Goal: Transaction & Acquisition: Purchase product/service

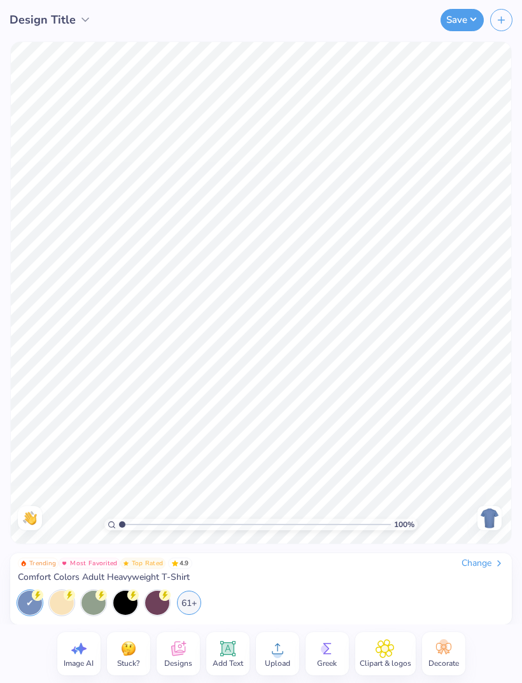
click at [505, 20] on line "button" at bounding box center [501, 20] width 6 height 0
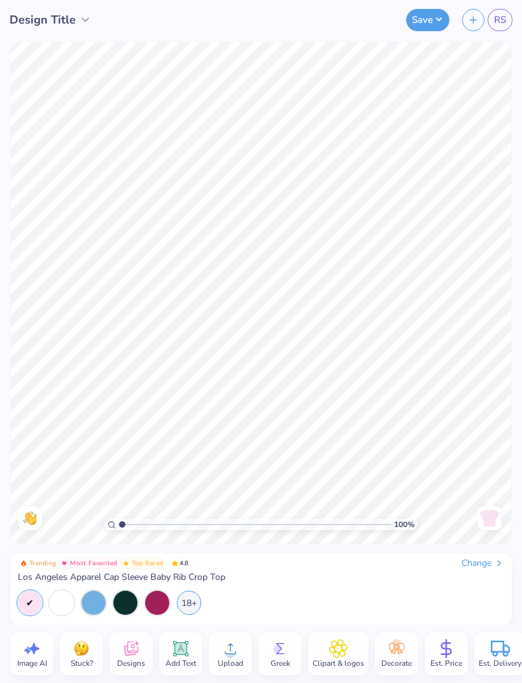
click at [192, 601] on div "18+" at bounding box center [189, 603] width 24 height 24
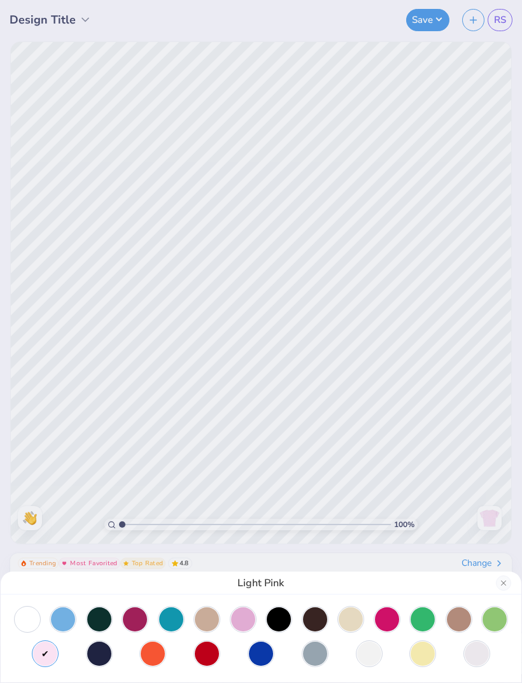
click at [236, 654] on div at bounding box center [260, 636] width 495 height 59
click at [264, 655] on div at bounding box center [261, 653] width 24 height 24
click at [125, 626] on div at bounding box center [135, 619] width 24 height 24
click at [447, 431] on div "Ruby" at bounding box center [261, 341] width 522 height 683
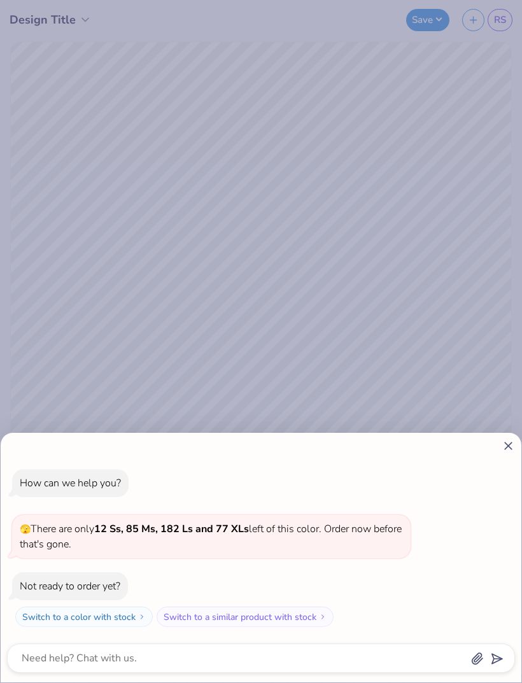
click at [507, 440] on icon at bounding box center [507, 445] width 13 height 13
type textarea "x"
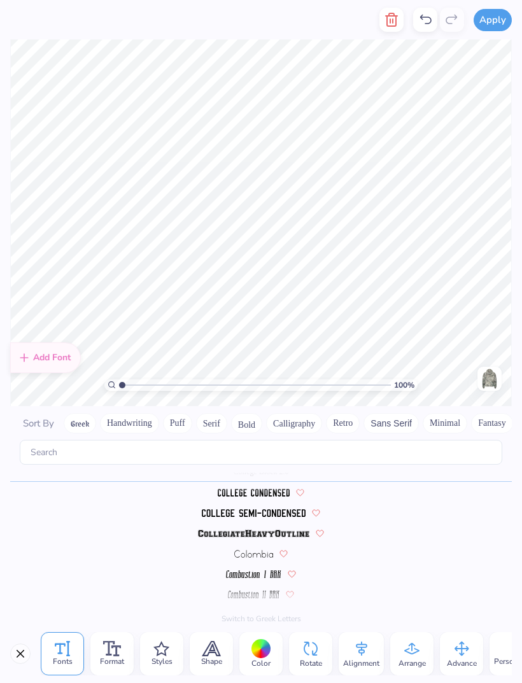
scroll to position [0, 1]
type textarea "A"
type textarea "take note"
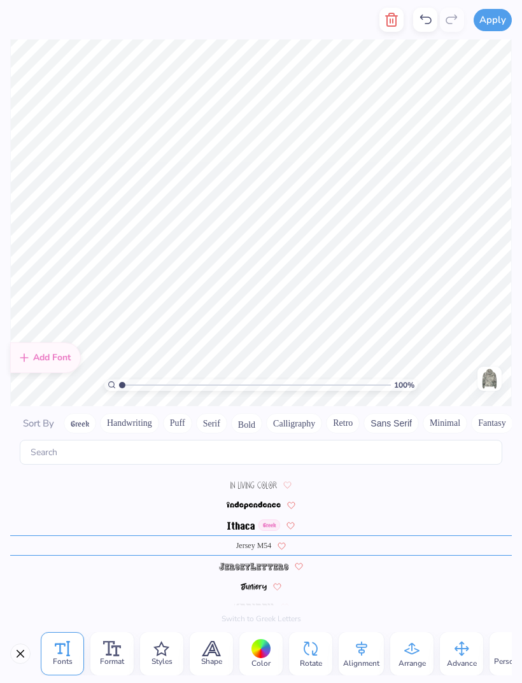
scroll to position [1, 1]
type textarea "est 1997"
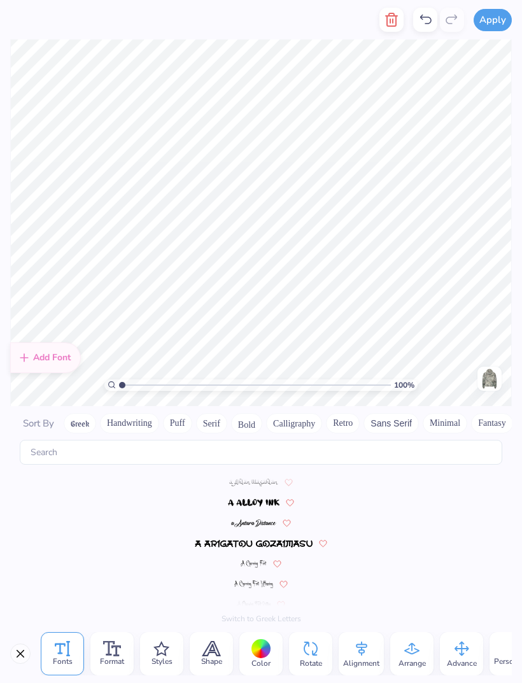
scroll to position [1497, 0]
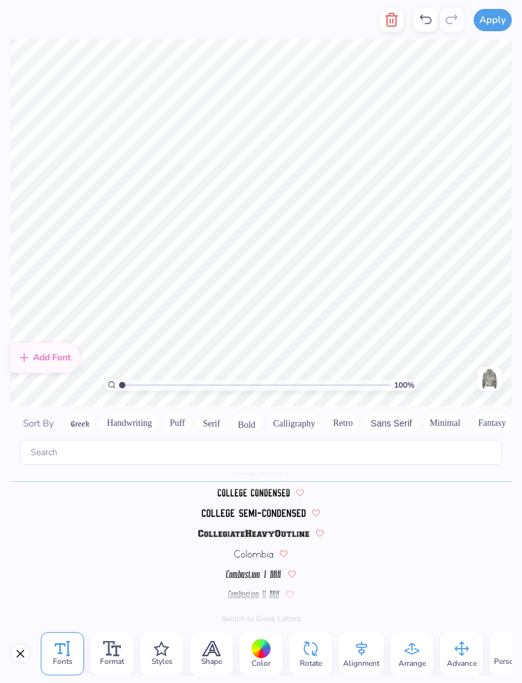
click at [249, 648] on div "Color" at bounding box center [260, 653] width 43 height 43
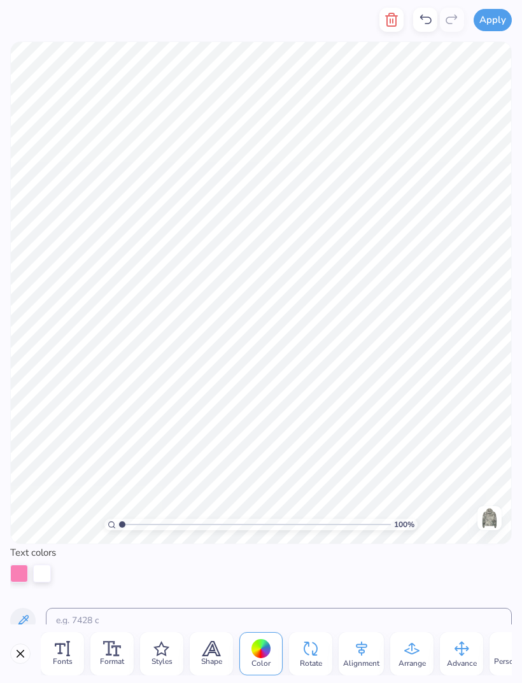
click at [25, 576] on div at bounding box center [19, 573] width 18 height 18
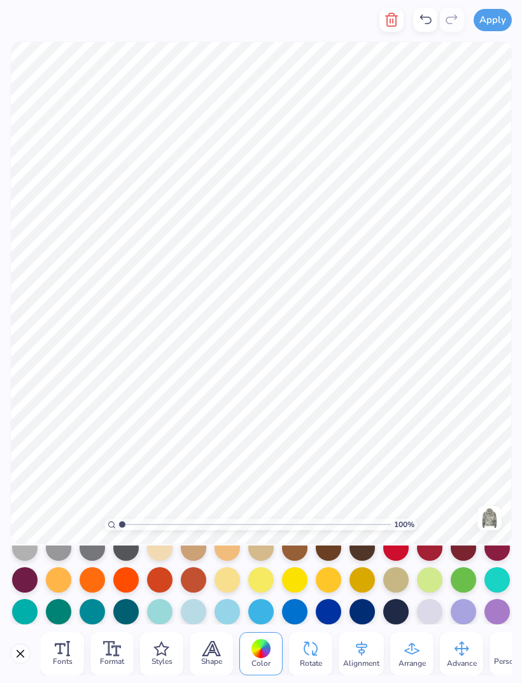
scroll to position [205, 0]
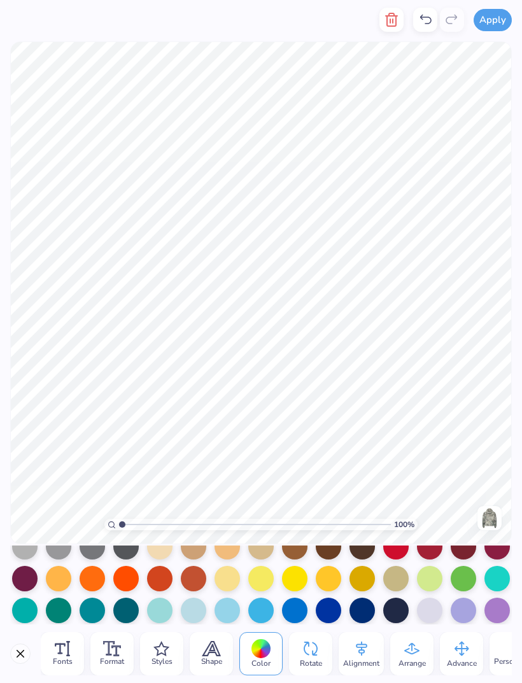
click at [461, 612] on div at bounding box center [463, 610] width 25 height 25
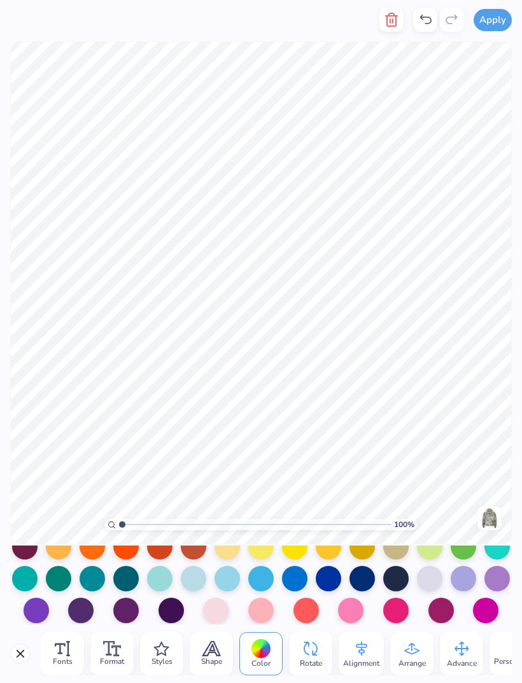
scroll to position [239, 0]
click at [495, 579] on div at bounding box center [496, 578] width 25 height 25
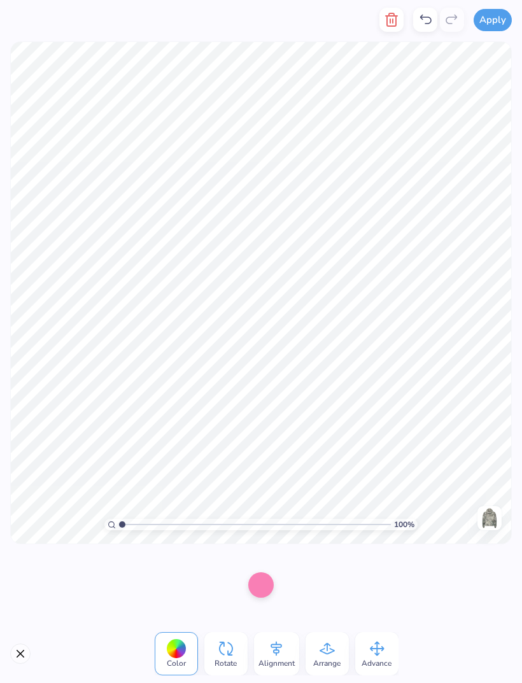
click at [269, 582] on div at bounding box center [260, 584] width 25 height 25
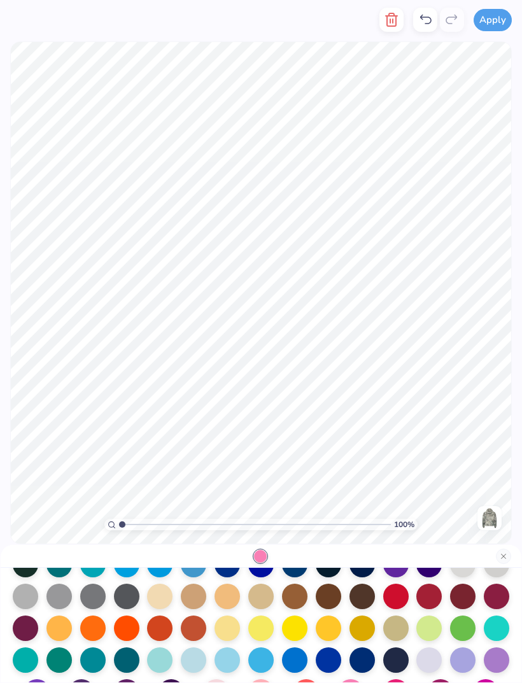
scroll to position [127, 0]
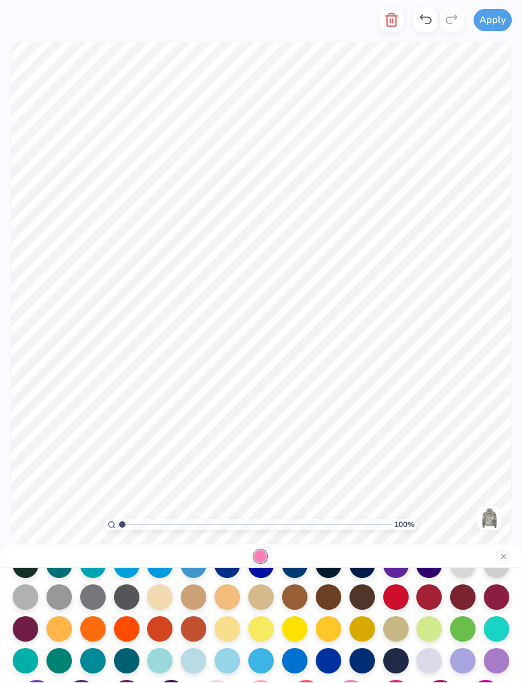
click at [459, 658] on div at bounding box center [462, 660] width 25 height 25
click at [428, 657] on div at bounding box center [428, 660] width 25 height 25
click at [489, 659] on div at bounding box center [496, 660] width 25 height 25
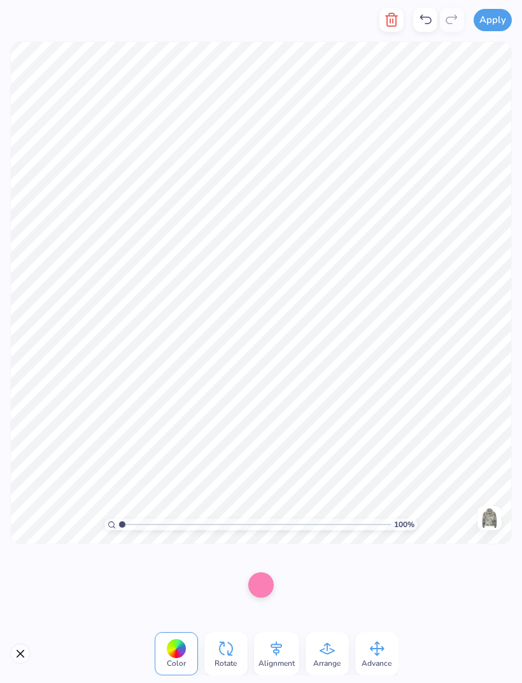
click at [256, 583] on div at bounding box center [260, 584] width 25 height 25
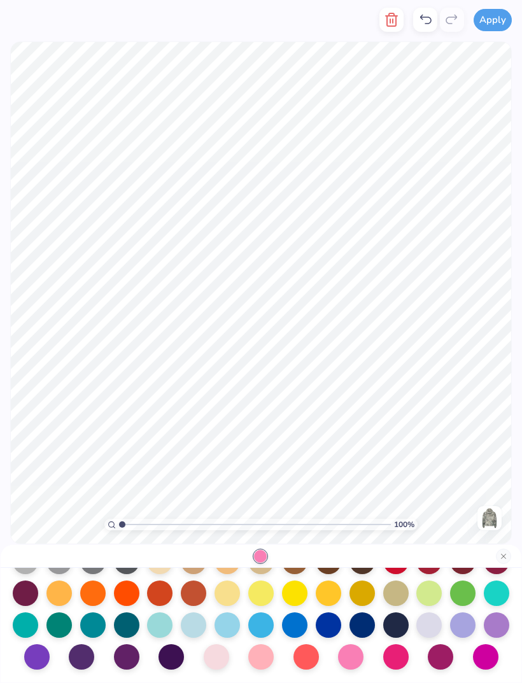
scroll to position [165, 0]
click at [495, 620] on div at bounding box center [496, 624] width 25 height 25
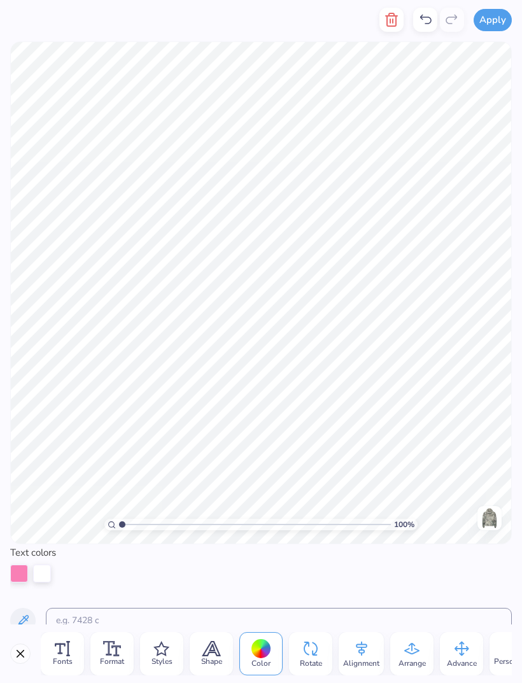
click at [7, 567] on div "Text colors" at bounding box center [261, 584] width 522 height 79
click at [24, 571] on div at bounding box center [19, 573] width 18 height 18
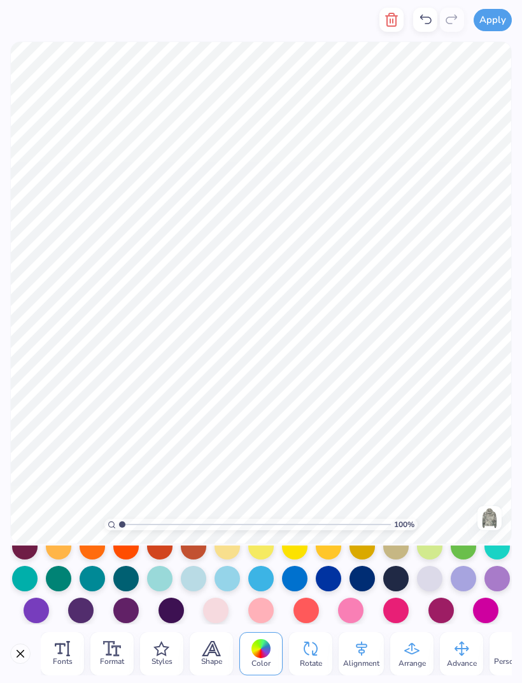
scroll to position [239, 0]
click at [430, 582] on div at bounding box center [429, 578] width 25 height 25
click at [472, 570] on div at bounding box center [463, 578] width 25 height 25
click at [436, 575] on div at bounding box center [429, 578] width 25 height 25
click at [500, 577] on div at bounding box center [496, 578] width 25 height 25
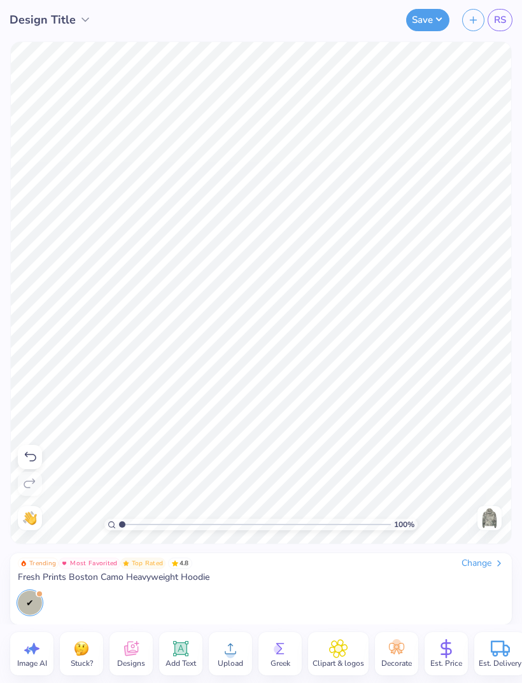
click at [437, 12] on button "Save" at bounding box center [427, 20] width 43 height 22
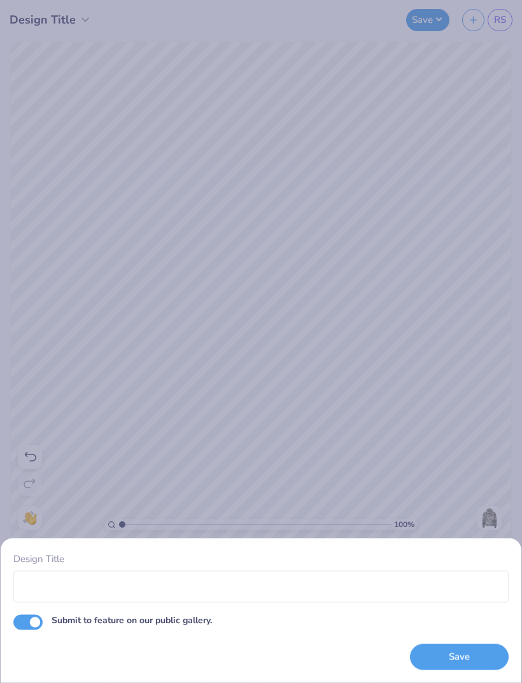
click at [470, 661] on button "Save" at bounding box center [459, 657] width 99 height 26
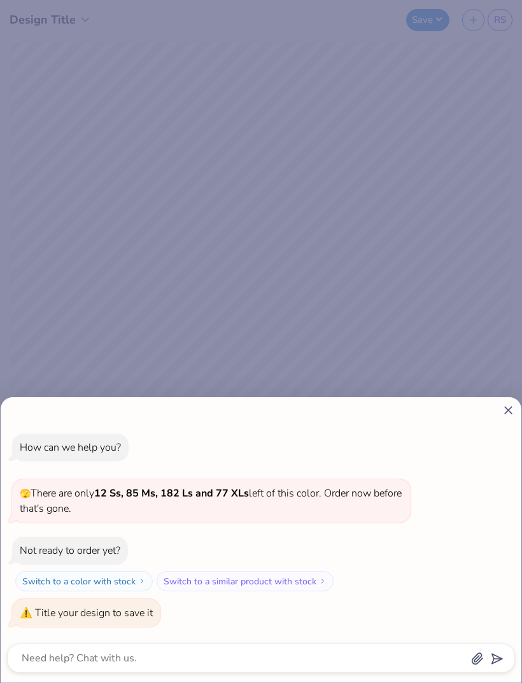
scroll to position [0, 0]
click at [99, 554] on div "Not ready to order yet?" at bounding box center [70, 550] width 101 height 14
click at [514, 410] on icon at bounding box center [507, 409] width 13 height 13
type textarea "x"
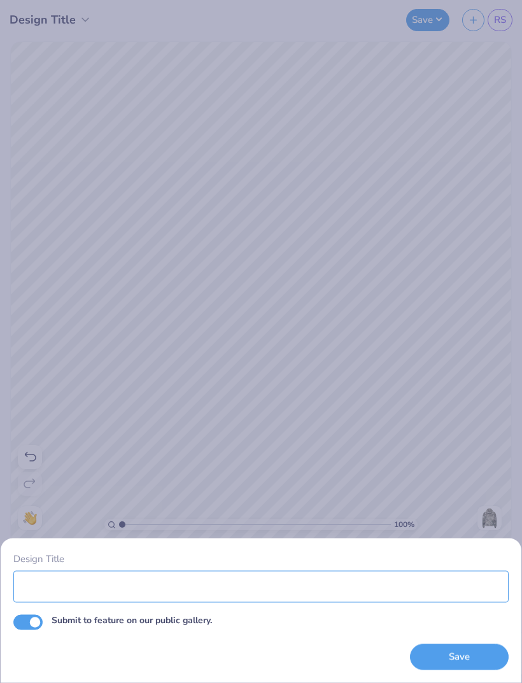
click at [139, 585] on input "Design Title" at bounding box center [260, 586] width 495 height 32
type input "camo hoodie"
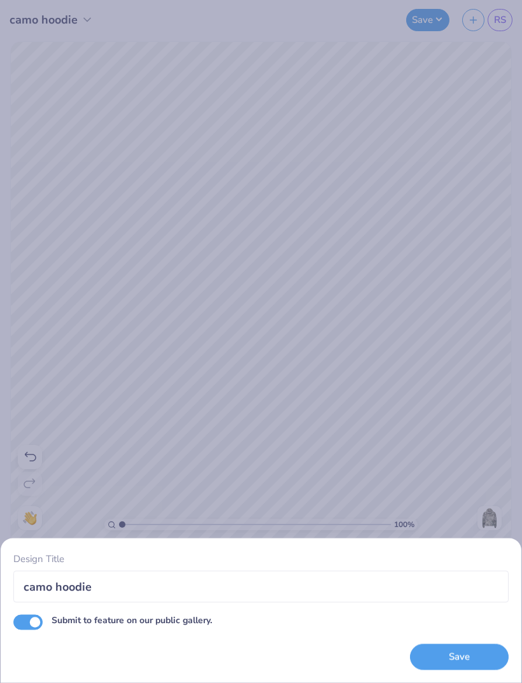
click at [489, 333] on div "Design Title camo hoodie Submit to feature on our public gallery. Save" at bounding box center [261, 341] width 522 height 683
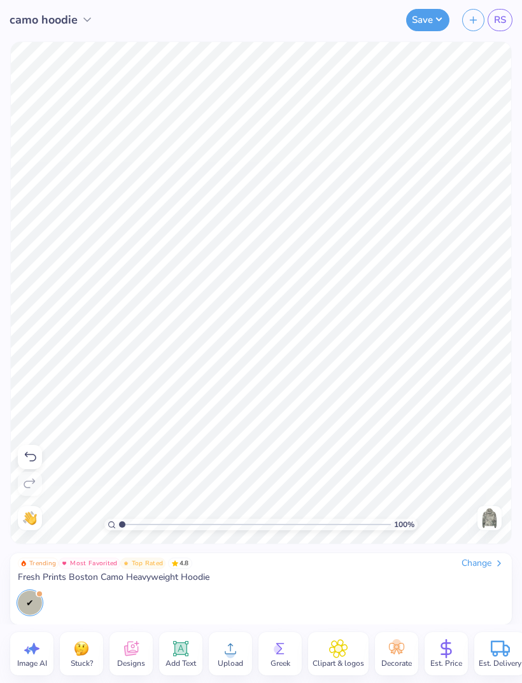
click at [431, 19] on button "Save" at bounding box center [427, 20] width 43 height 22
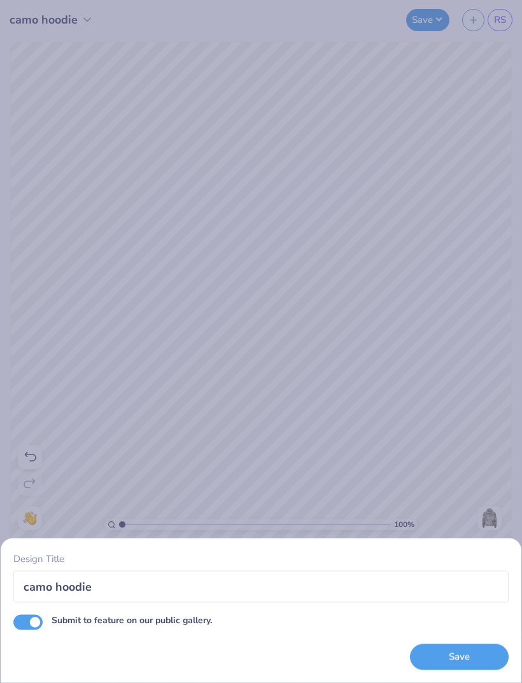
click at [476, 657] on button "Save" at bounding box center [459, 657] width 99 height 26
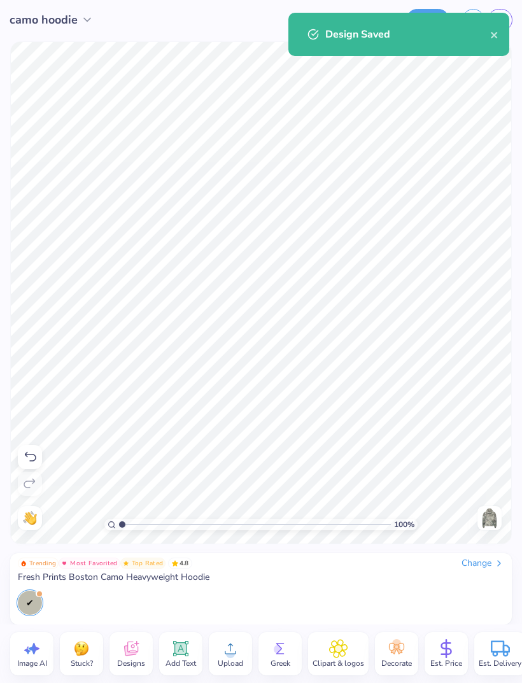
click at [493, 41] on button "close" at bounding box center [494, 34] width 9 height 15
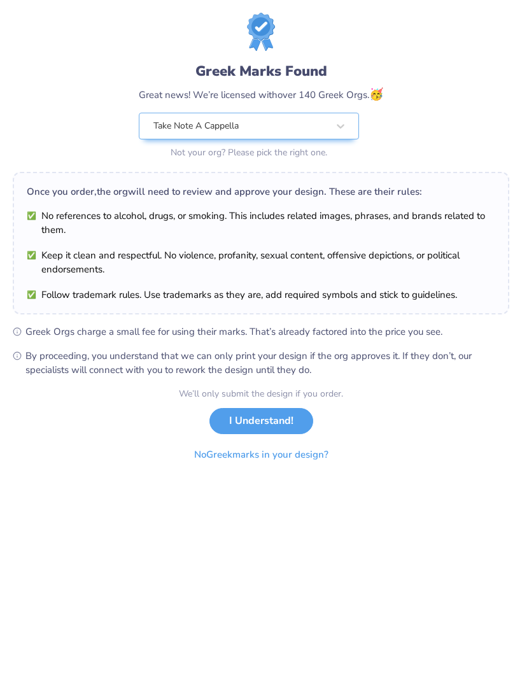
click at [284, 423] on button "I Understand!" at bounding box center [261, 421] width 104 height 26
click at [283, 422] on div "We’ll only submit the design if you order. I Understand! No Greek marks in your…" at bounding box center [261, 427] width 164 height 80
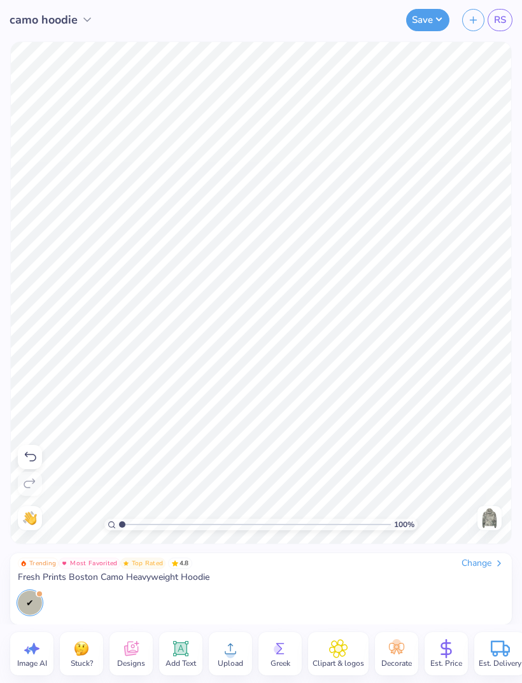
click at [466, 15] on button "button" at bounding box center [473, 20] width 22 height 22
click at [491, 26] on link "RS" at bounding box center [499, 20] width 25 height 22
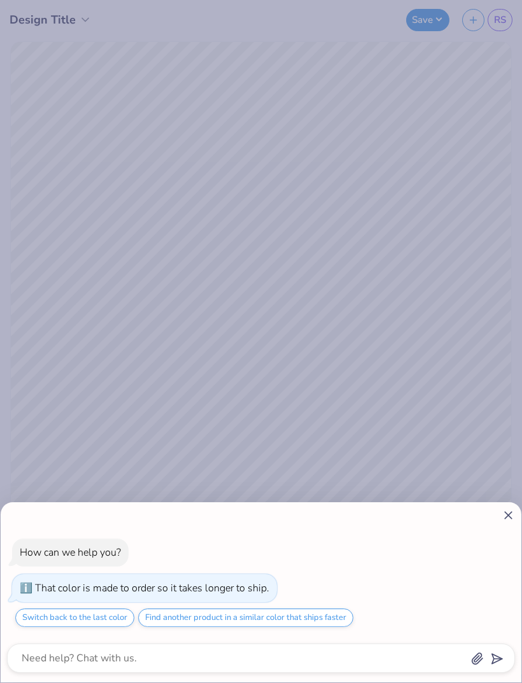
click at [510, 517] on line at bounding box center [508, 515] width 7 height 7
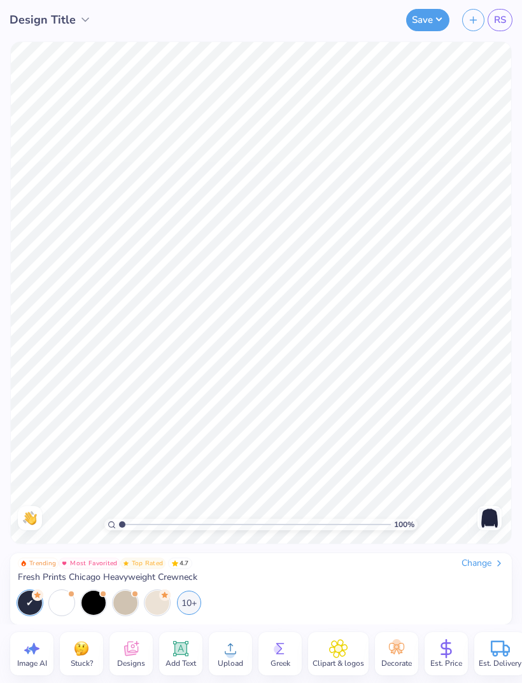
click at [66, 601] on div at bounding box center [62, 603] width 24 height 24
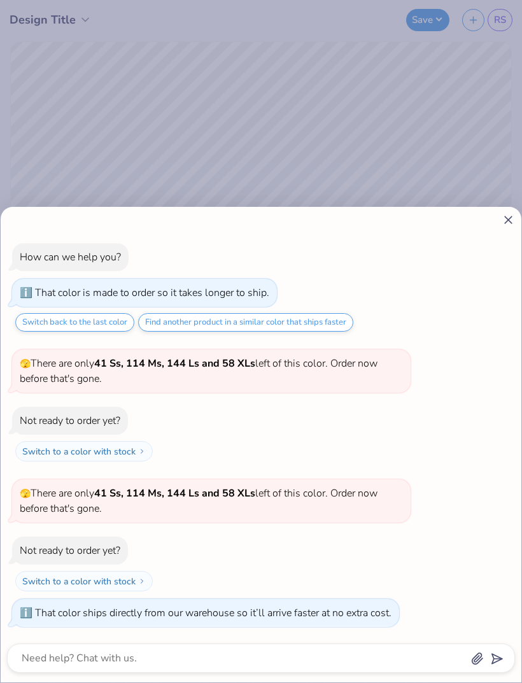
click at [512, 225] on icon at bounding box center [507, 219] width 13 height 13
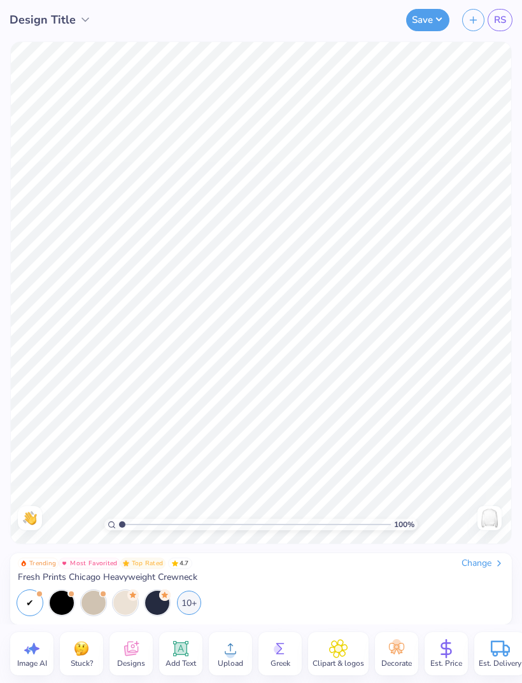
click at [514, 227] on div "100 % Need help? Chat with us. Back" at bounding box center [261, 292] width 522 height 506
click at [192, 603] on div "10+" at bounding box center [189, 603] width 24 height 24
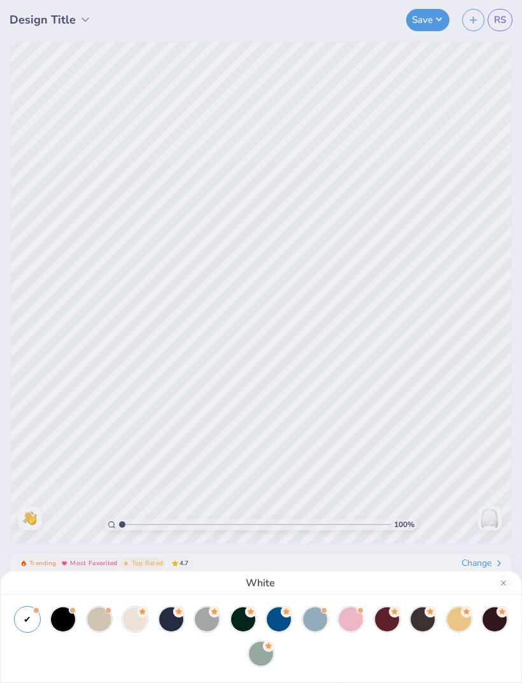
click at [178, 621] on div at bounding box center [171, 619] width 24 height 24
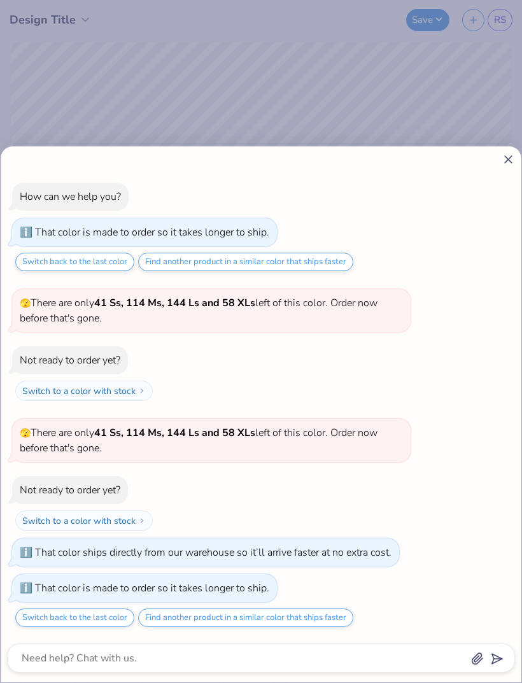
click at [508, 162] on icon at bounding box center [507, 159] width 13 height 13
type textarea "x"
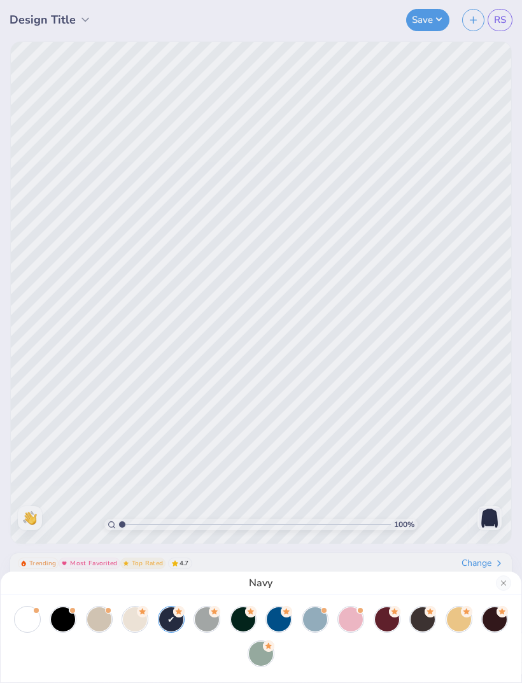
click at [493, 412] on div "Navy" at bounding box center [261, 341] width 522 height 683
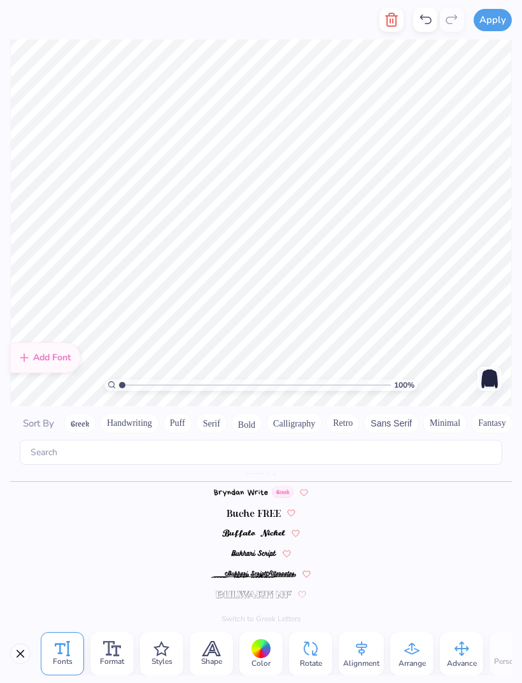
type textarea "p"
type textarea "r"
type textarea "takenote"
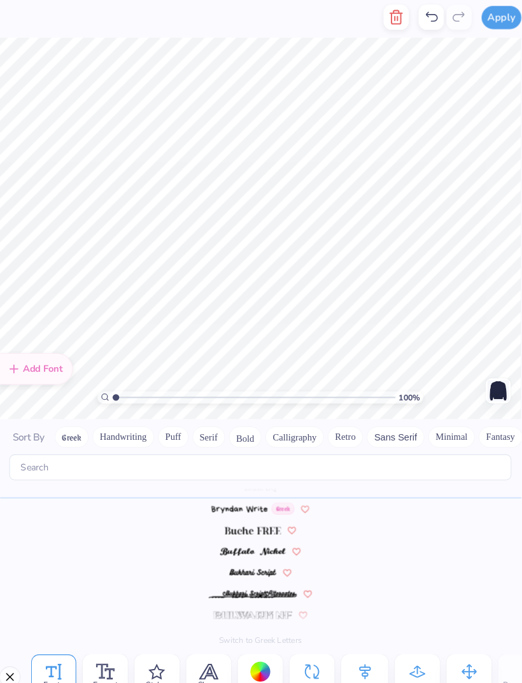
type textarea "takenote"
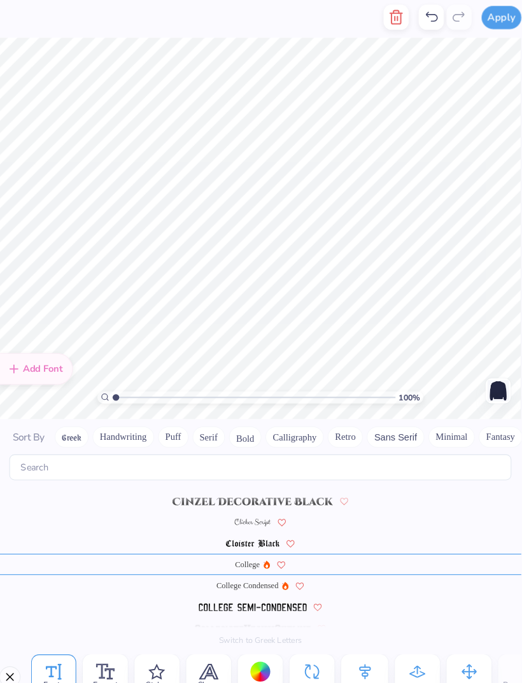
scroll to position [1, 0]
type textarea "6"
type textarea "97"
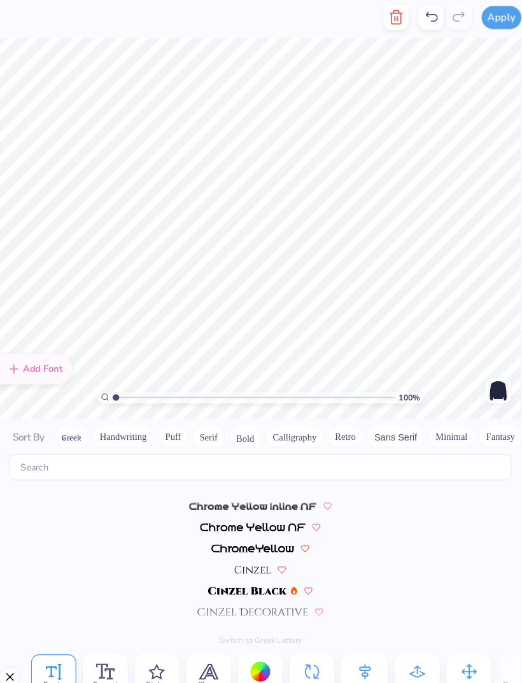
scroll to position [1423, 0]
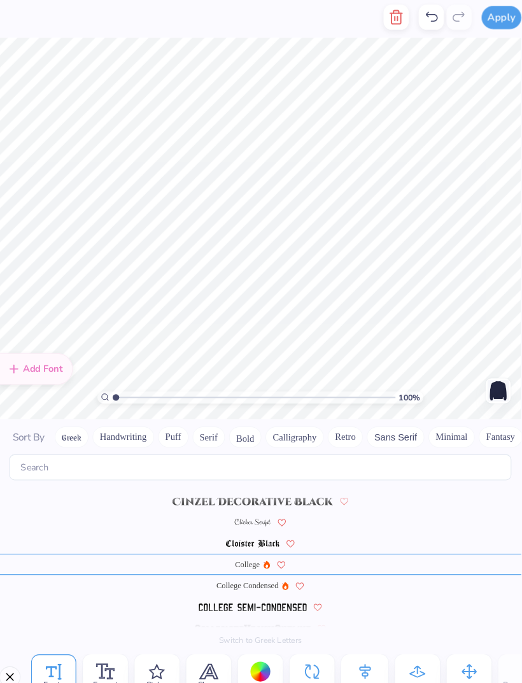
type textarea "19"
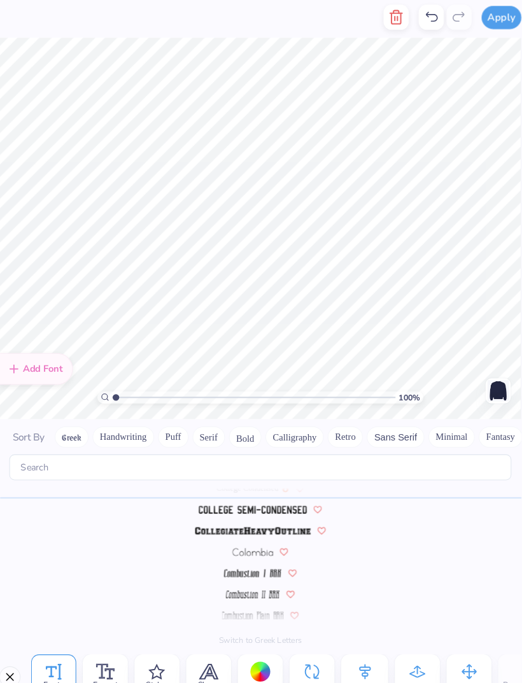
scroll to position [1, 0]
type textarea "P"
type textarea "R"
type textarea "Clemson"
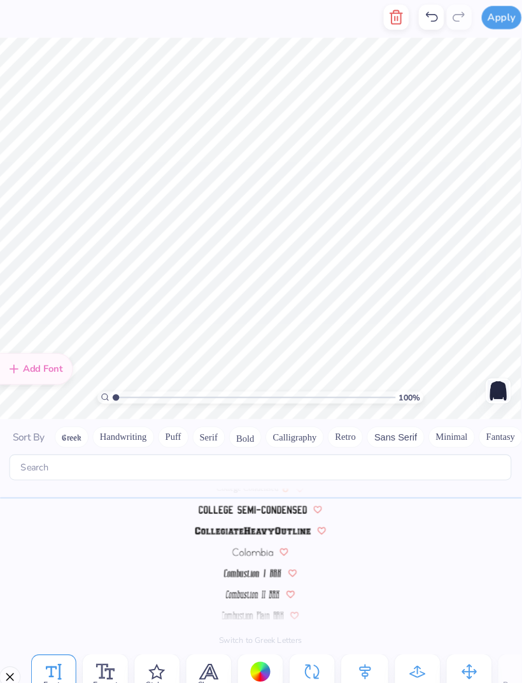
scroll to position [1, 0]
type textarea "P"
type textarea "takwnote"
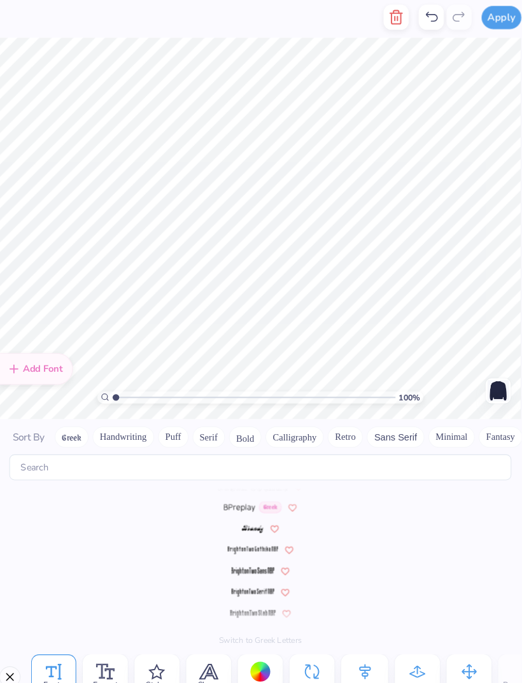
scroll to position [1517, 0]
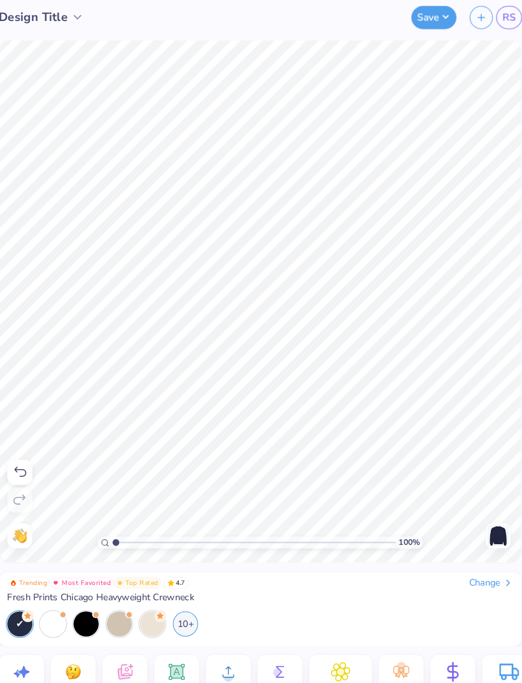
type input "1"
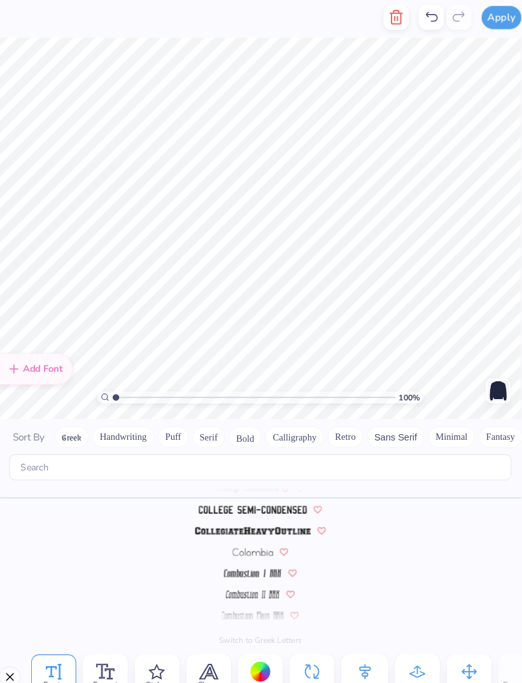
scroll to position [0, 1]
type textarea "Takenote"
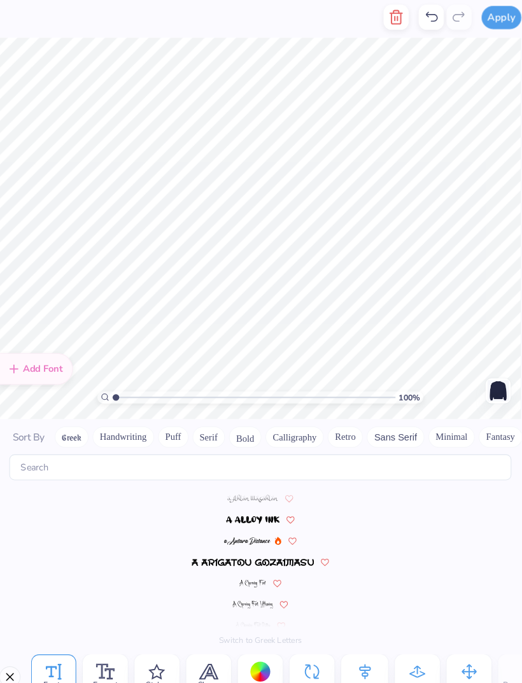
scroll to position [1008, 0]
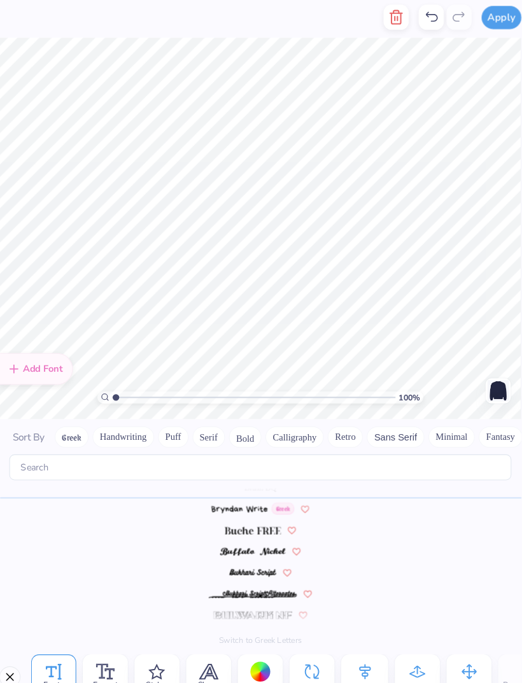
click at [256, 642] on div at bounding box center [261, 649] width 20 height 20
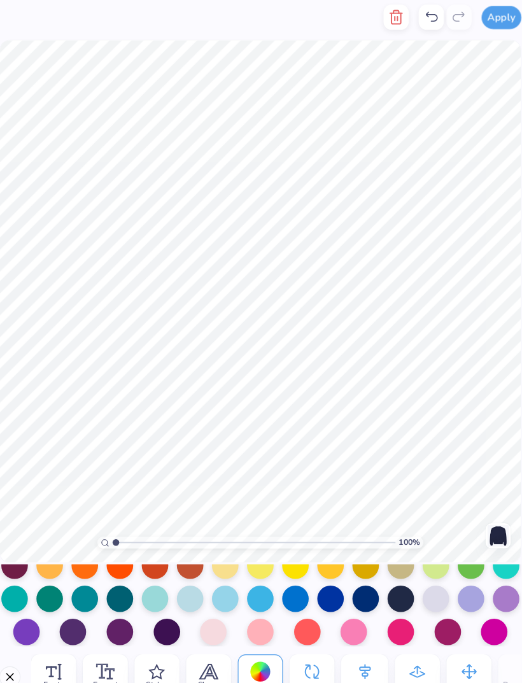
scroll to position [177, 0]
click at [451, 573] on div at bounding box center [463, 578] width 25 height 25
click at [487, 576] on div at bounding box center [496, 578] width 25 height 25
click at [27, 607] on div at bounding box center [36, 610] width 25 height 25
click at [68, 605] on div at bounding box center [80, 610] width 25 height 25
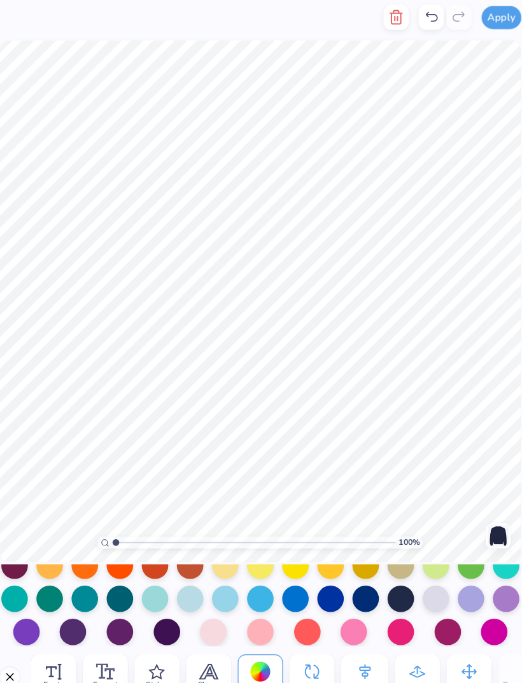
click at [120, 608] on div at bounding box center [125, 610] width 25 height 25
click at [162, 612] on div at bounding box center [170, 610] width 25 height 25
click at [451, 577] on div at bounding box center [463, 578] width 25 height 25
click at [451, 573] on div at bounding box center [463, 578] width 25 height 25
click at [484, 576] on div at bounding box center [496, 578] width 25 height 25
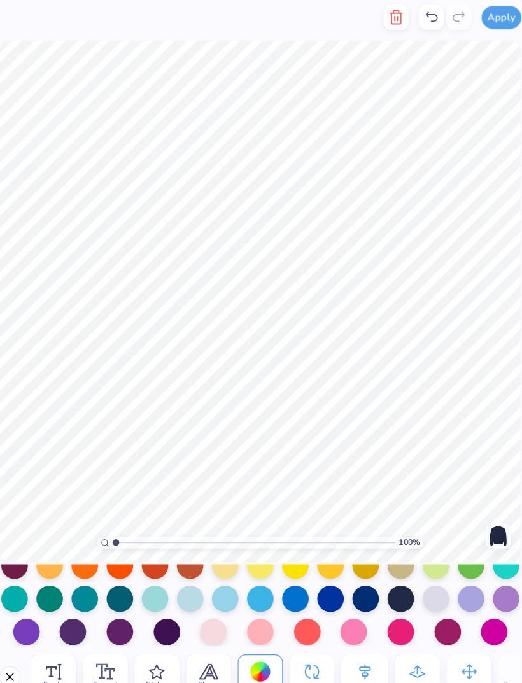
click at [451, 575] on div at bounding box center [463, 578] width 25 height 25
click at [417, 577] on div at bounding box center [429, 578] width 25 height 25
click at [451, 573] on div at bounding box center [463, 578] width 25 height 25
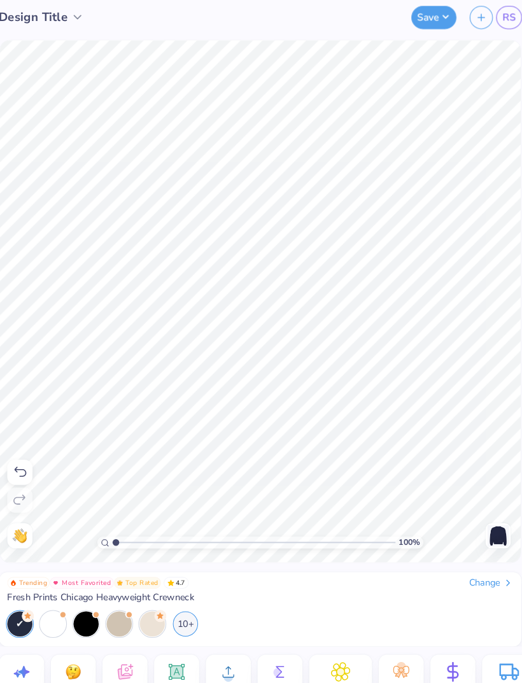
click at [116, 598] on div at bounding box center [125, 603] width 24 height 24
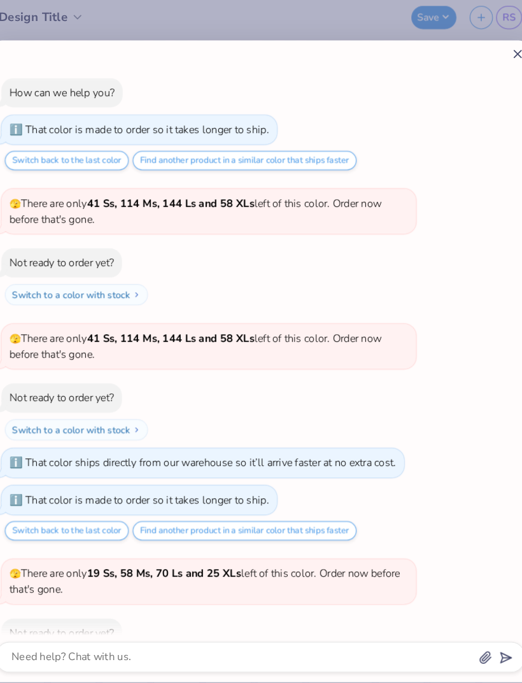
scroll to position [85, 0]
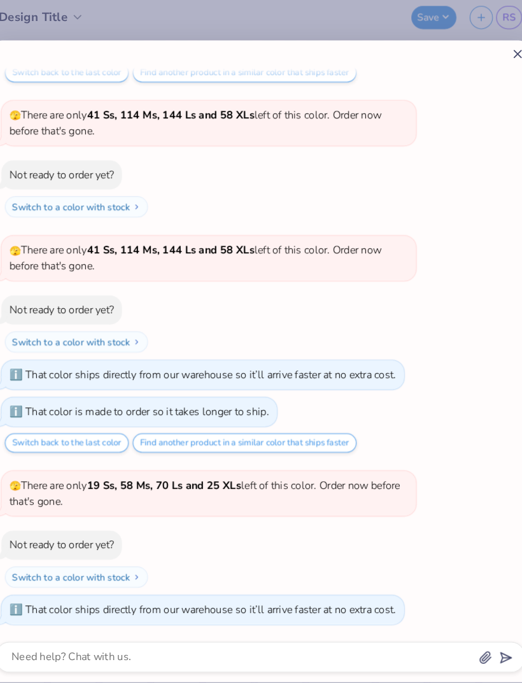
click at [486, 59] on div "How can we help you? That color is made to order so it takes longer to ship. Sw…" at bounding box center [261, 350] width 521 height 617
click at [505, 52] on line at bounding box center [508, 55] width 7 height 7
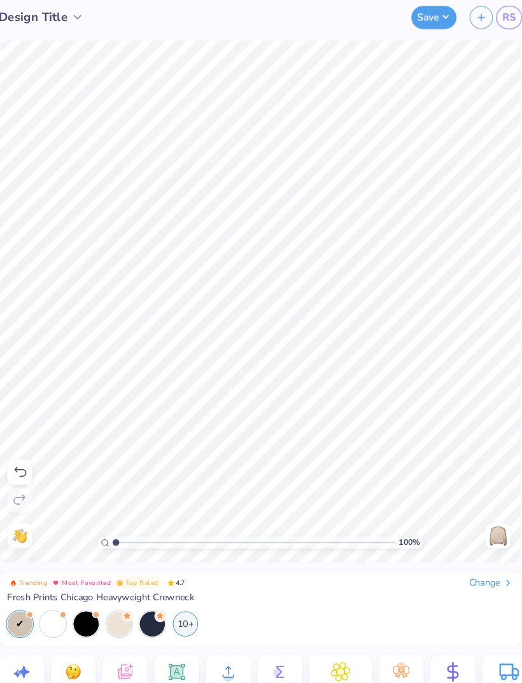
click at [181, 601] on div "10+" at bounding box center [189, 603] width 24 height 24
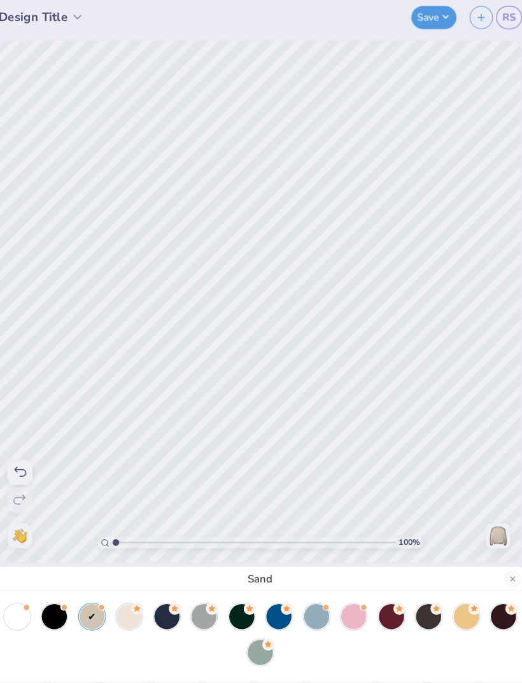
click at [482, 590] on div at bounding box center [494, 596] width 24 height 24
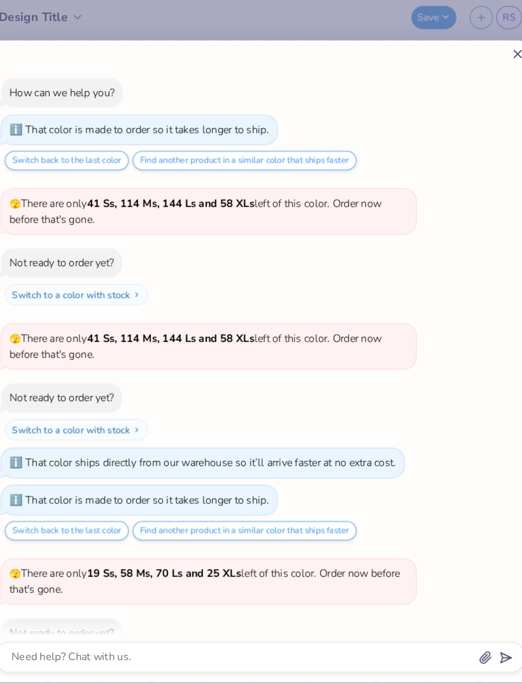
scroll to position [145, 0]
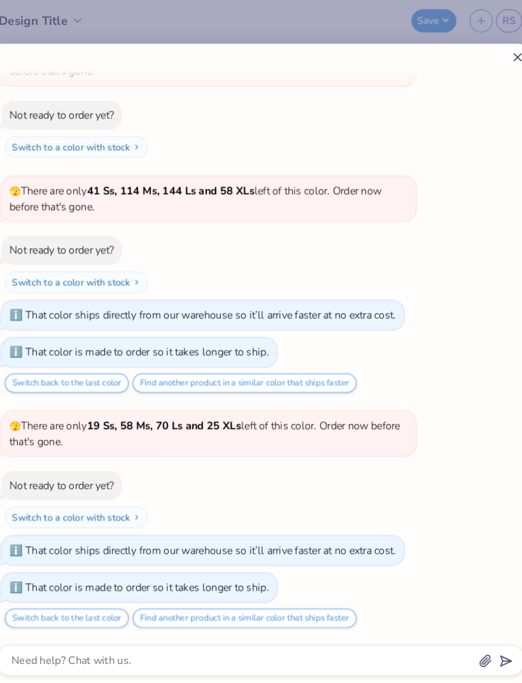
click at [501, 60] on icon at bounding box center [507, 54] width 13 height 13
type textarea "x"
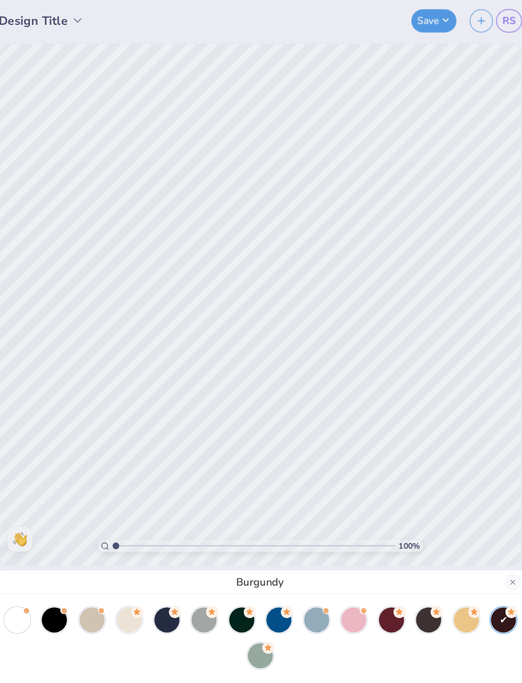
click at [126, 598] on div at bounding box center [135, 596] width 24 height 24
click at [328, 258] on div "Buttermilk" at bounding box center [261, 341] width 522 height 683
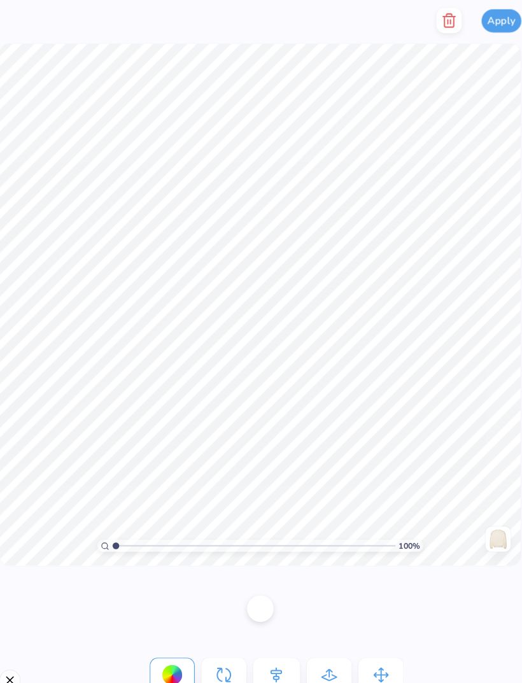
click at [166, 647] on div at bounding box center [176, 649] width 20 height 20
click at [251, 589] on div at bounding box center [260, 584] width 25 height 25
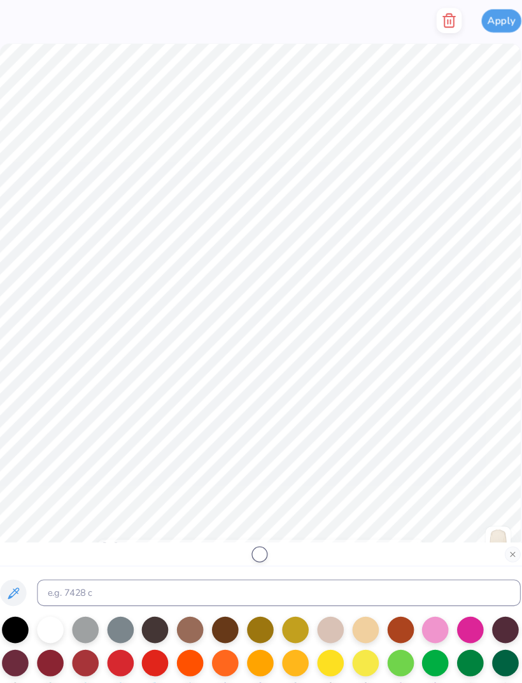
click at [24, 613] on div at bounding box center [25, 604] width 25 height 25
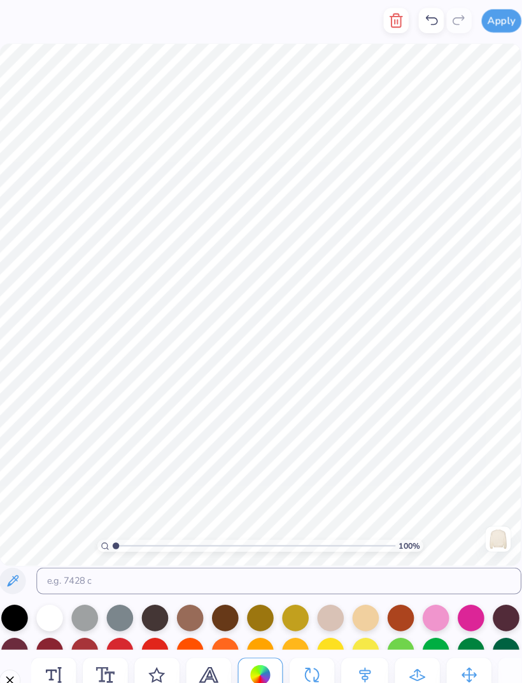
click at [17, 594] on div at bounding box center [24, 593] width 25 height 25
click at [13, 598] on div at bounding box center [24, 593] width 25 height 25
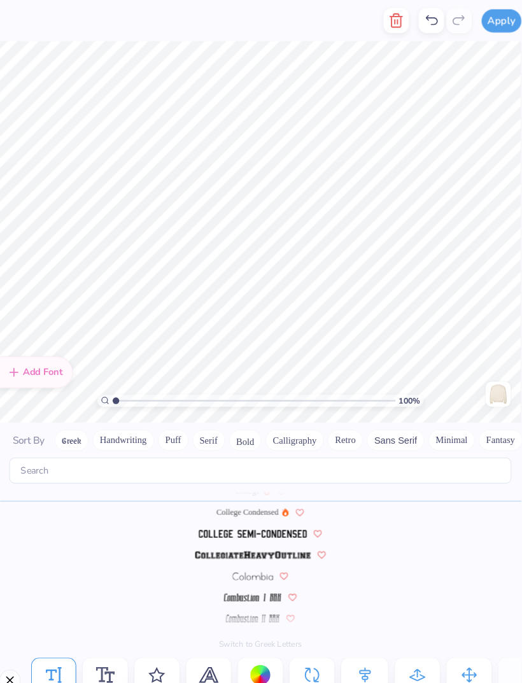
scroll to position [1497, 0]
click at [255, 644] on div at bounding box center [261, 649] width 20 height 20
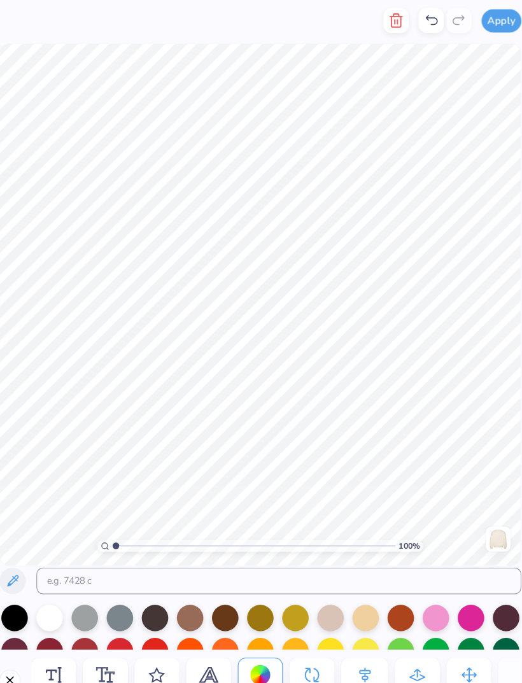
click at [13, 598] on div at bounding box center [24, 593] width 25 height 25
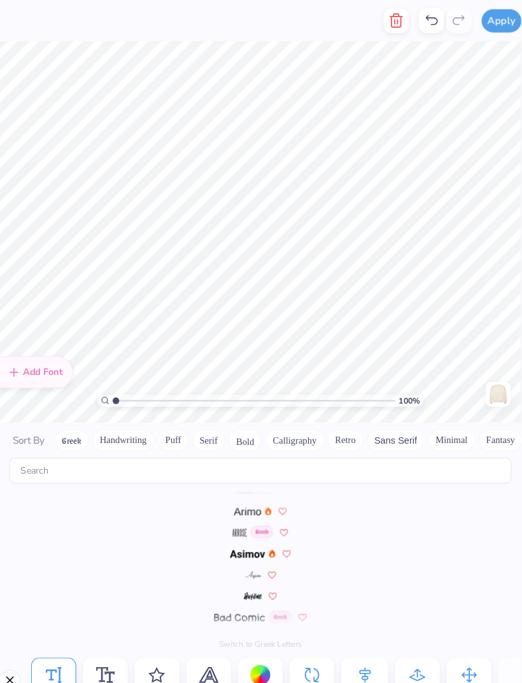
scroll to position [1008, 0]
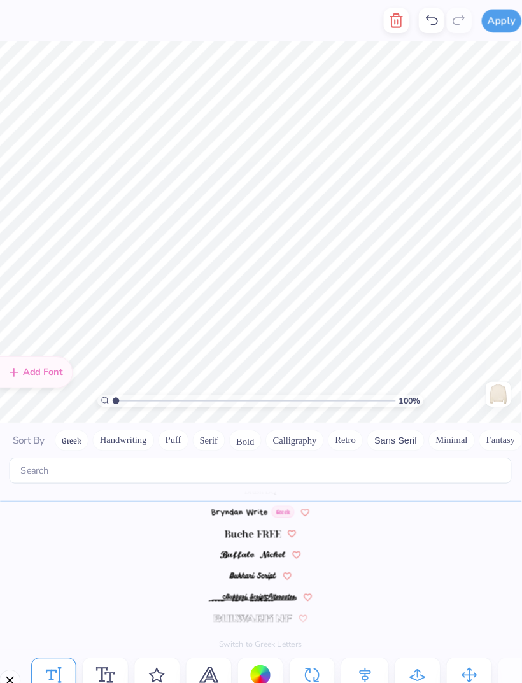
click at [257, 634] on div "Color" at bounding box center [260, 653] width 43 height 43
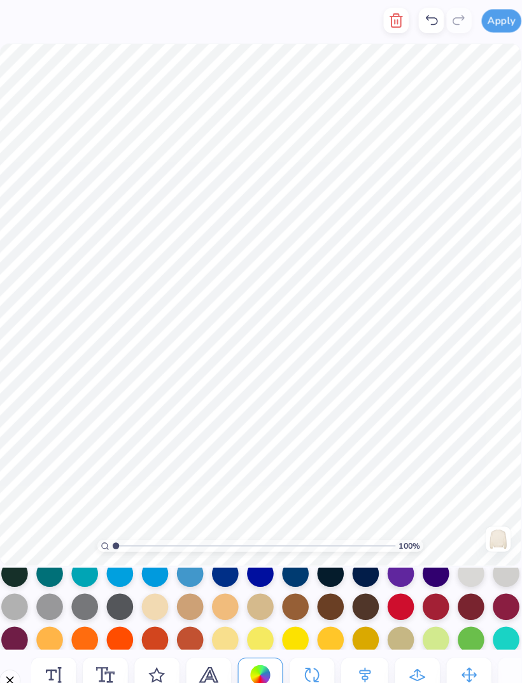
scroll to position [59, 0]
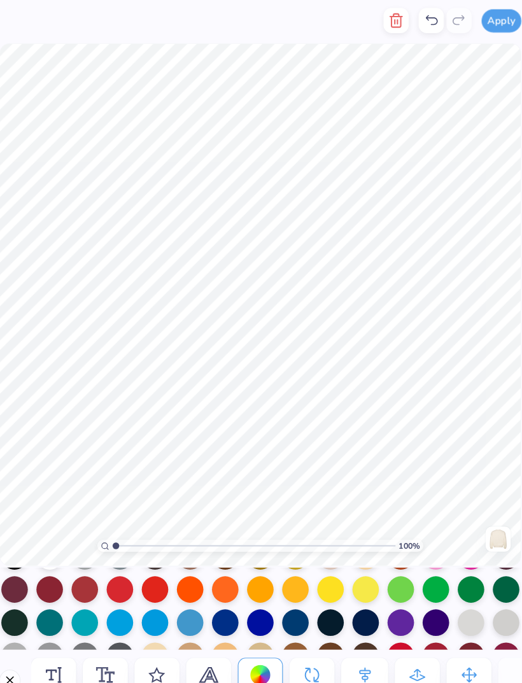
click at [420, 601] on div at bounding box center [429, 597] width 25 height 25
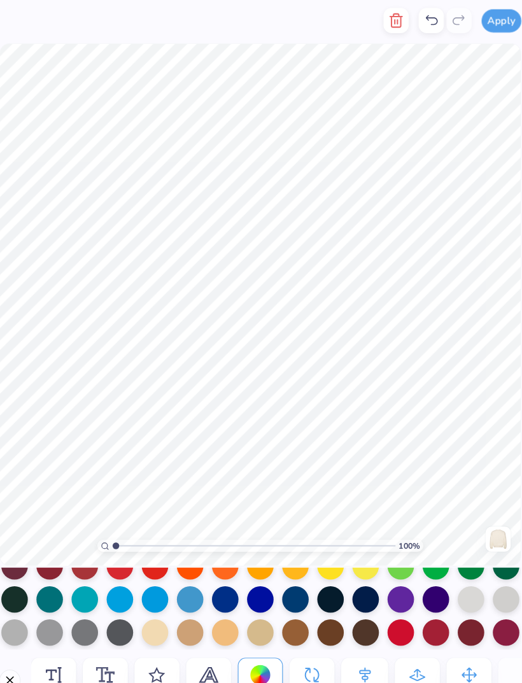
scroll to position [95, 0]
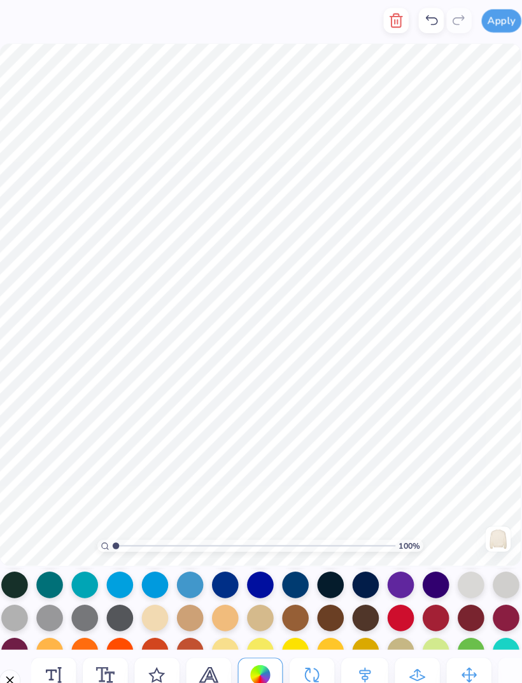
click at [392, 565] on div at bounding box center [395, 561] width 25 height 25
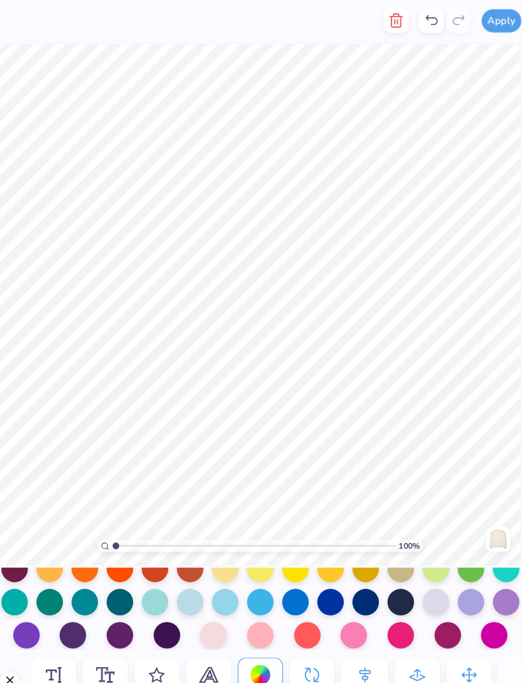
scroll to position [177, 0]
click at [72, 610] on div at bounding box center [80, 610] width 25 height 25
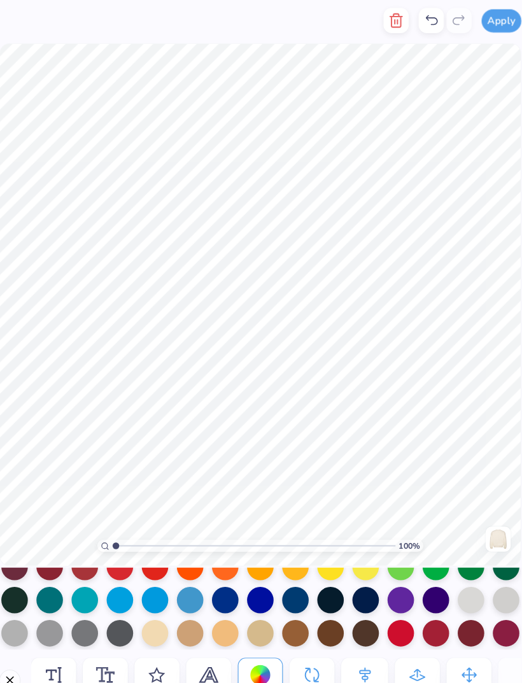
scroll to position [80, 0]
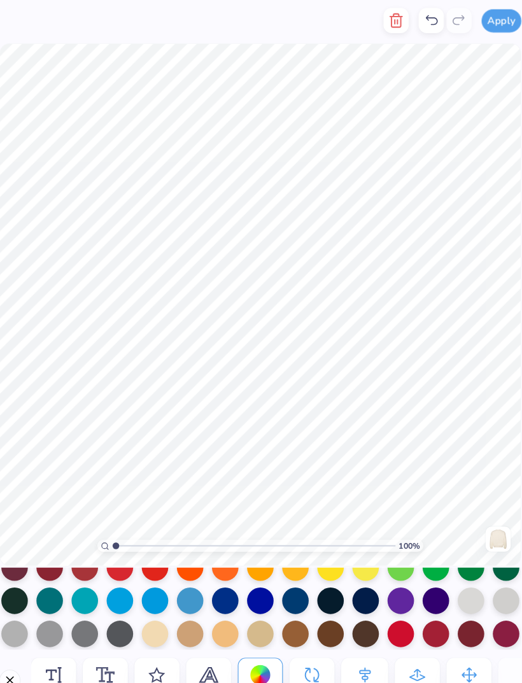
click at [383, 580] on div at bounding box center [395, 576] width 25 height 25
click at [424, 576] on div at bounding box center [429, 576] width 25 height 25
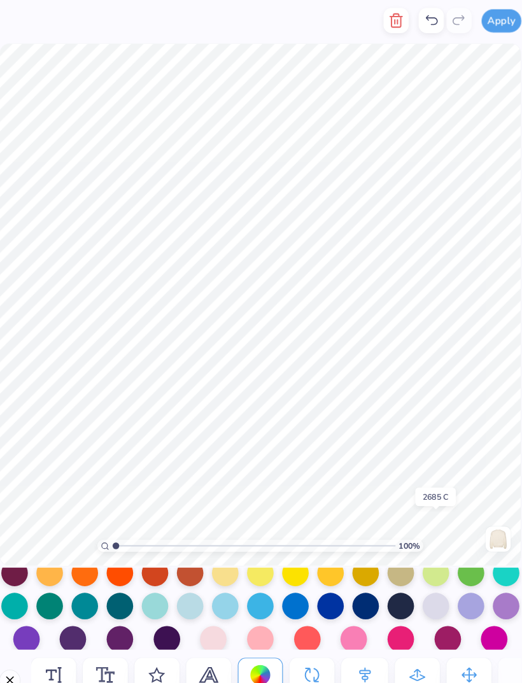
scroll to position [172, 0]
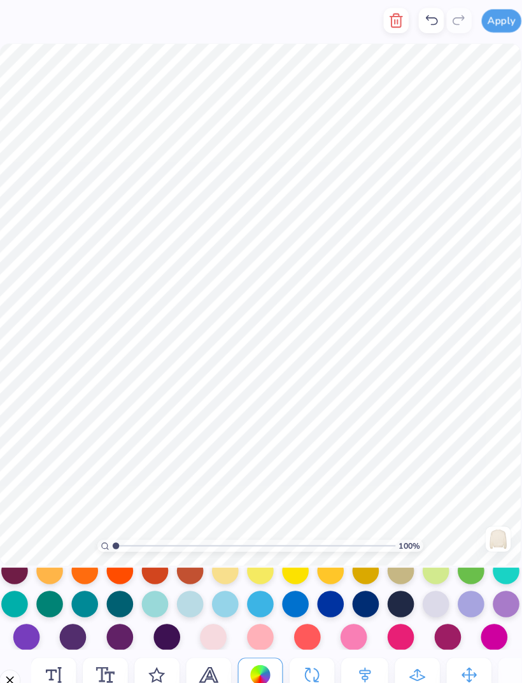
click at [451, 581] on div at bounding box center [463, 580] width 25 height 25
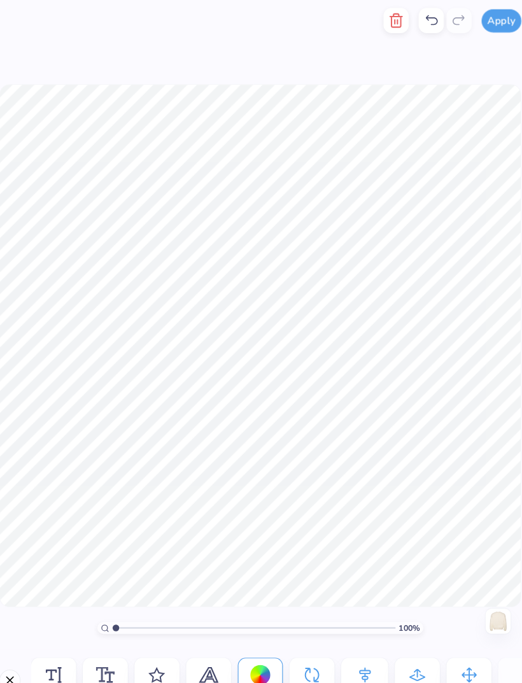
scroll to position [0, 0]
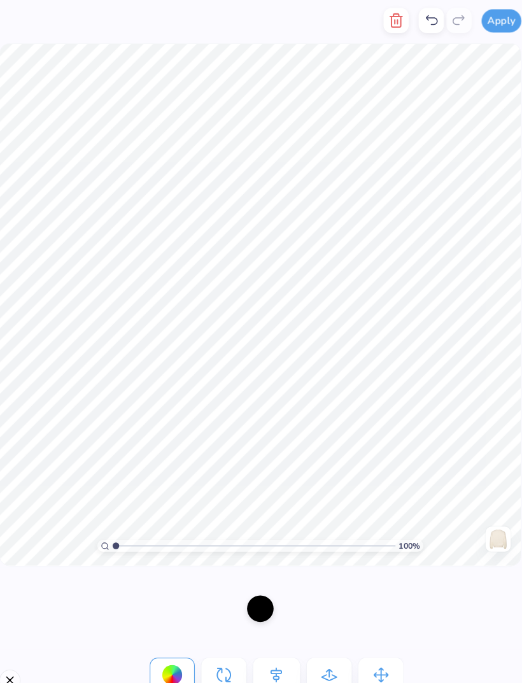
click at [255, 582] on div at bounding box center [260, 584] width 25 height 25
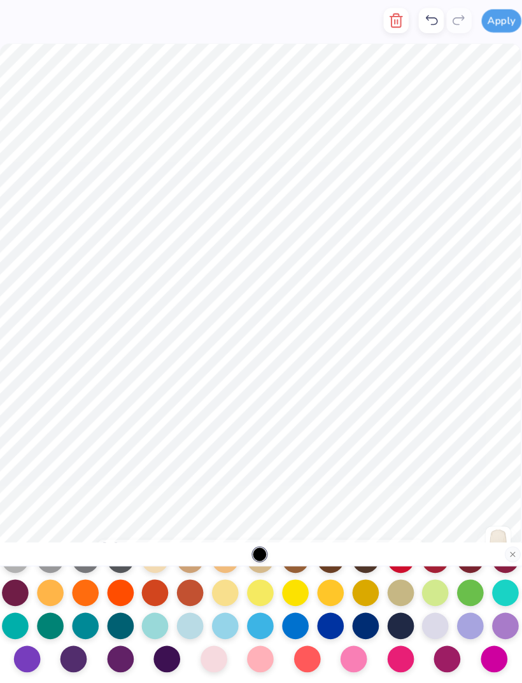
scroll to position [165, 0]
click at [69, 629] on div at bounding box center [81, 632] width 25 height 25
click at [75, 628] on div at bounding box center [81, 632] width 25 height 25
click at [115, 630] on div at bounding box center [126, 632] width 25 height 25
click at [158, 627] on div at bounding box center [170, 632] width 25 height 25
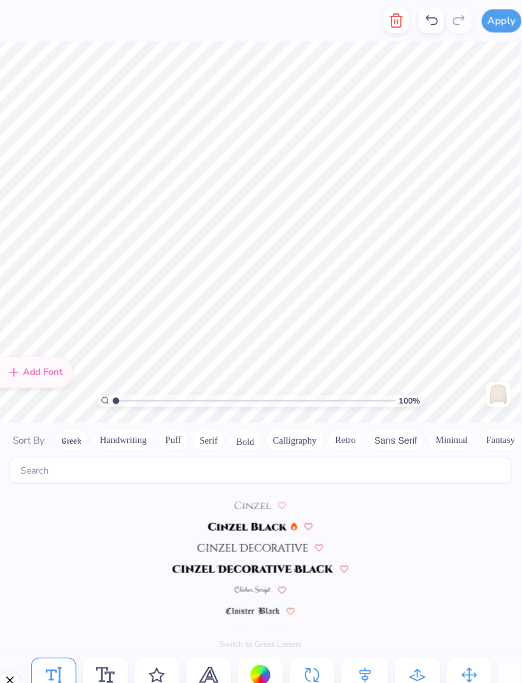
scroll to position [1517, 0]
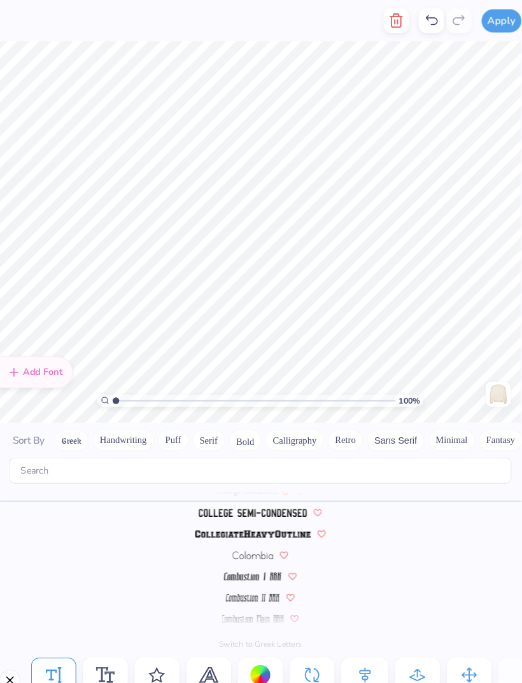
click at [251, 640] on div at bounding box center [261, 649] width 20 height 20
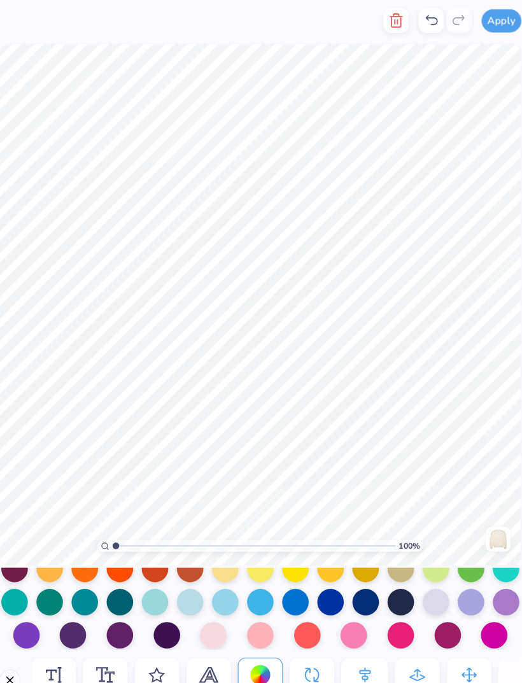
scroll to position [177, 0]
click at [76, 606] on div at bounding box center [80, 610] width 25 height 25
click at [73, 599] on div at bounding box center [80, 610] width 25 height 25
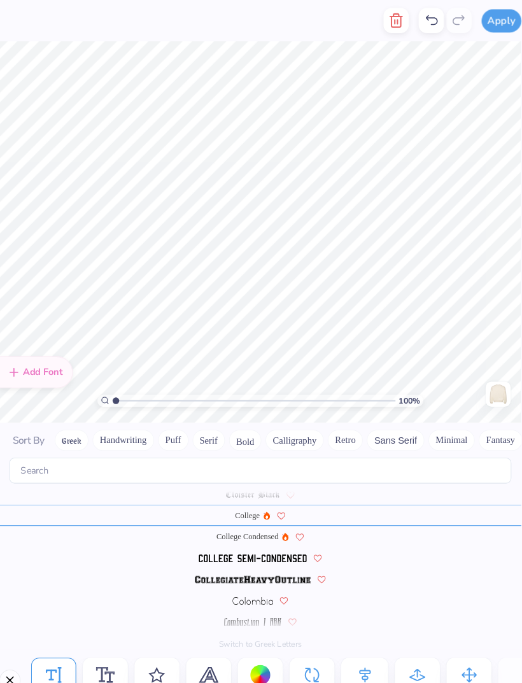
scroll to position [1497, 0]
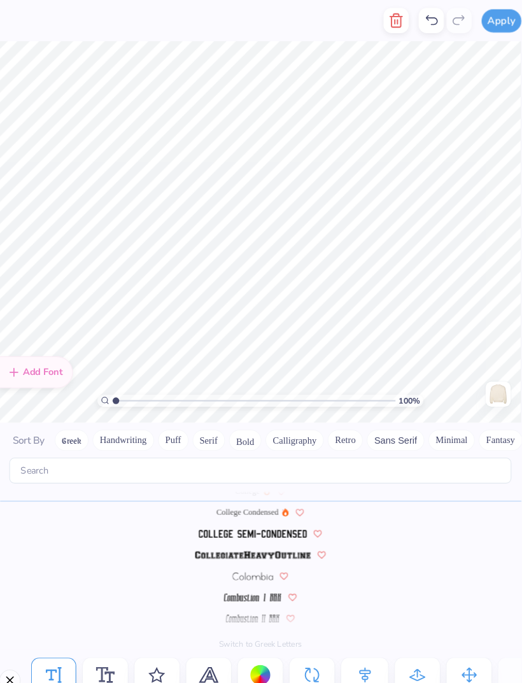
click at [251, 642] on div at bounding box center [261, 649] width 20 height 20
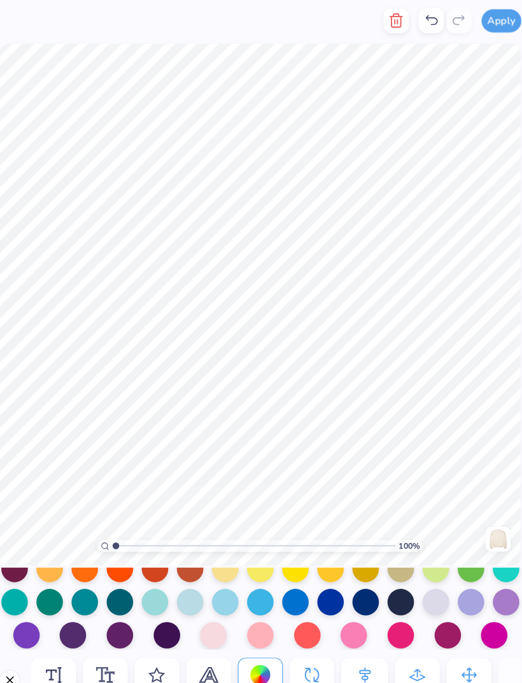
scroll to position [177, 0]
click at [69, 602] on div at bounding box center [80, 610] width 25 height 25
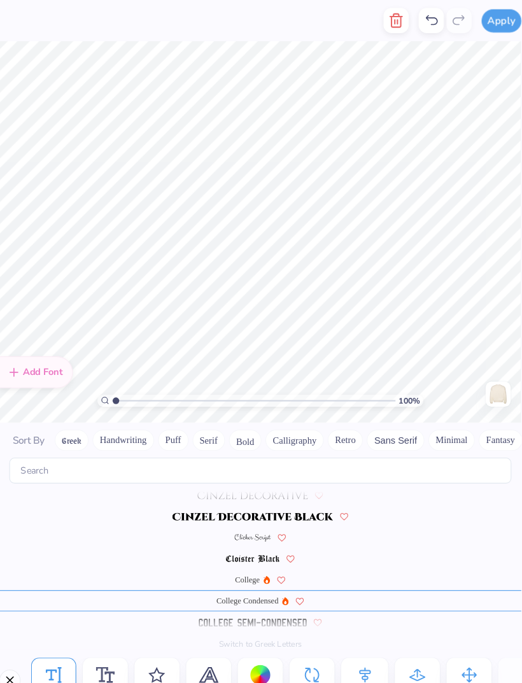
scroll to position [1517, 0]
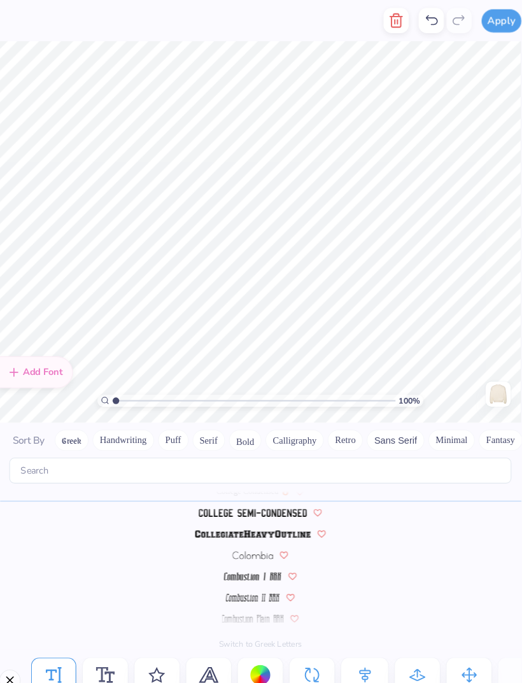
click at [251, 639] on icon at bounding box center [260, 648] width 19 height 19
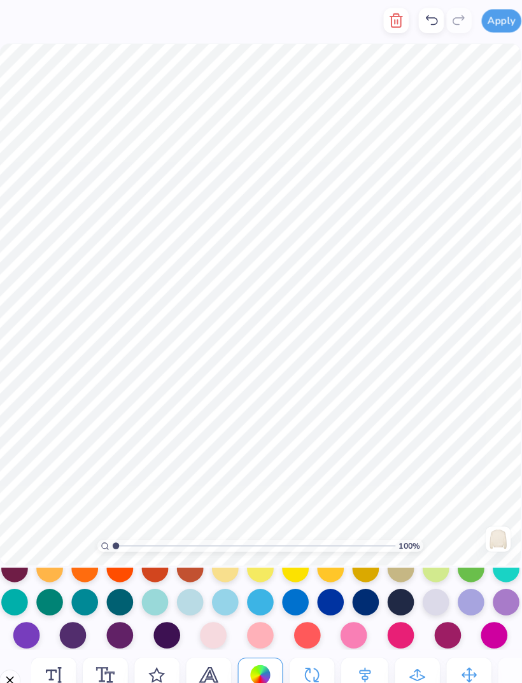
scroll to position [177, 0]
click at [422, 579] on div at bounding box center [429, 578] width 25 height 25
click at [454, 579] on div at bounding box center [463, 578] width 25 height 25
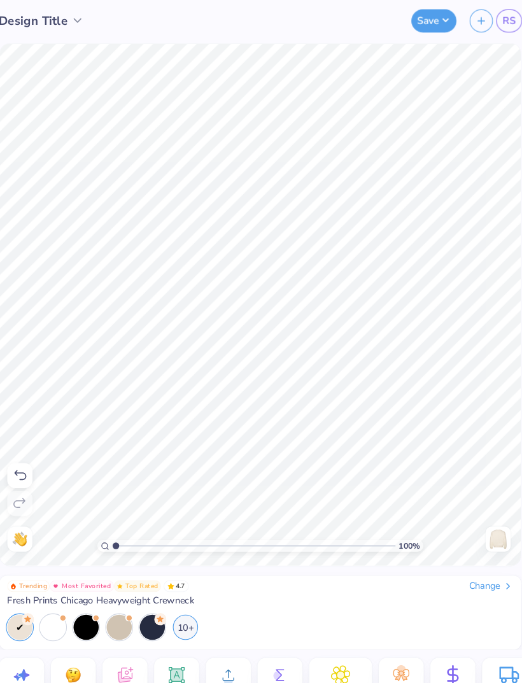
click at [421, 16] on button "Save" at bounding box center [427, 20] width 43 height 22
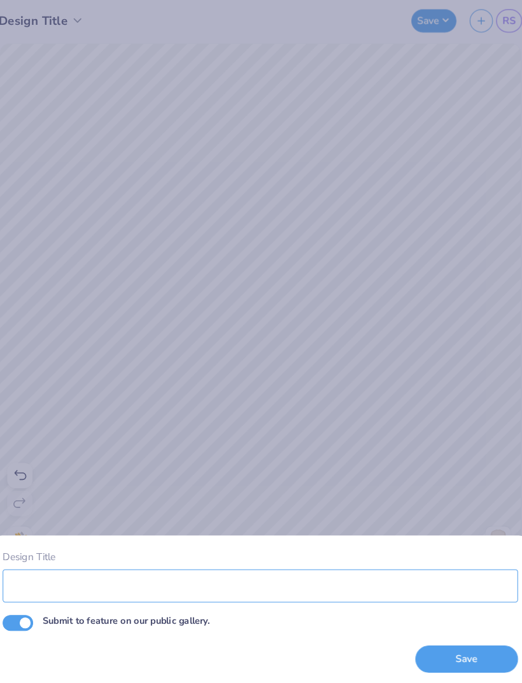
click at [221, 564] on input "Design Title" at bounding box center [260, 563] width 495 height 32
type input "star"
click at [454, 637] on button "Save" at bounding box center [459, 633] width 99 height 26
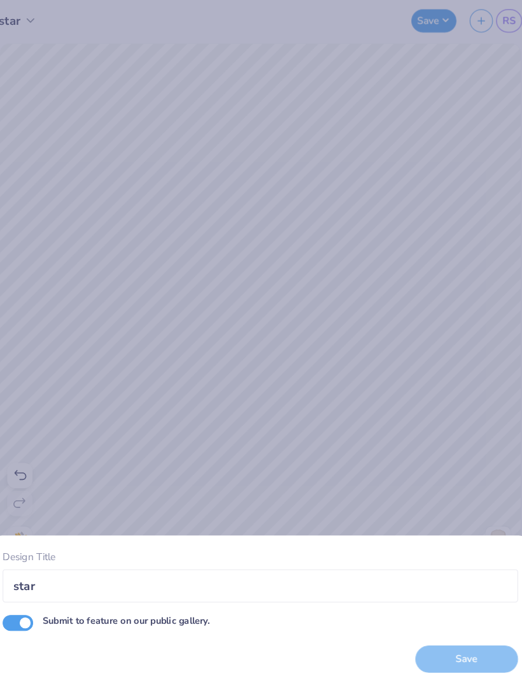
click at [461, 632] on div "Save" at bounding box center [459, 633] width 99 height 26
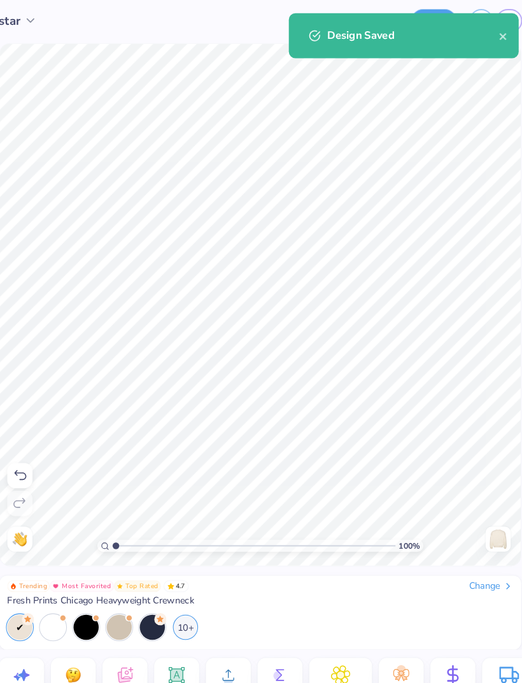
click at [490, 32] on icon "close" at bounding box center [494, 35] width 9 height 10
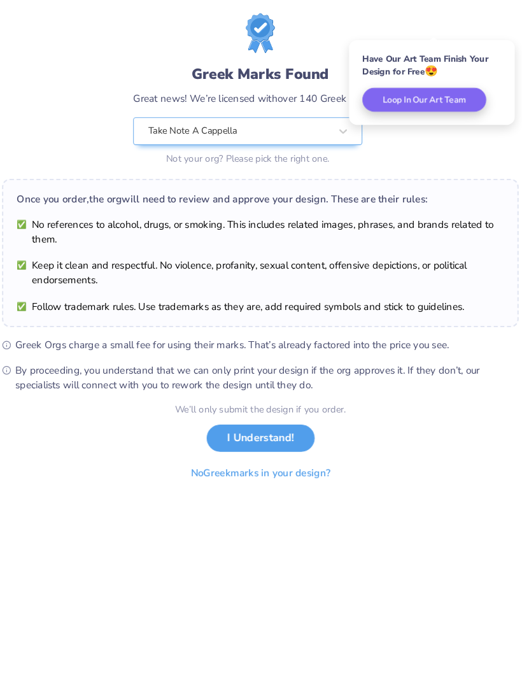
click at [397, 18] on div "Greek Marks Found Great news! We’re licensed with over 140 Greek Orgs. 🥳 Take N…" at bounding box center [261, 87] width 496 height 149
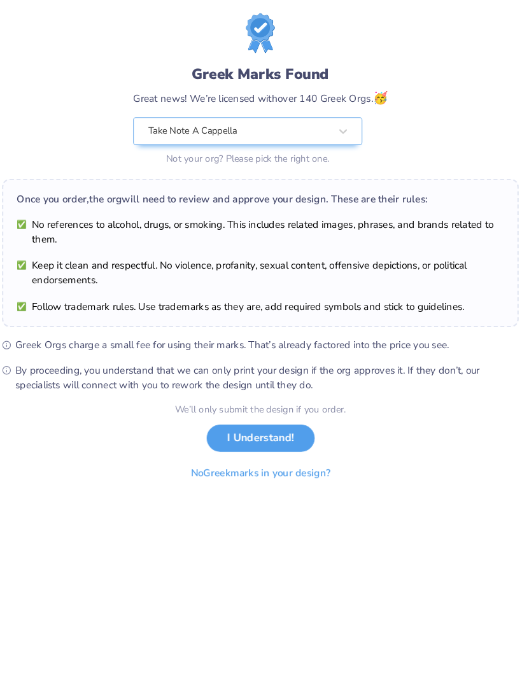
click at [276, 452] on button "No Greek marks in your design?" at bounding box center [261, 455] width 156 height 26
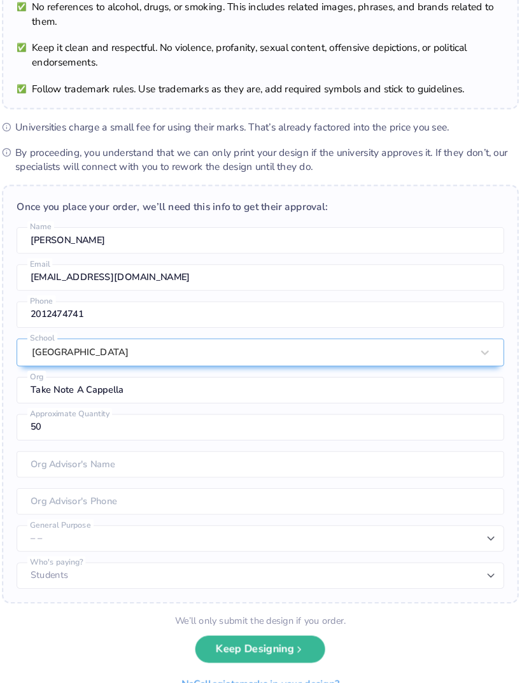
scroll to position [102, 0]
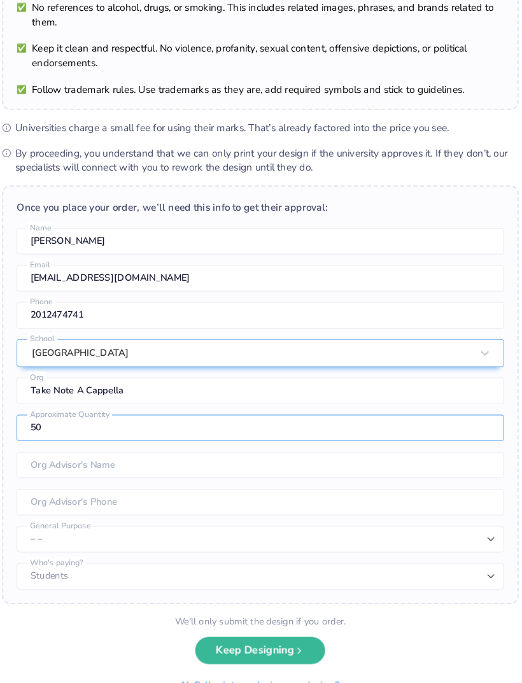
click at [312, 413] on input "50" at bounding box center [261, 410] width 468 height 25
type input "5"
type input "15"
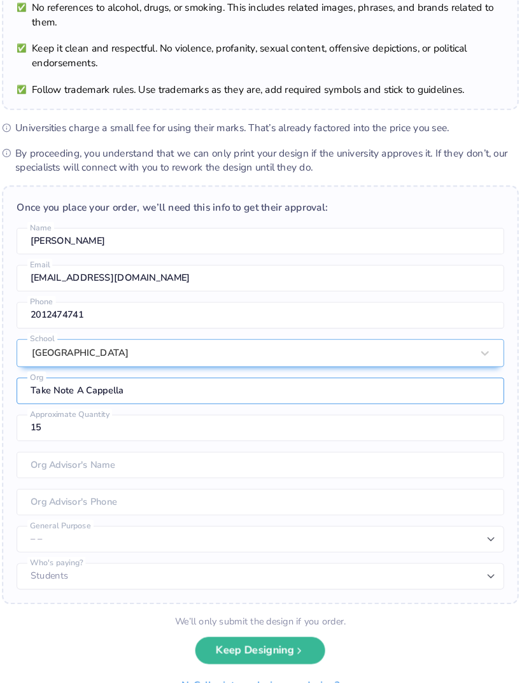
click at [253, 386] on input "Take Note A Cappella" at bounding box center [261, 375] width 468 height 25
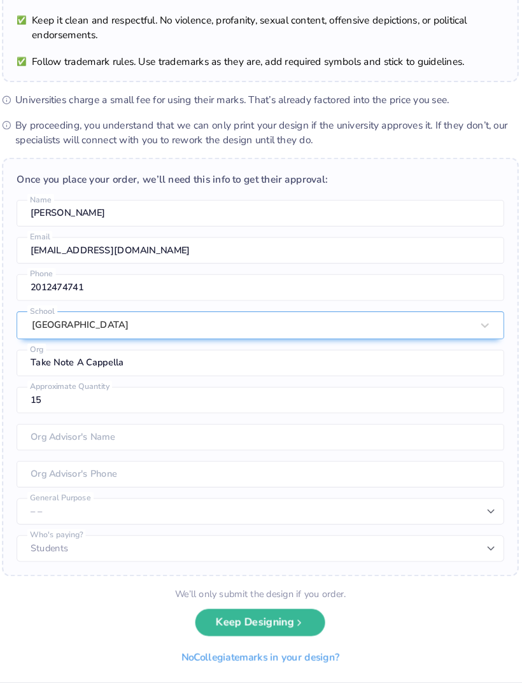
click at [254, 612] on button "Keep Designing" at bounding box center [261, 625] width 125 height 26
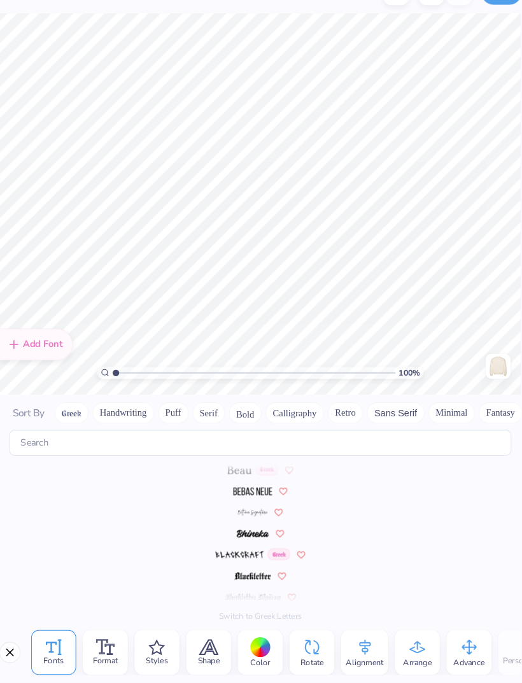
scroll to position [1008, 0]
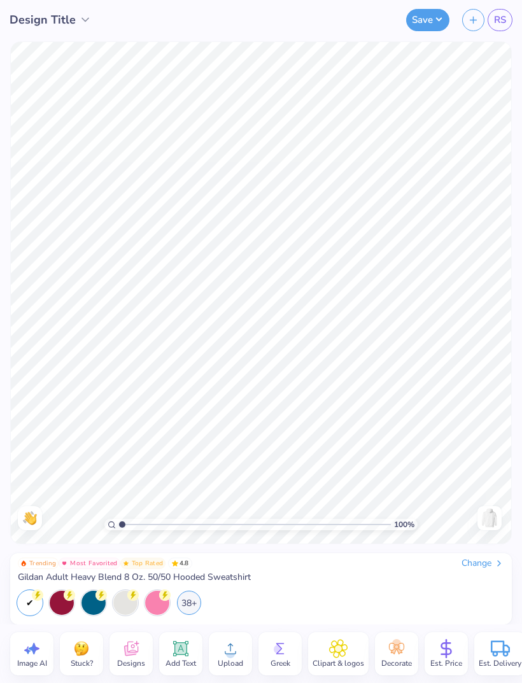
click at [123, 658] on span "Designs" at bounding box center [131, 663] width 28 height 10
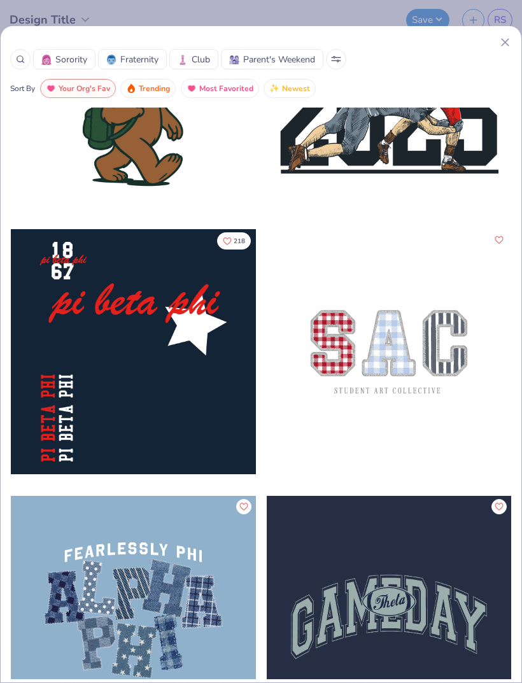
scroll to position [6790, 0]
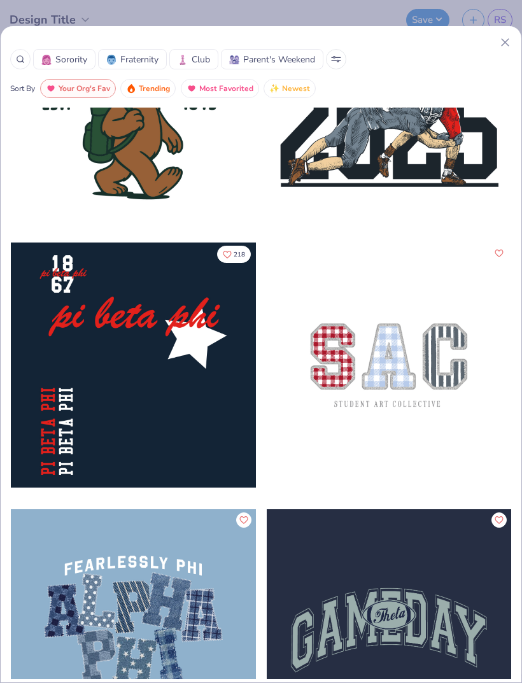
click at [189, 399] on div at bounding box center [133, 364] width 245 height 245
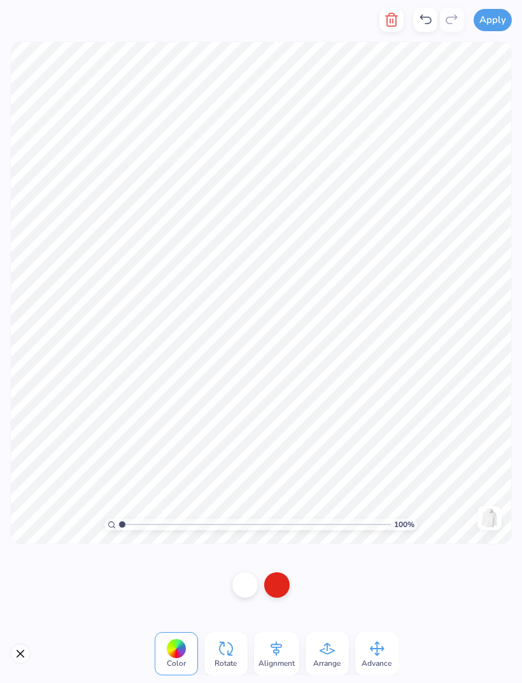
click at [378, 654] on icon at bounding box center [377, 648] width 15 height 15
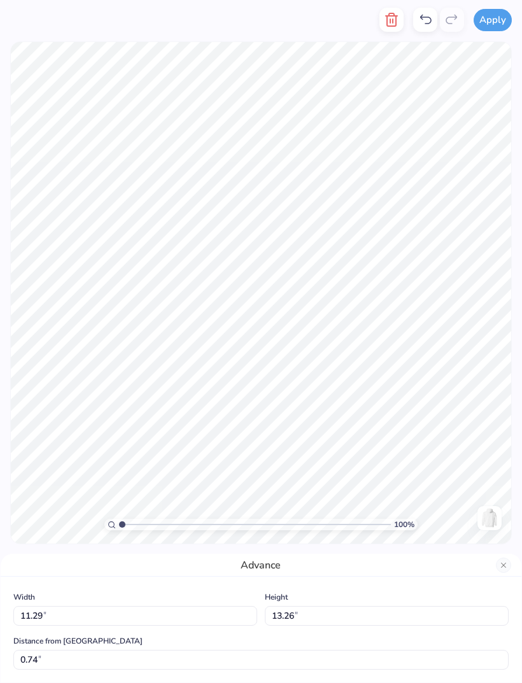
click at [428, 27] on icon at bounding box center [424, 19] width 15 height 15
click at [393, 21] on line "button" at bounding box center [393, 21] width 0 height 4
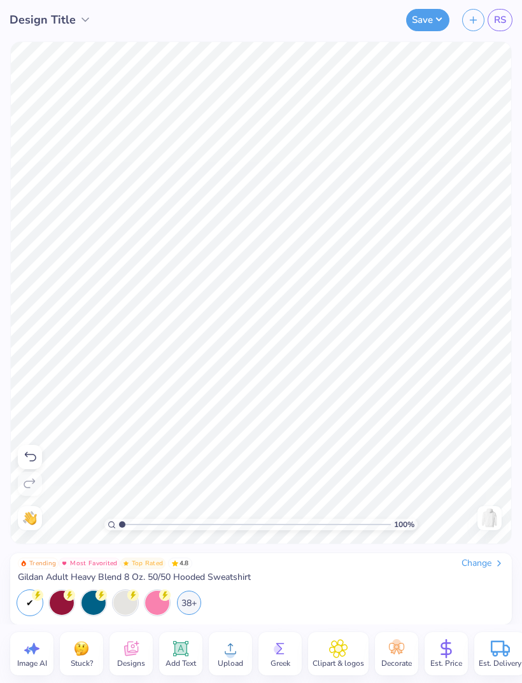
click at [134, 652] on icon at bounding box center [131, 650] width 12 height 10
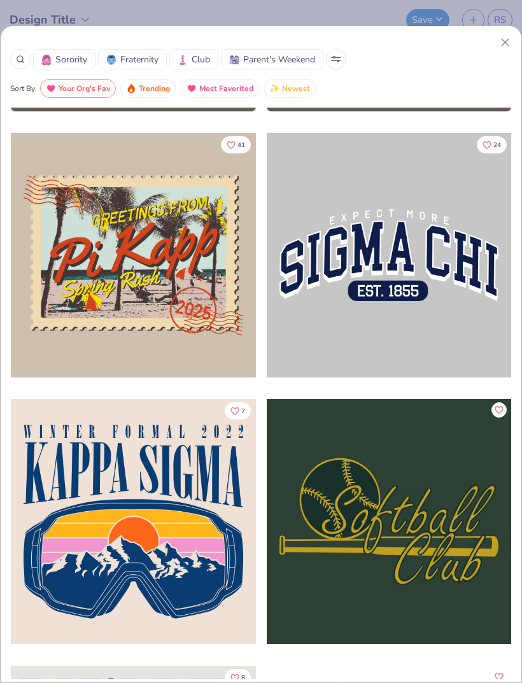
scroll to position [10897, 0]
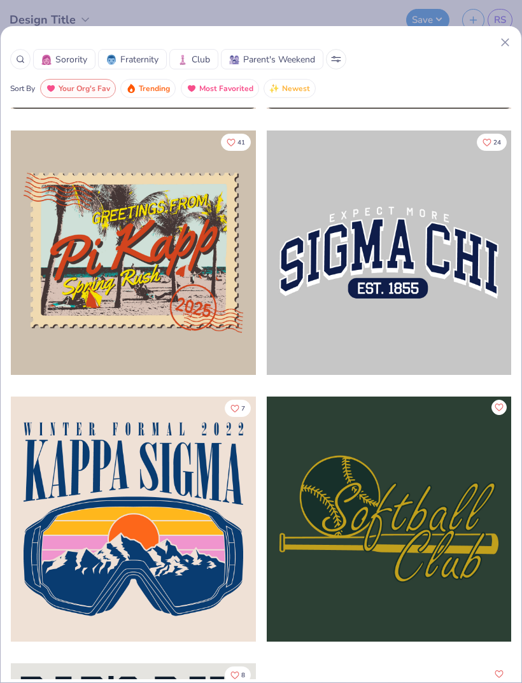
click at [24, 61] on icon at bounding box center [20, 59] width 9 height 9
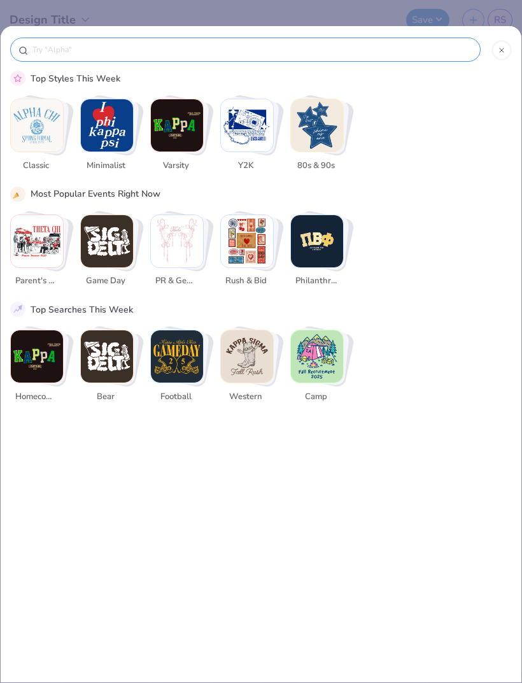
scroll to position [0, 0]
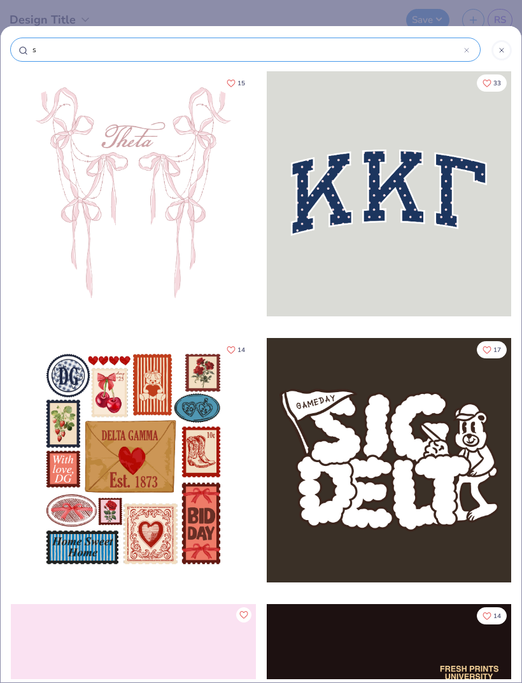
type input "st"
type input "sta"
type input "stat"
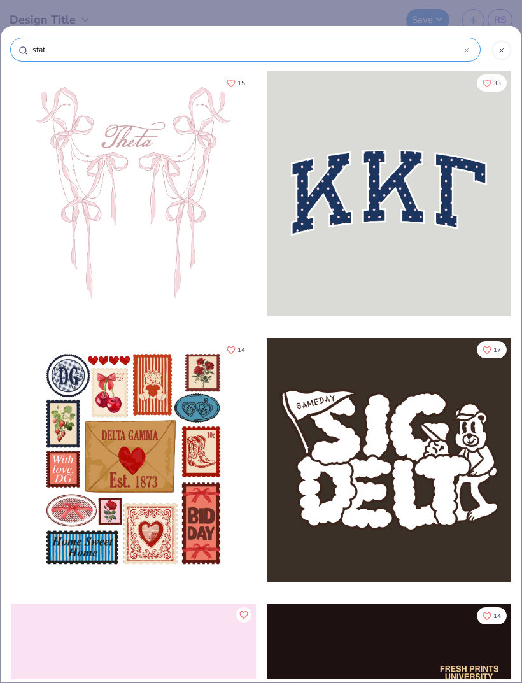
type input "stat"
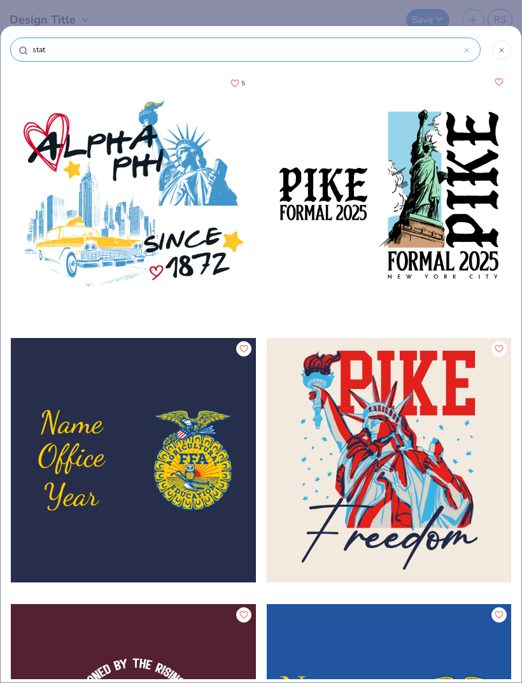
type input "sta"
type input "star"
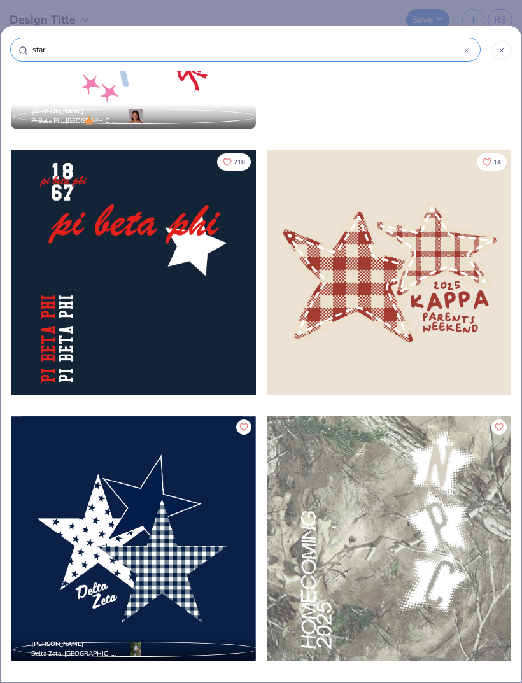
scroll to position [720, 0]
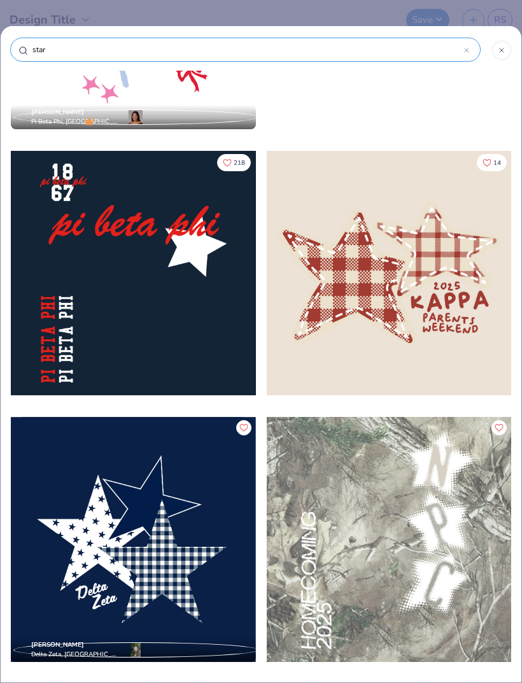
type input "star"
click at [200, 285] on div at bounding box center [133, 273] width 245 height 245
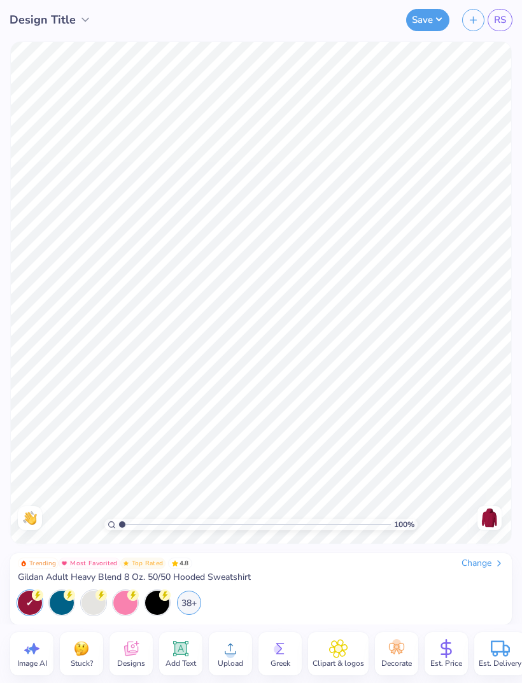
click at [185, 611] on div "38+" at bounding box center [189, 603] width 24 height 24
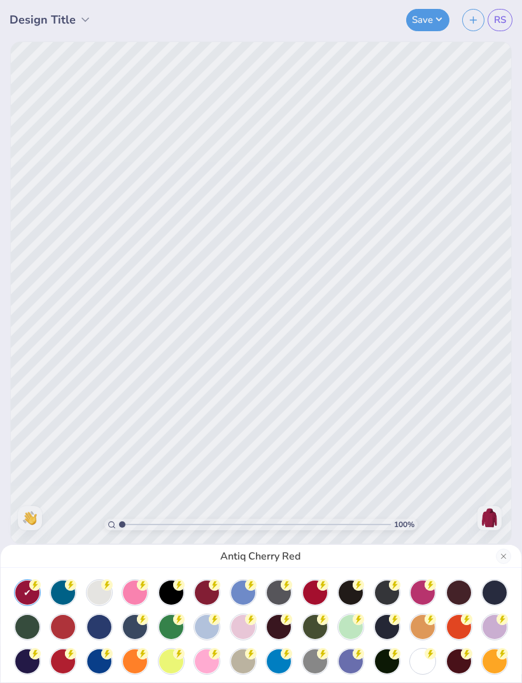
click at [98, 596] on div at bounding box center [99, 592] width 24 height 24
click at [421, 659] on div at bounding box center [422, 661] width 24 height 24
click at [507, 558] on button "Close" at bounding box center [503, 556] width 15 height 15
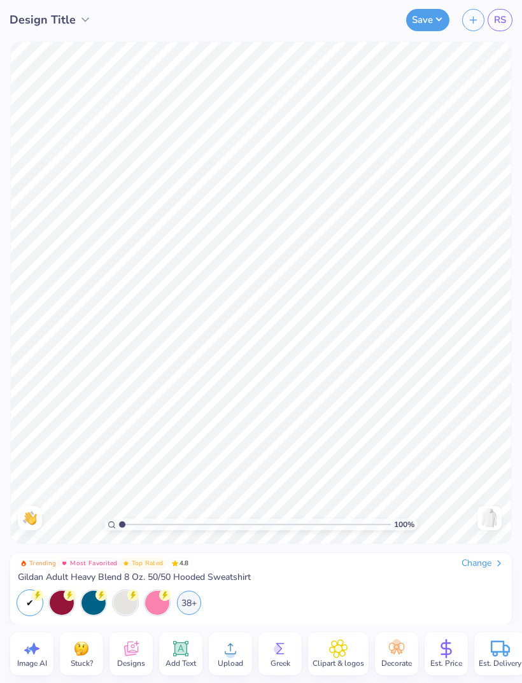
click at [137, 660] on span "Designs" at bounding box center [131, 663] width 28 height 10
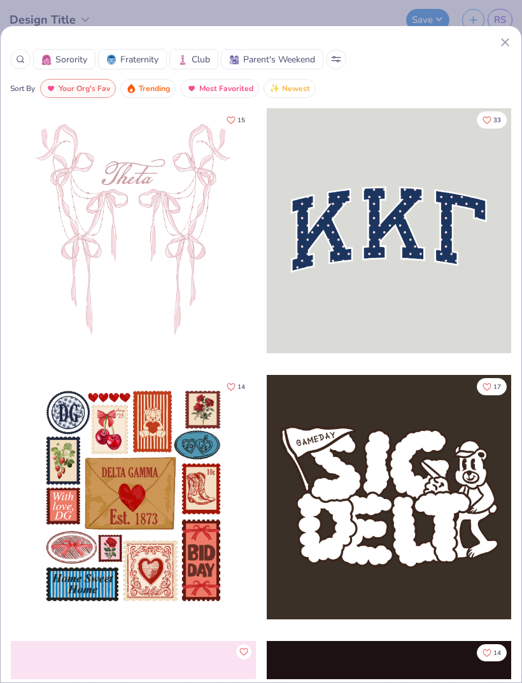
click at [86, 53] on span "Sorority" at bounding box center [71, 59] width 32 height 13
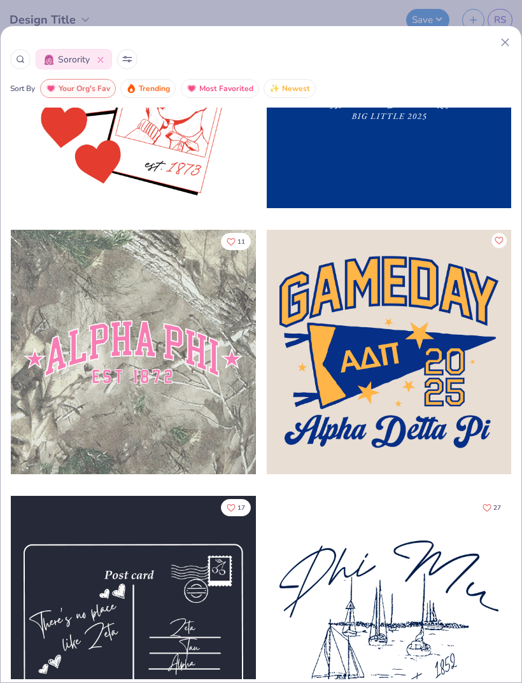
scroll to position [9174, 0]
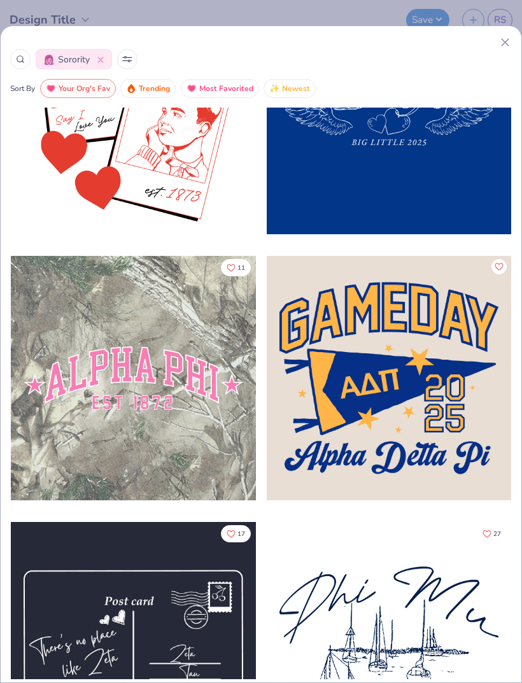
click at [174, 414] on div at bounding box center [133, 378] width 245 height 245
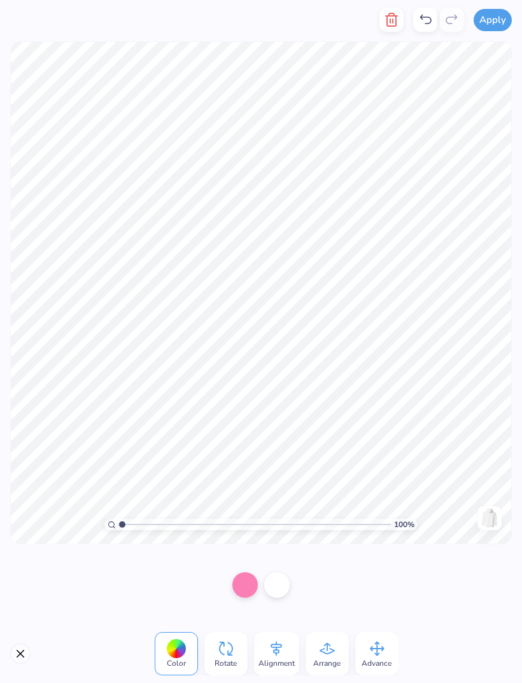
click at [242, 585] on div at bounding box center [244, 584] width 25 height 25
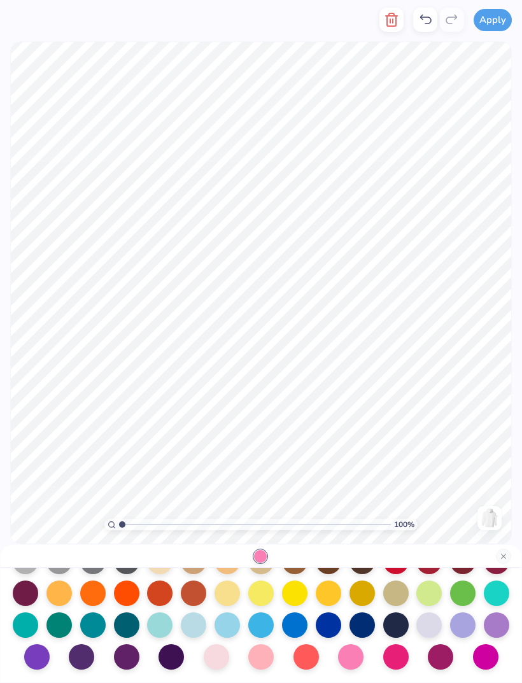
scroll to position [165, 0]
click at [84, 659] on div at bounding box center [81, 656] width 25 height 25
click at [127, 658] on div at bounding box center [126, 656] width 25 height 25
click at [166, 656] on div at bounding box center [170, 656] width 25 height 25
click at [38, 655] on div at bounding box center [36, 656] width 25 height 25
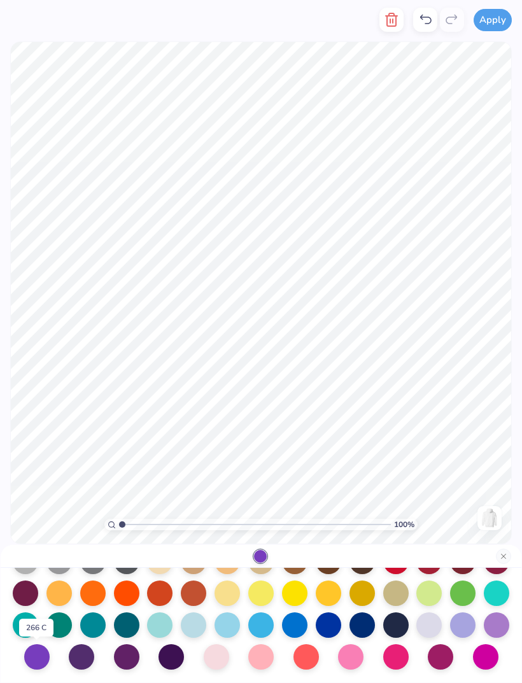
click at [37, 655] on div at bounding box center [36, 656] width 25 height 25
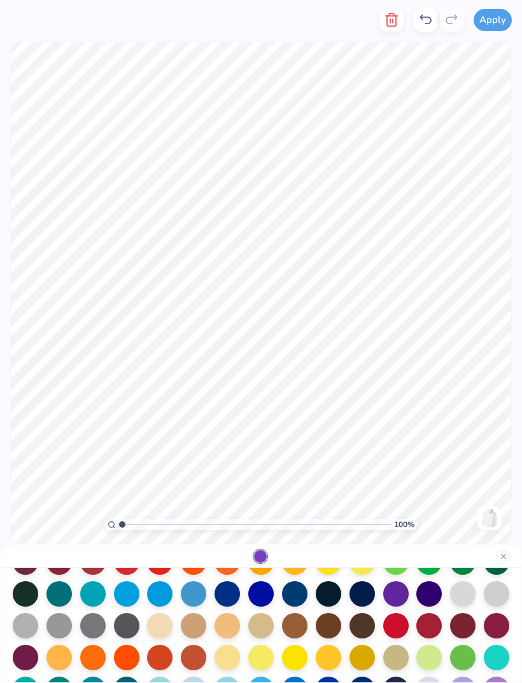
scroll to position [92, 0]
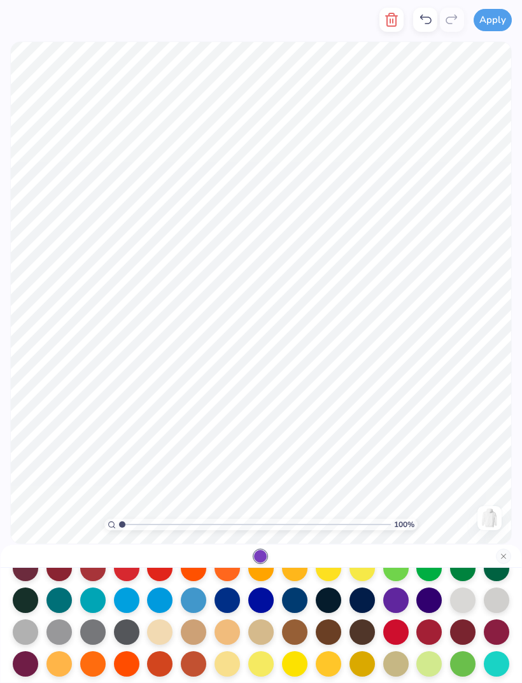
click at [398, 603] on div at bounding box center [395, 599] width 25 height 25
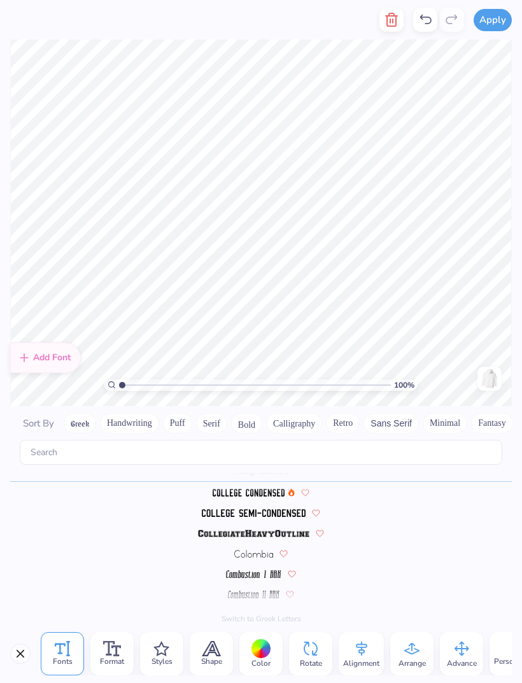
scroll to position [1, 3]
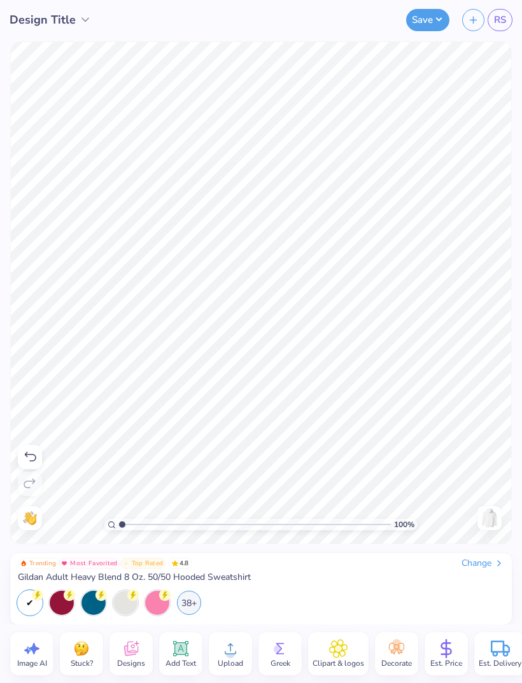
click at [137, 660] on span "Designs" at bounding box center [131, 663] width 28 height 10
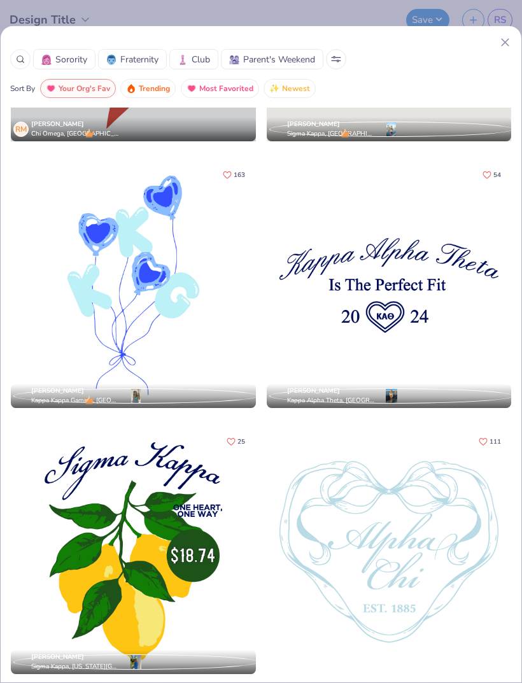
scroll to position [15915, 0]
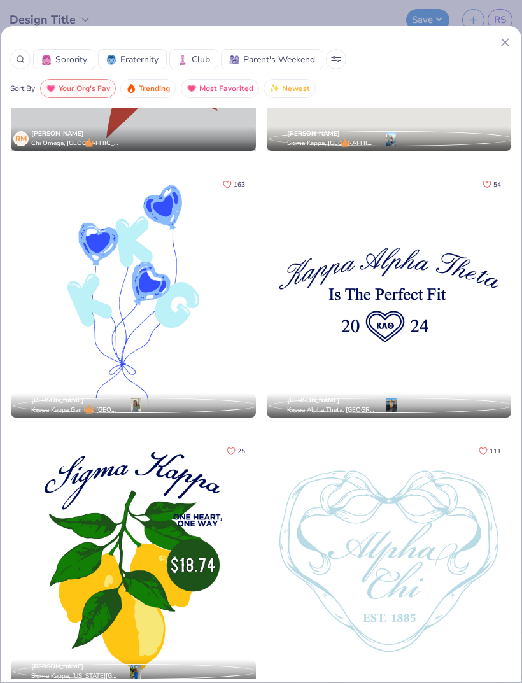
click at [163, 332] on div at bounding box center [133, 294] width 245 height 245
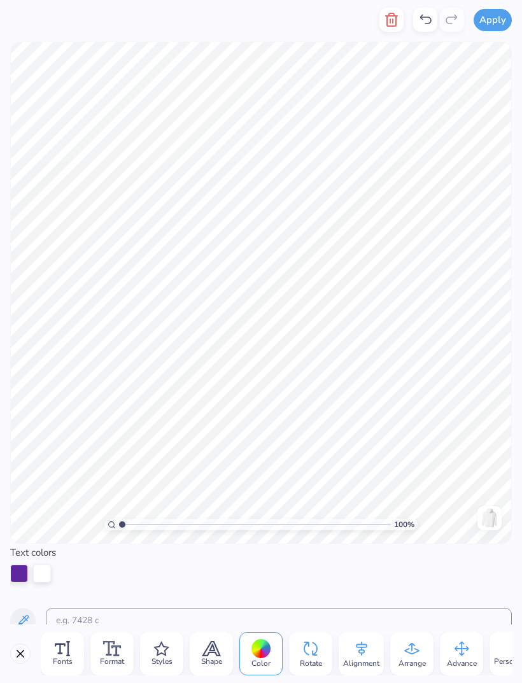
click at [386, 25] on icon "button" at bounding box center [391, 19] width 15 height 15
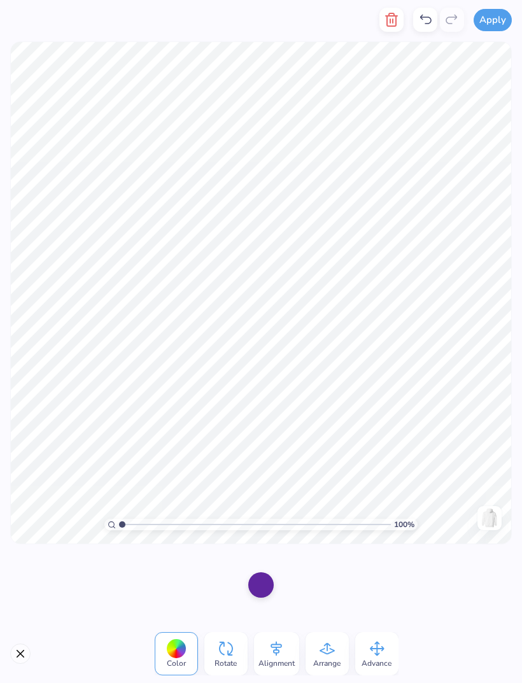
click at [384, 26] on button "button" at bounding box center [391, 20] width 24 height 24
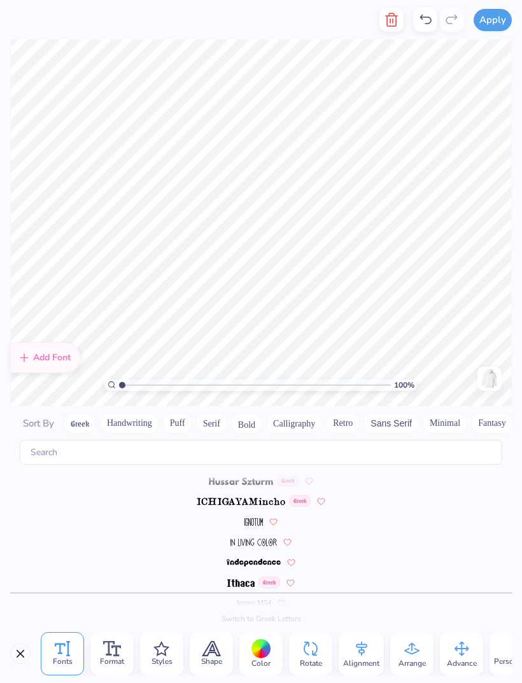
click at [392, 24] on icon "button" at bounding box center [391, 19] width 15 height 15
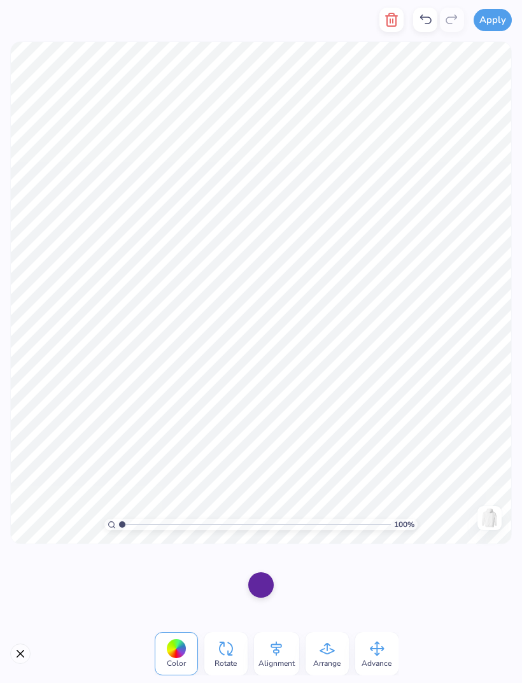
click at [399, 26] on icon "button" at bounding box center [391, 19] width 15 height 15
click at [391, 25] on icon "button" at bounding box center [391, 19] width 15 height 15
click at [390, 22] on line "button" at bounding box center [390, 21] width 0 height 4
click at [393, 21] on icon "button" at bounding box center [391, 19] width 15 height 15
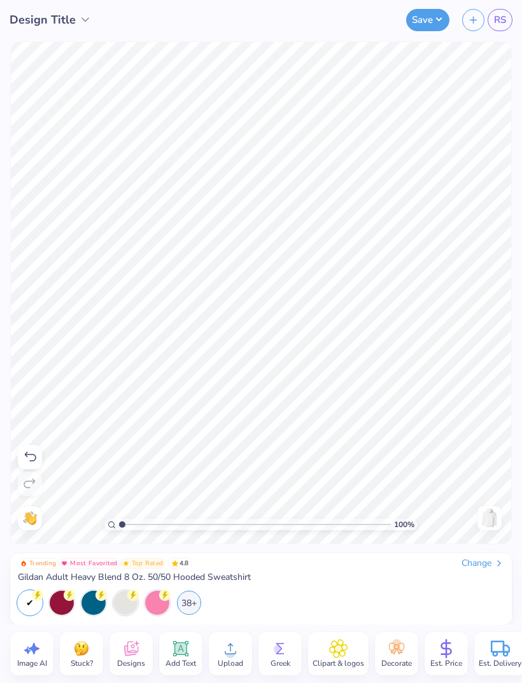
click at [493, 517] on img at bounding box center [489, 518] width 20 height 20
click at [136, 653] on icon at bounding box center [131, 650] width 12 height 10
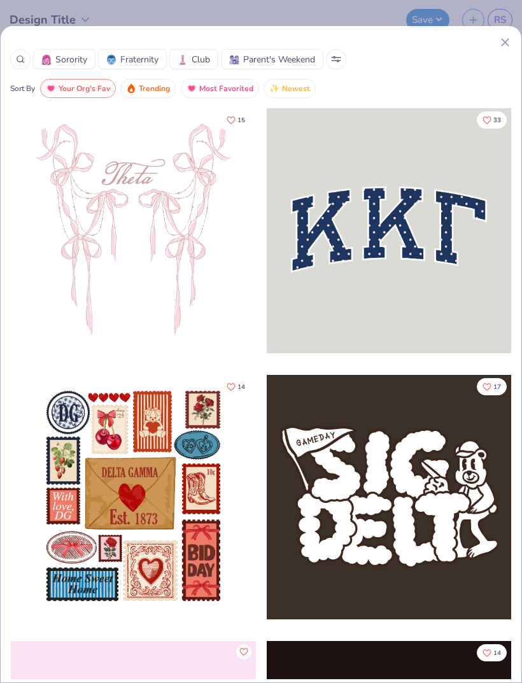
click at [67, 66] on span "Sorority" at bounding box center [71, 59] width 32 height 13
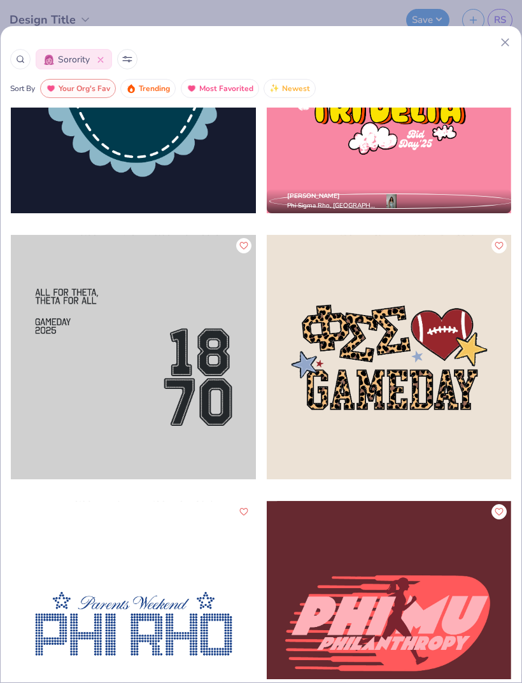
scroll to position [25164, 0]
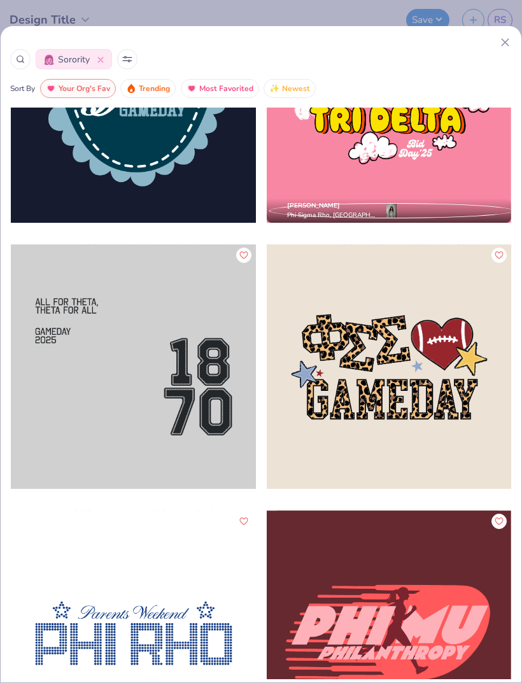
click at [297, 546] on div "[PERSON_NAME] Phi Sigma Rho, [GEOGRAPHIC_DATA][US_STATE]-[PERSON_NAME][GEOGRAPH…" at bounding box center [261, 429] width 521 height 643
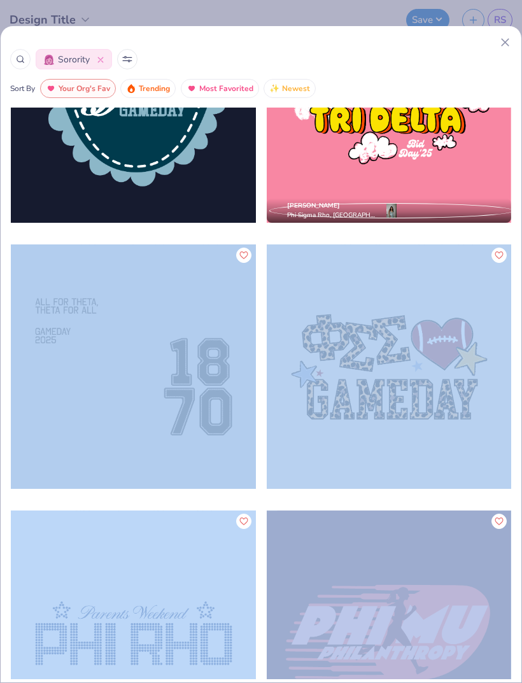
click at [336, 237] on div "[PERSON_NAME] Phi Sigma Rho, [GEOGRAPHIC_DATA][US_STATE]" at bounding box center [389, 110] width 246 height 266
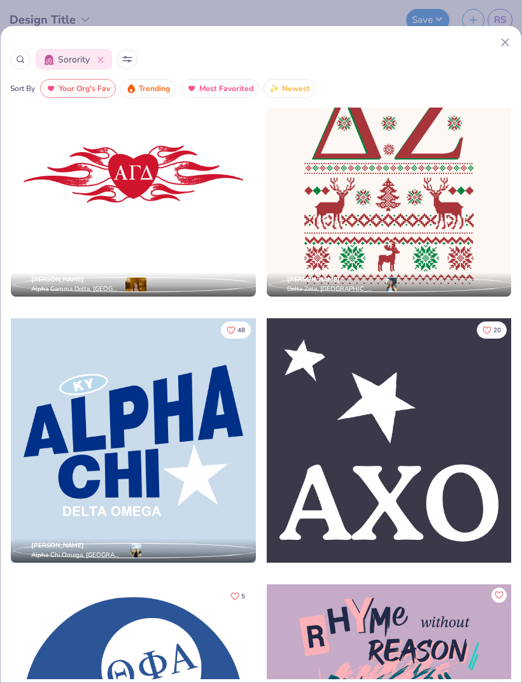
scroll to position [37877, 0]
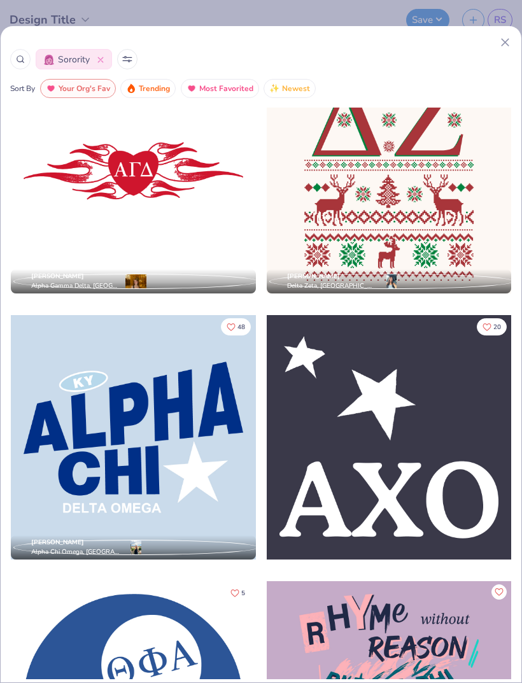
click at [342, 458] on div at bounding box center [389, 437] width 245 height 245
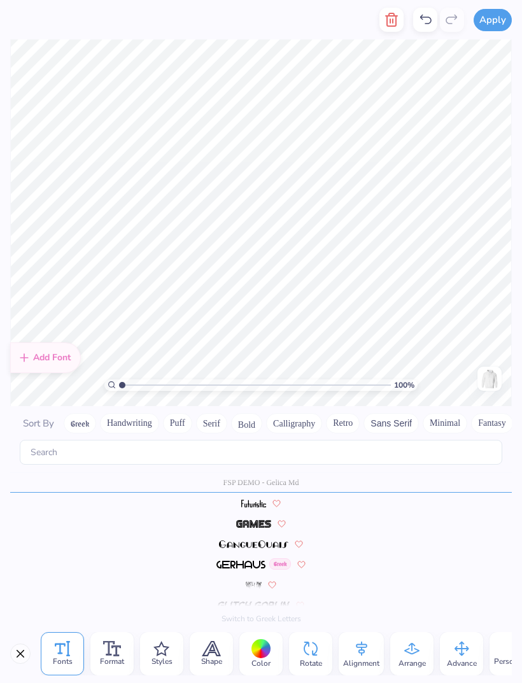
scroll to position [2576, 0]
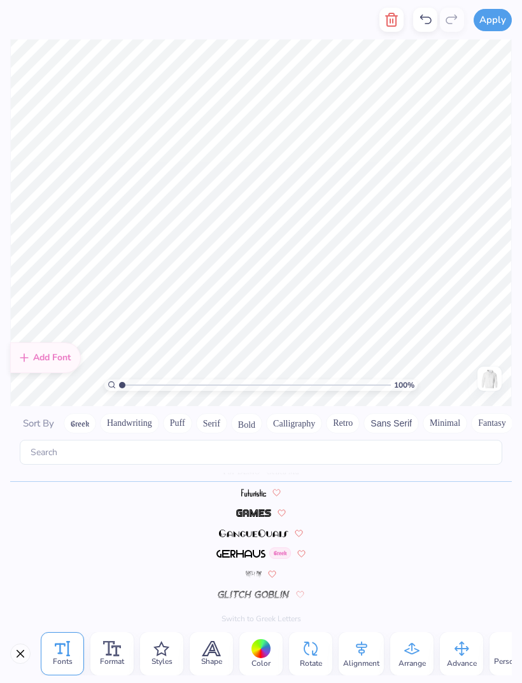
type textarea "TKN"
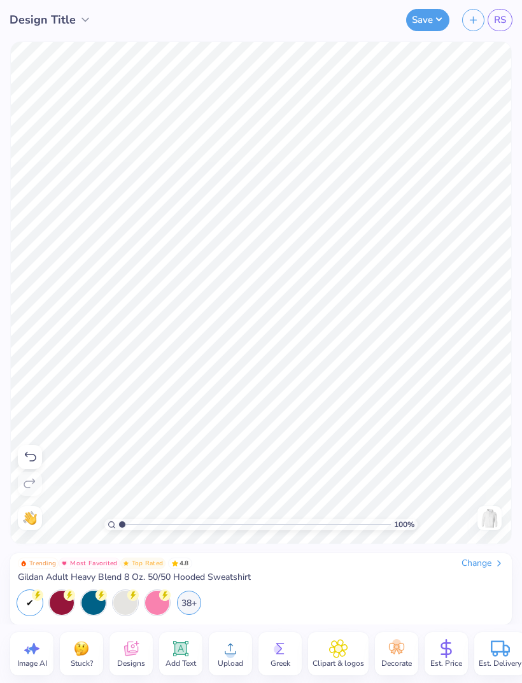
click at [189, 602] on div "38+" at bounding box center [189, 603] width 24 height 24
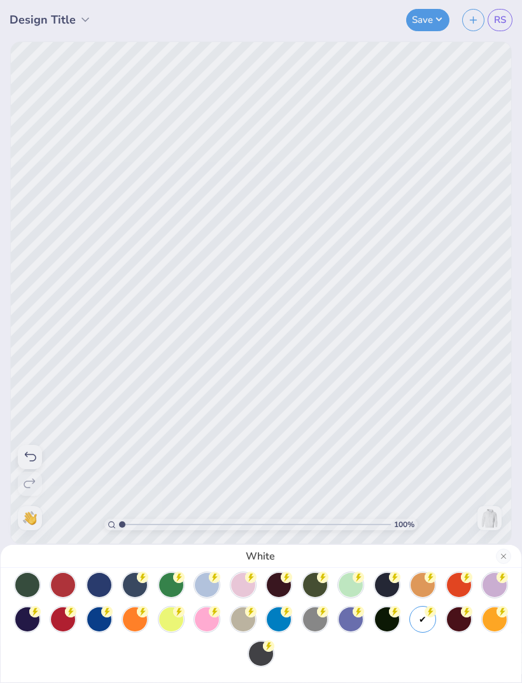
scroll to position [42, 0]
click at [34, 619] on div at bounding box center [27, 619] width 24 height 24
click at [424, 626] on div at bounding box center [422, 619] width 24 height 24
click at [481, 395] on div "White" at bounding box center [261, 341] width 522 height 683
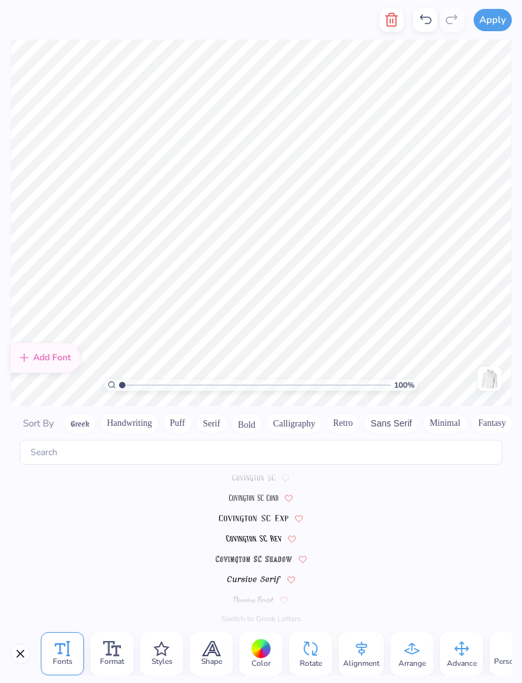
scroll to position [2576, 0]
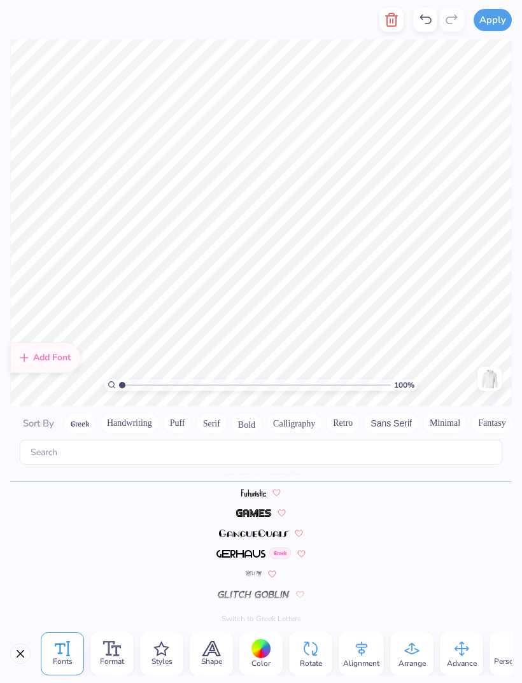
click at [262, 655] on div at bounding box center [261, 649] width 20 height 20
click at [263, 650] on div at bounding box center [261, 649] width 20 height 20
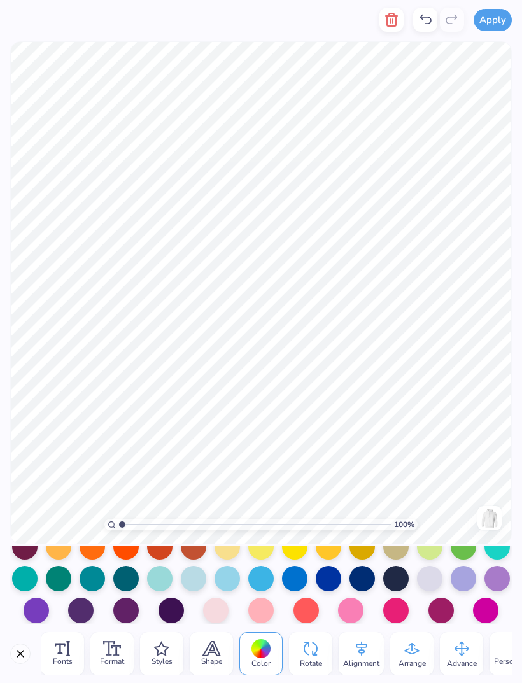
scroll to position [177, 0]
click at [78, 610] on div at bounding box center [80, 610] width 25 height 25
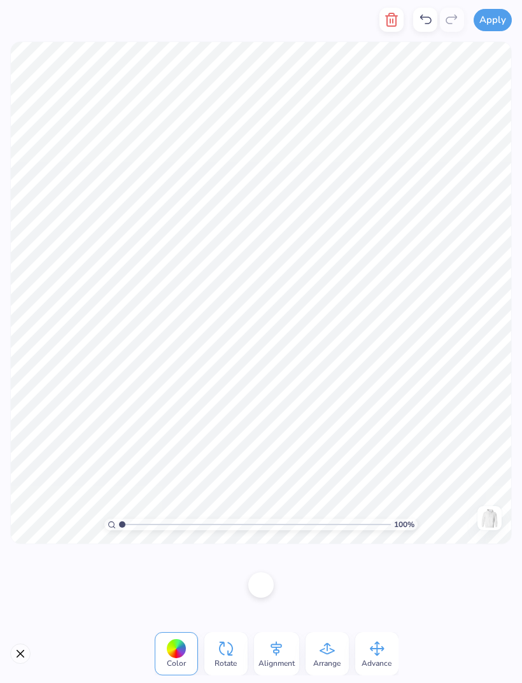
click at [169, 645] on div at bounding box center [176, 649] width 20 height 20
click at [257, 584] on div at bounding box center [260, 584] width 25 height 25
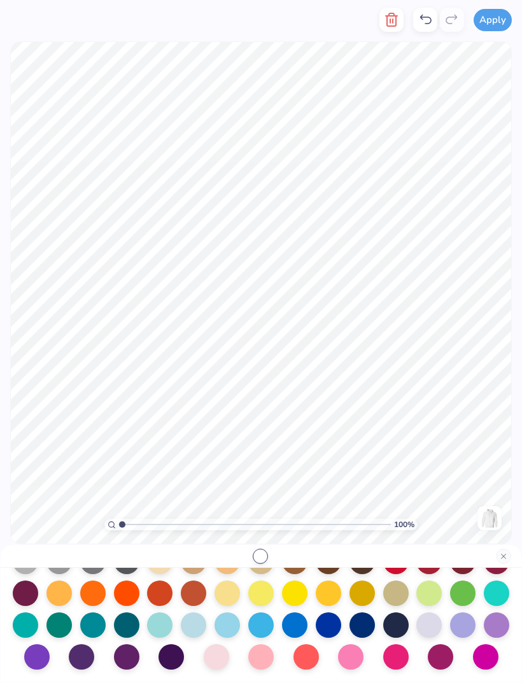
scroll to position [165, 0]
click at [428, 624] on div at bounding box center [428, 624] width 25 height 25
click at [470, 622] on div at bounding box center [462, 624] width 25 height 25
click at [431, 629] on div at bounding box center [428, 624] width 25 height 25
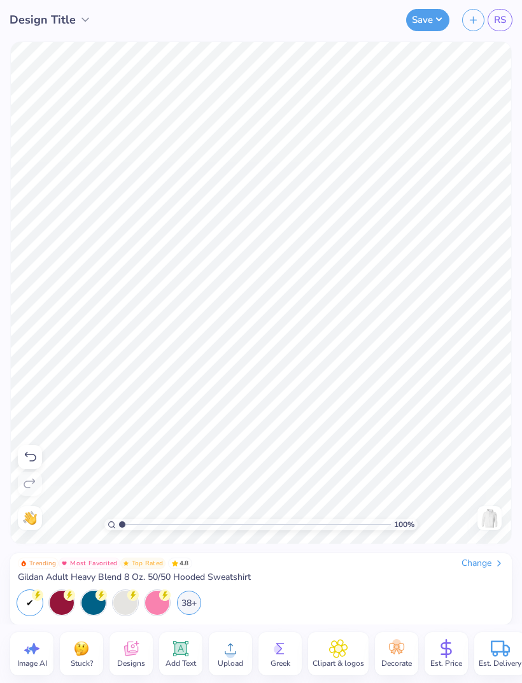
click at [334, 658] on span "Clipart & logos" at bounding box center [338, 663] width 52 height 10
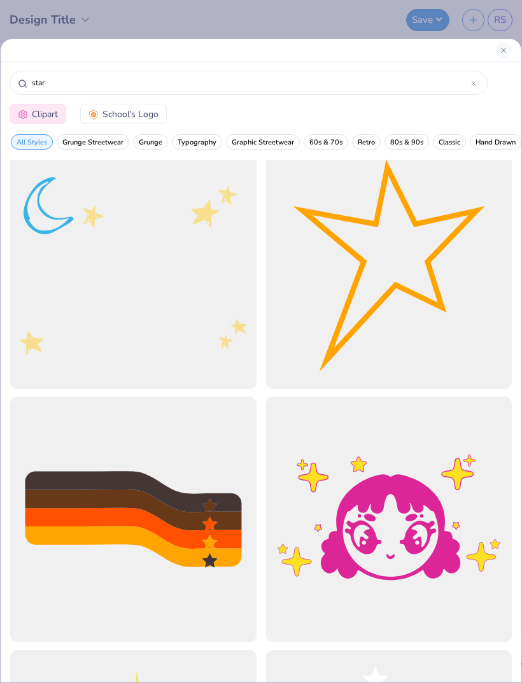
scroll to position [3062, 0]
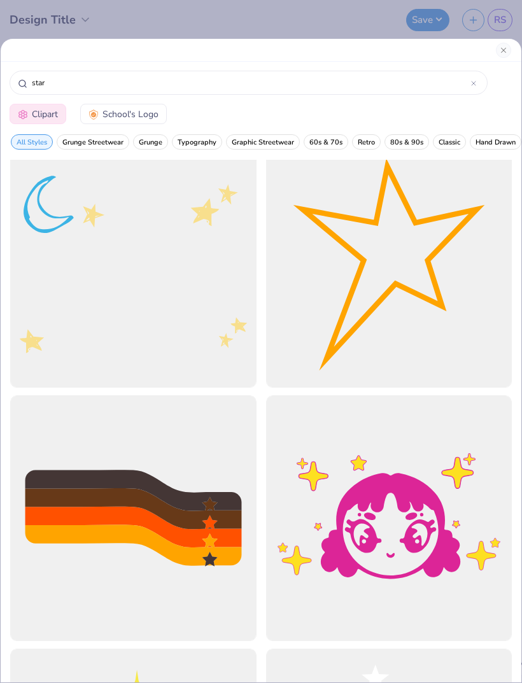
type input "star"
click at [424, 277] on div at bounding box center [389, 264] width 246 height 246
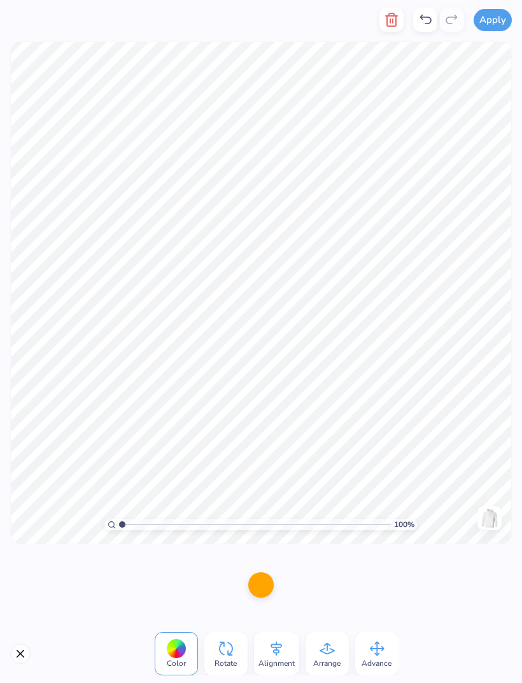
click at [270, 584] on div at bounding box center [260, 584] width 25 height 25
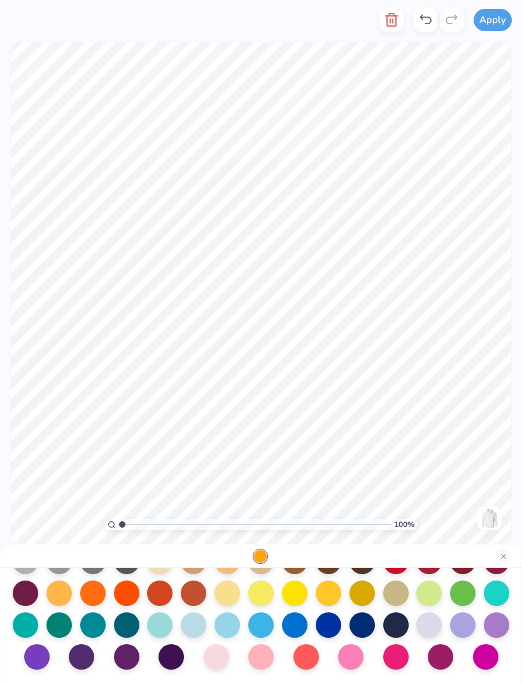
scroll to position [165, 0]
click at [430, 627] on div at bounding box center [428, 624] width 25 height 25
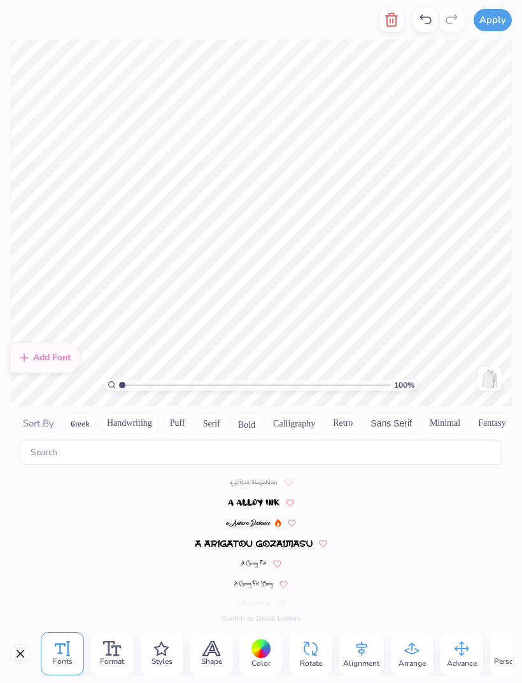
scroll to position [2576, 0]
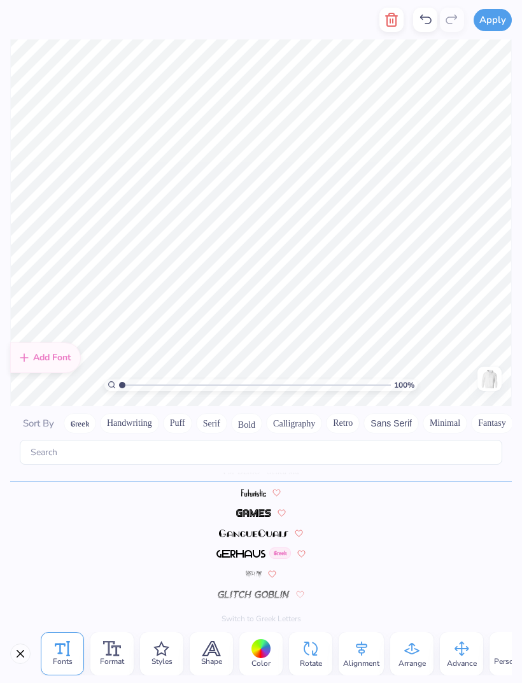
click at [409, 650] on icon at bounding box center [411, 648] width 19 height 19
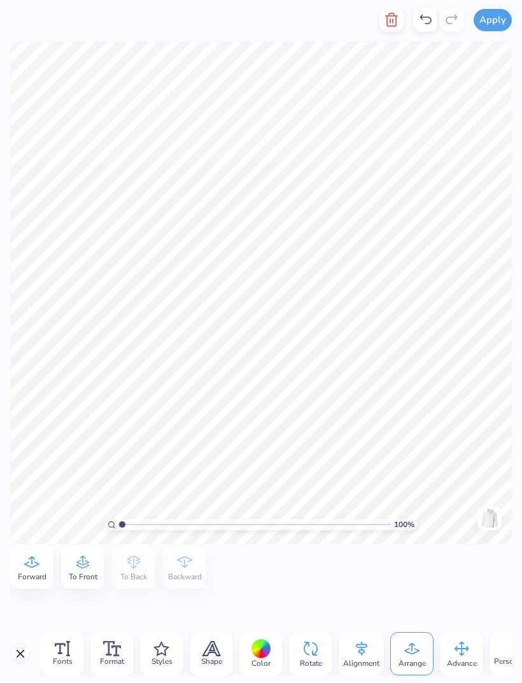
click at [84, 570] on icon at bounding box center [82, 561] width 19 height 19
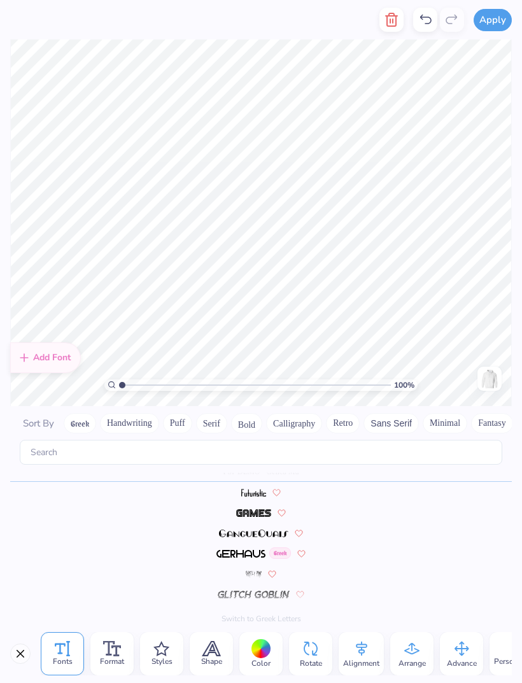
scroll to position [0, 2]
type textarea "Takenote"
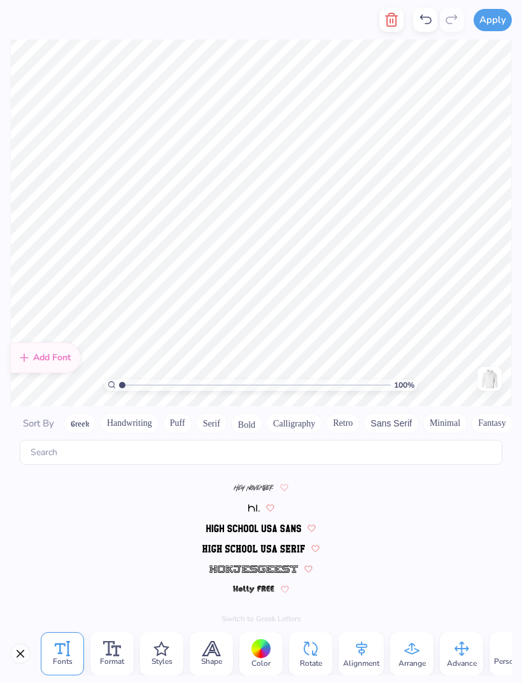
scroll to position [2869, 0]
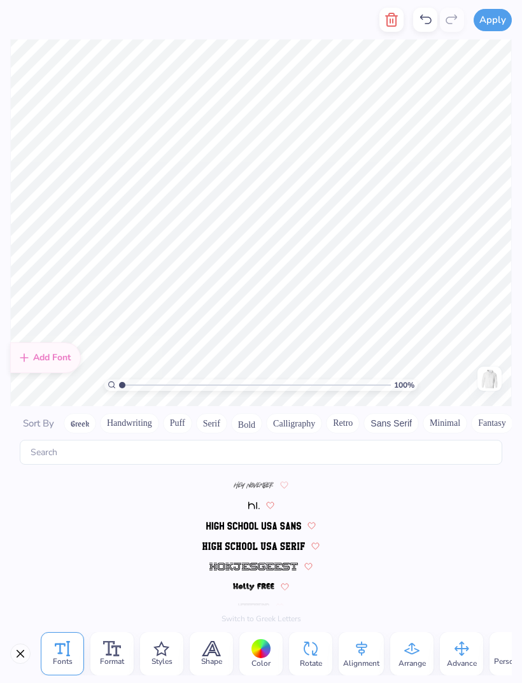
click at [262, 481] on img at bounding box center [254, 485] width 40 height 8
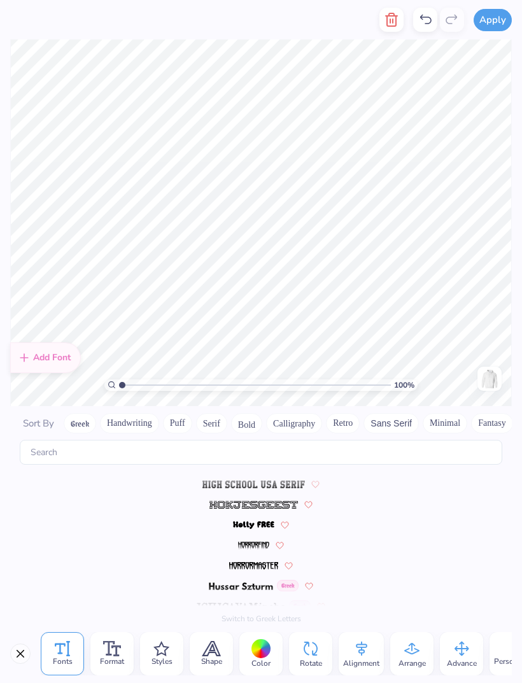
scroll to position [2930, 0]
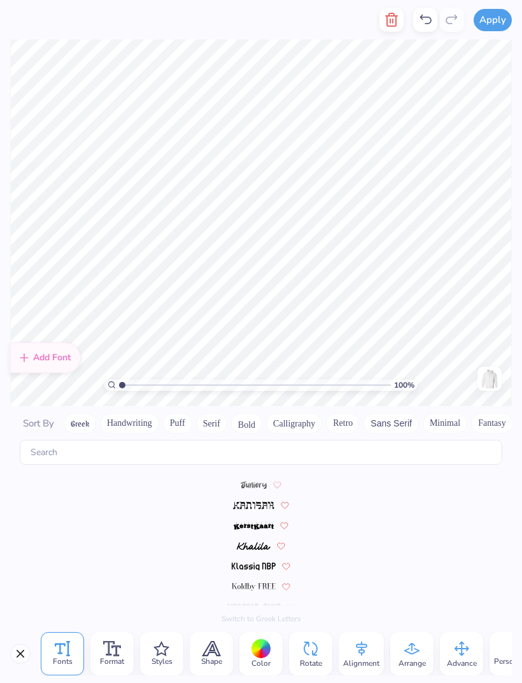
click at [246, 481] on img at bounding box center [254, 485] width 26 height 8
click at [175, 655] on div "Styles" at bounding box center [161, 653] width 43 height 43
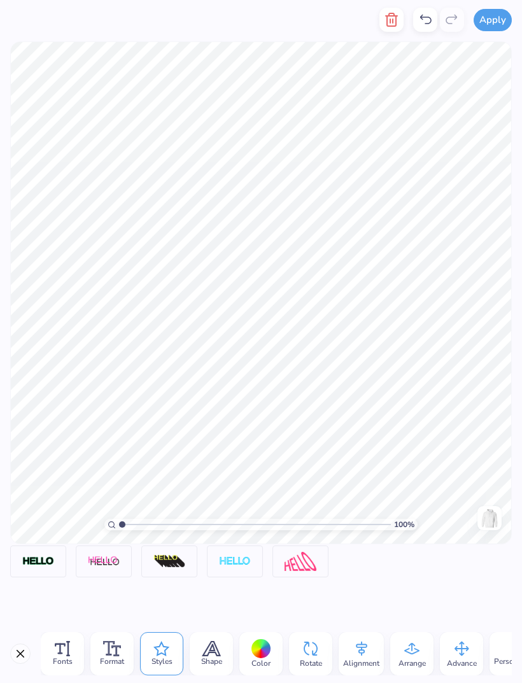
click at [48, 557] on img at bounding box center [38, 561] width 32 height 11
click at [55, 573] on div at bounding box center [38, 561] width 56 height 32
click at [62, 550] on icon at bounding box center [64, 547] width 8 height 8
click at [214, 654] on icon at bounding box center [211, 648] width 19 height 15
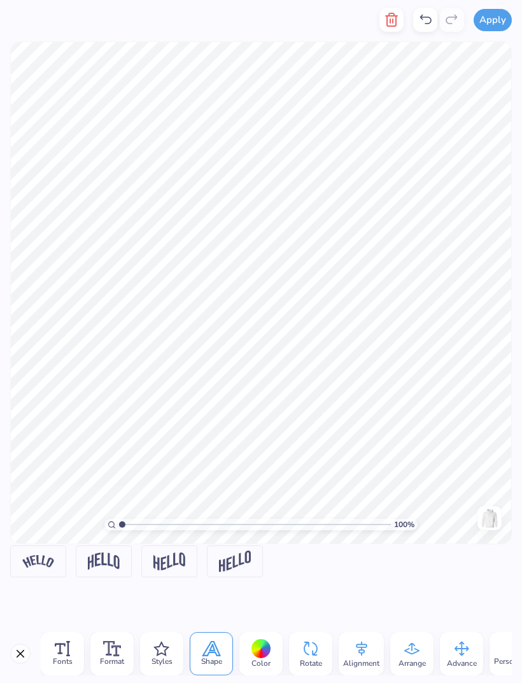
click at [246, 561] on img at bounding box center [235, 561] width 32 height 22
click at [244, 568] on img at bounding box center [235, 561] width 32 height 22
click at [261, 549] on icon at bounding box center [261, 547] width 8 height 8
click at [174, 562] on img at bounding box center [169, 561] width 32 height 18
click at [170, 568] on img at bounding box center [169, 561] width 32 height 18
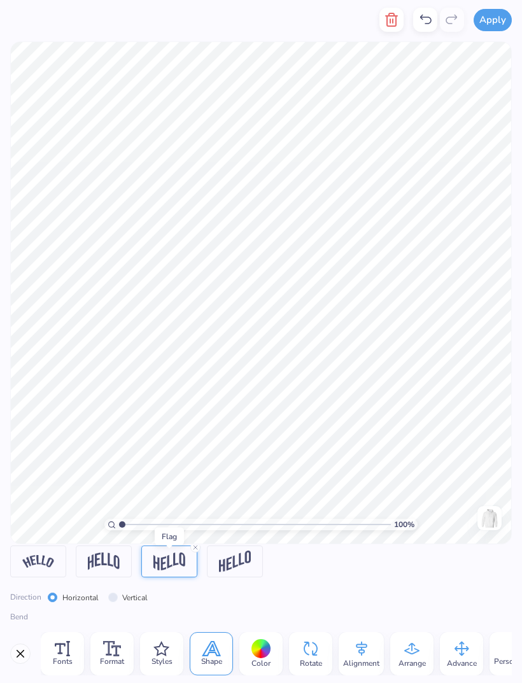
click at [172, 570] on div at bounding box center [169, 561] width 56 height 32
click at [194, 549] on line at bounding box center [195, 547] width 4 height 4
click at [104, 565] on img at bounding box center [104, 560] width 32 height 17
click at [99, 563] on img at bounding box center [104, 560] width 32 height 17
click at [129, 547] on icon at bounding box center [130, 547] width 8 height 8
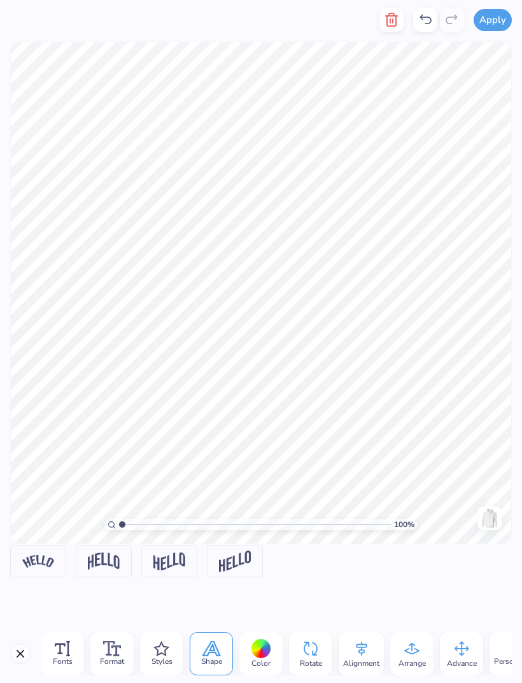
click at [49, 558] on img at bounding box center [38, 561] width 32 height 12
click at [67, 547] on icon at bounding box center [64, 547] width 8 height 8
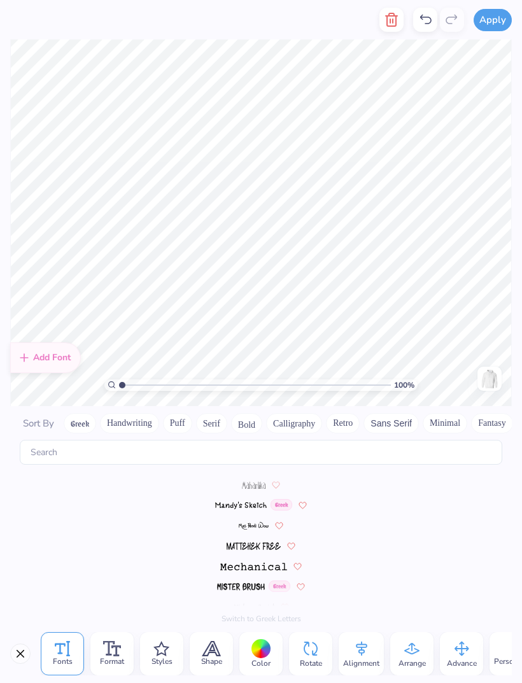
scroll to position [4070, 0]
click at [254, 542] on img at bounding box center [254, 546] width 55 height 8
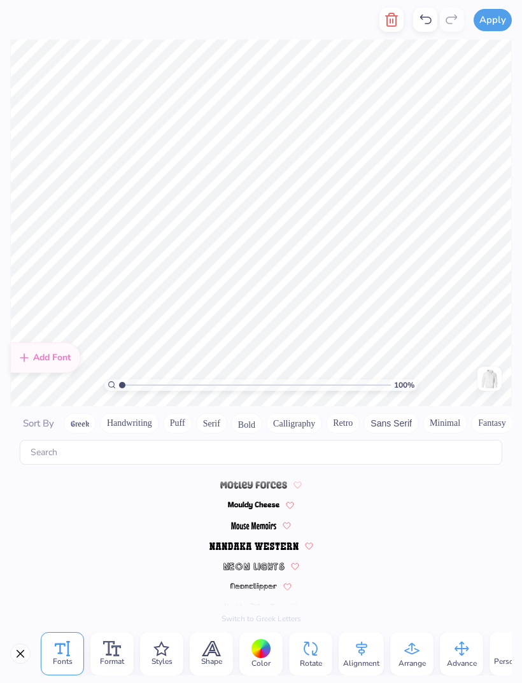
scroll to position [4253, 0]
click at [312, 578] on div at bounding box center [260, 586] width 501 height 20
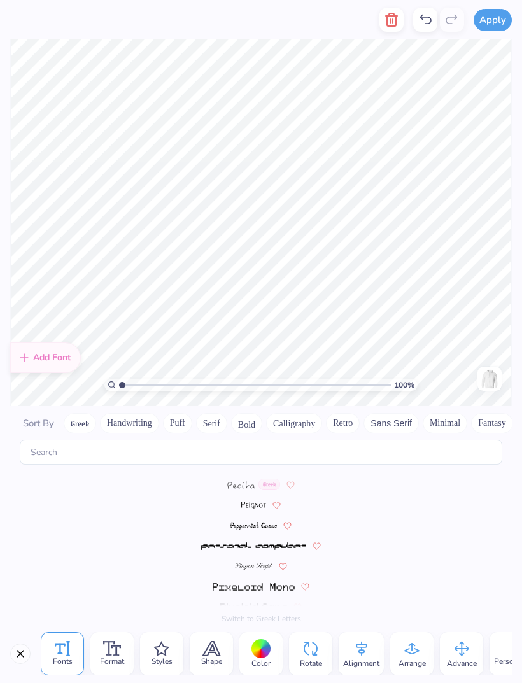
click at [249, 501] on img at bounding box center [253, 505] width 25 height 8
click at [253, 522] on img at bounding box center [254, 526] width 26 height 8
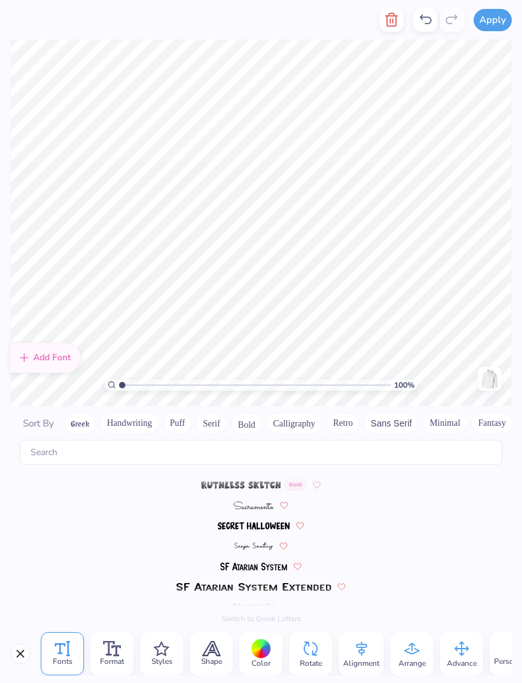
scroll to position [5272, 0]
click at [258, 542] on img at bounding box center [253, 546] width 39 height 8
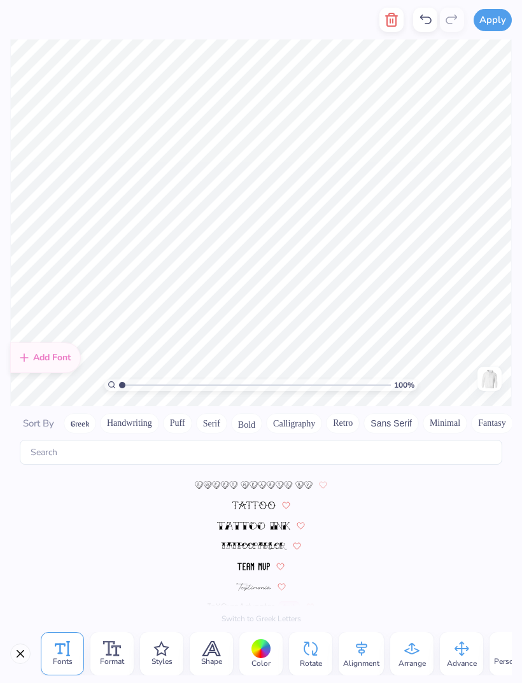
scroll to position [5720, 0]
click at [295, 481] on img at bounding box center [254, 485] width 118 height 8
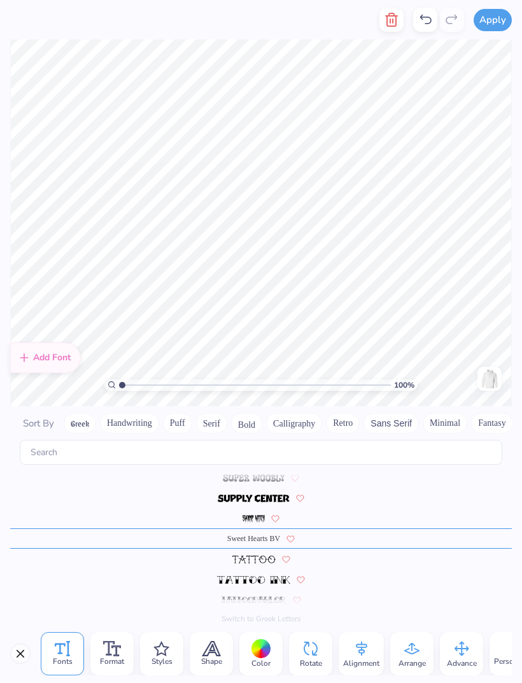
scroll to position [5659, 0]
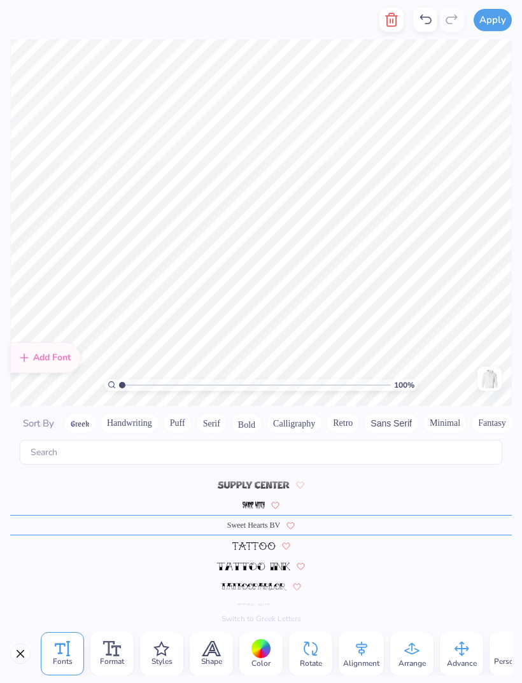
click at [0, 0] on icon at bounding box center [0, 0] width 0 height 0
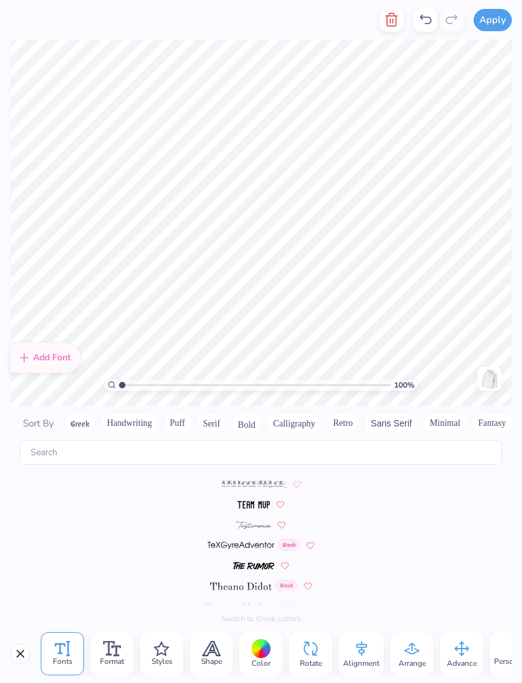
scroll to position [5781, 0]
click at [255, 519] on span at bounding box center [253, 524] width 35 height 11
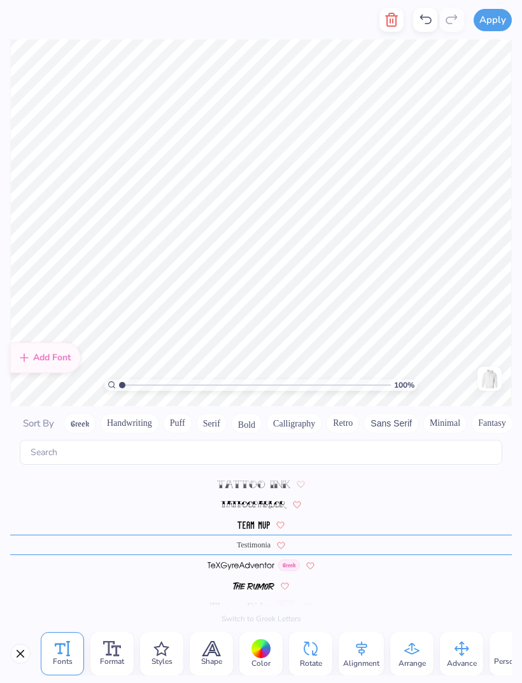
scroll to position [5760, 0]
click at [0, 0] on icon at bounding box center [0, 0] width 0 height 0
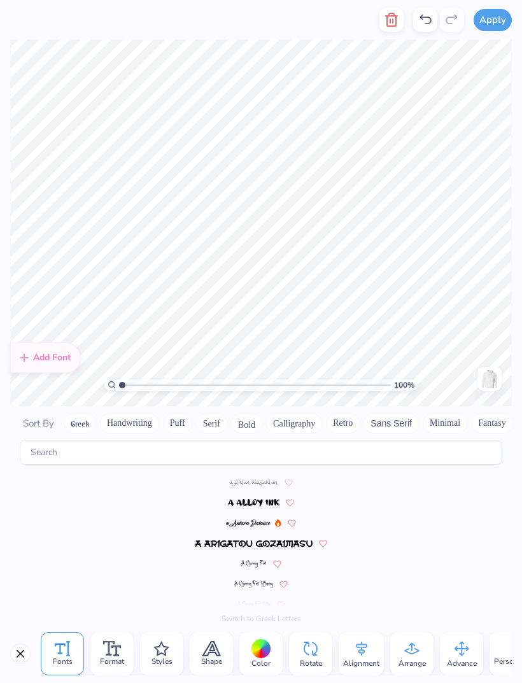
scroll to position [5834, 0]
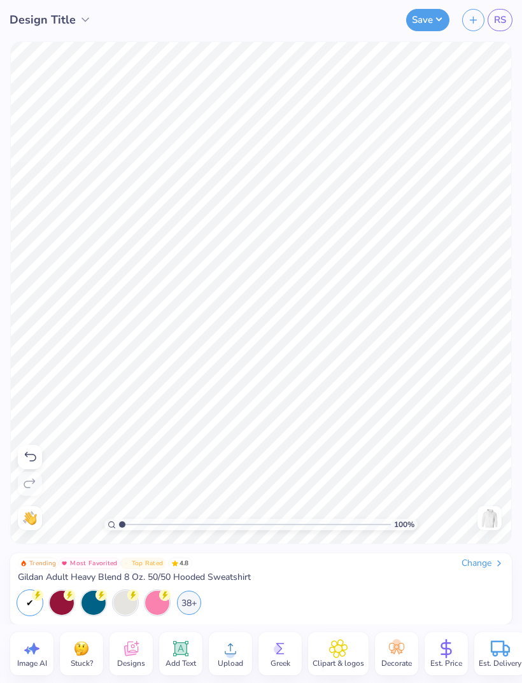
click at [490, 526] on img at bounding box center [489, 518] width 20 height 20
click at [178, 657] on icon at bounding box center [180, 648] width 19 height 19
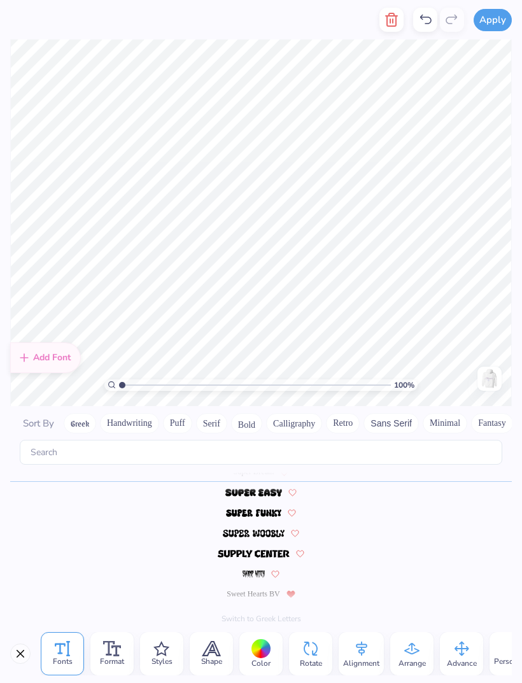
scroll to position [1, 1]
type textarea "K"
type textarea "y"
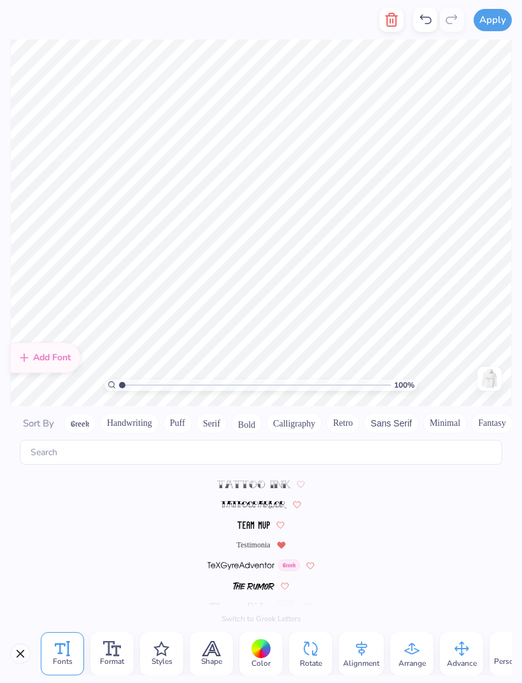
scroll to position [5760, 0]
type textarea "TKN"
click at [249, 540] on span "Testimonia" at bounding box center [253, 545] width 34 height 11
click at [269, 501] on div at bounding box center [260, 504] width 501 height 20
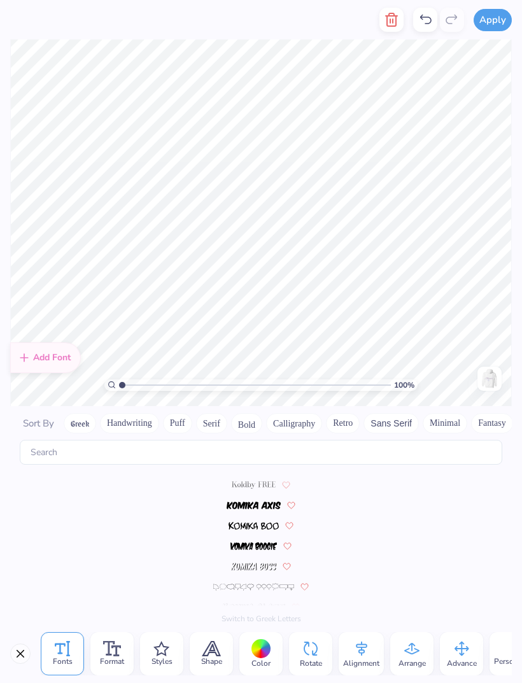
click at [262, 501] on img at bounding box center [254, 505] width 55 height 8
click at [234, 583] on img at bounding box center [241, 587] width 28 height 8
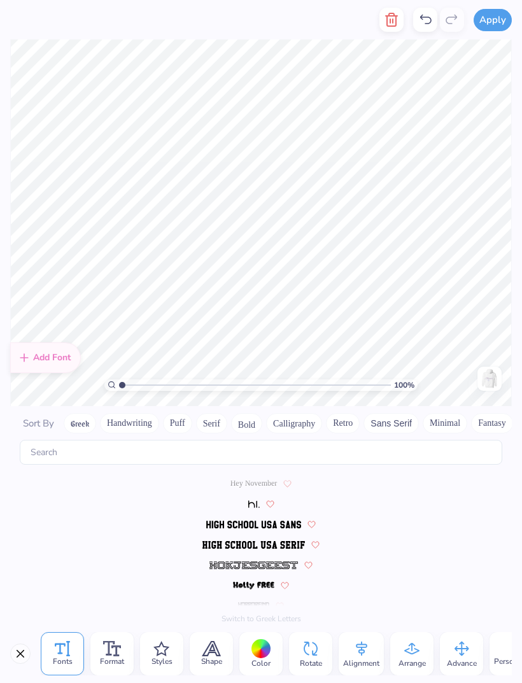
scroll to position [2869, 0]
click at [266, 542] on img at bounding box center [253, 546] width 102 height 8
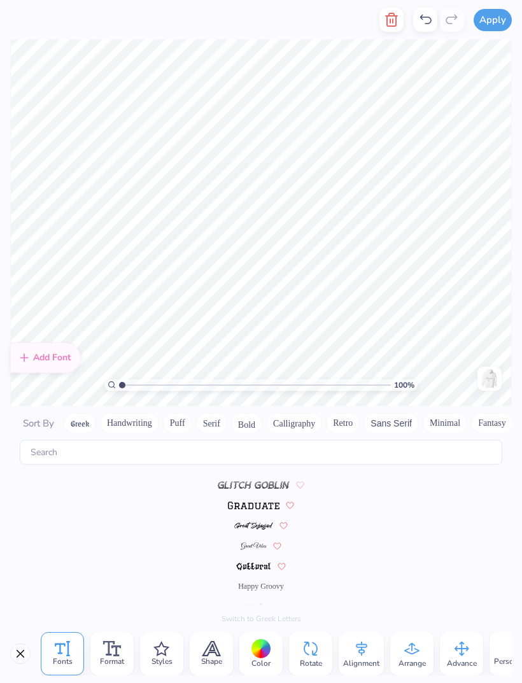
click at [273, 580] on span "Happy Groovy" at bounding box center [261, 585] width 46 height 11
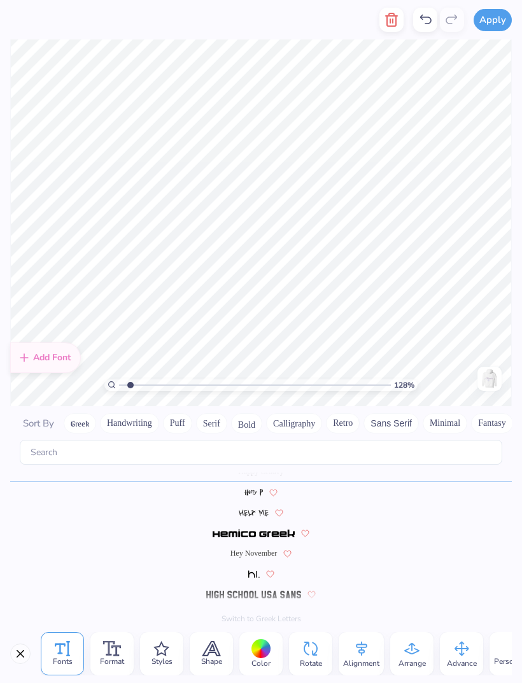
click at [251, 654] on icon at bounding box center [260, 648] width 19 height 19
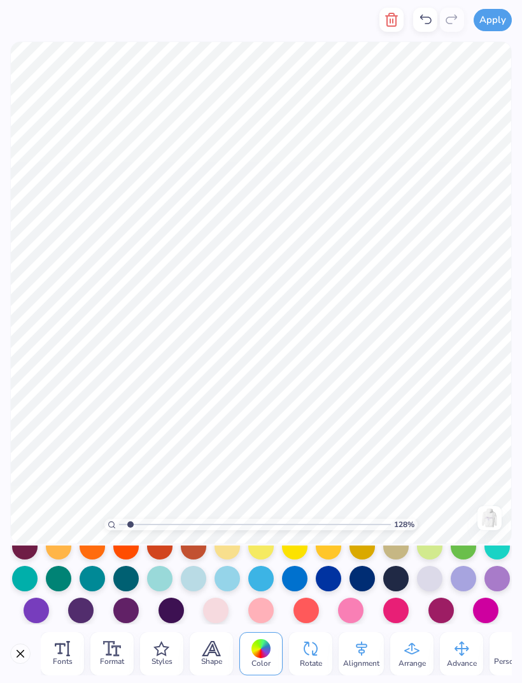
scroll to position [177, 0]
click at [84, 603] on div at bounding box center [80, 610] width 25 height 25
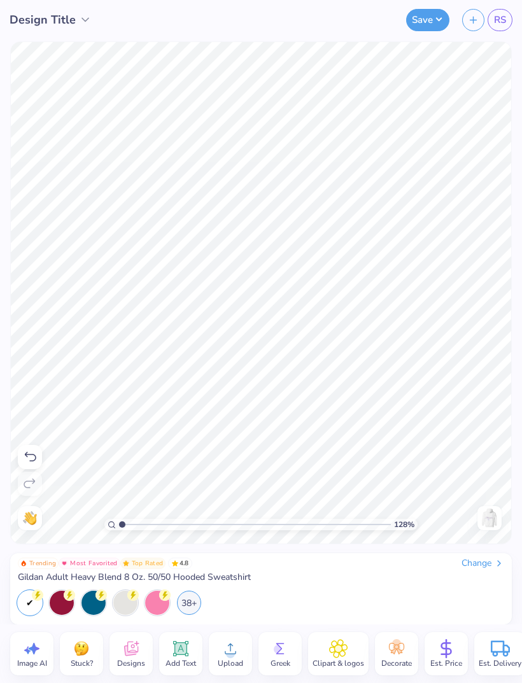
type input "1"
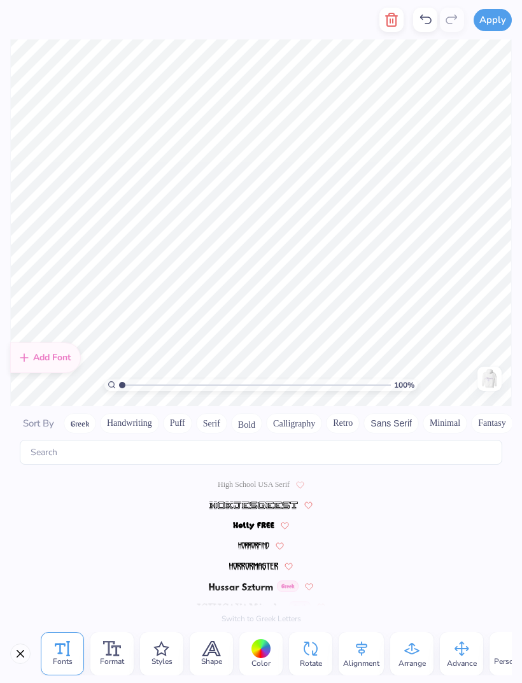
scroll to position [2930, 0]
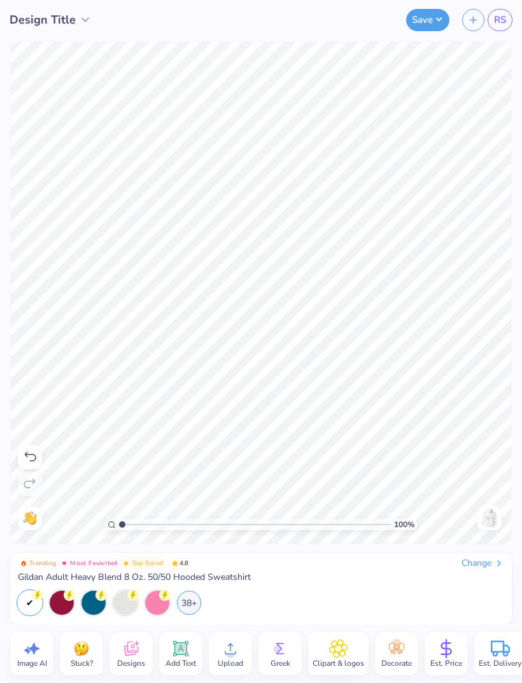
click at [494, 519] on img at bounding box center [489, 518] width 20 height 20
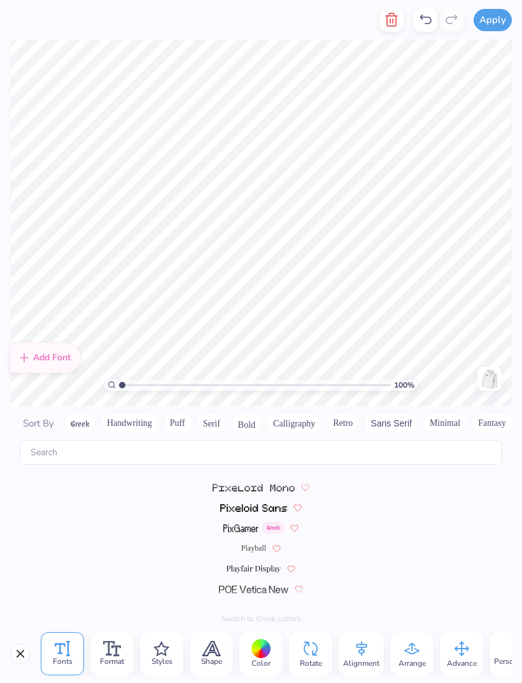
scroll to position [5834, 0]
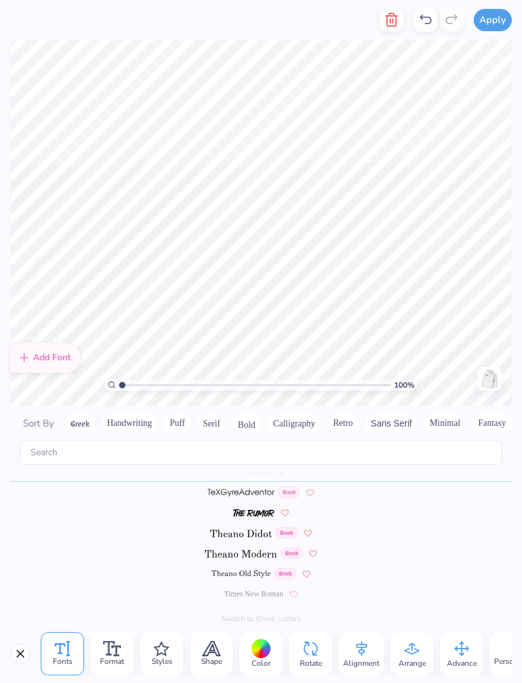
click at [259, 642] on div at bounding box center [261, 649] width 20 height 20
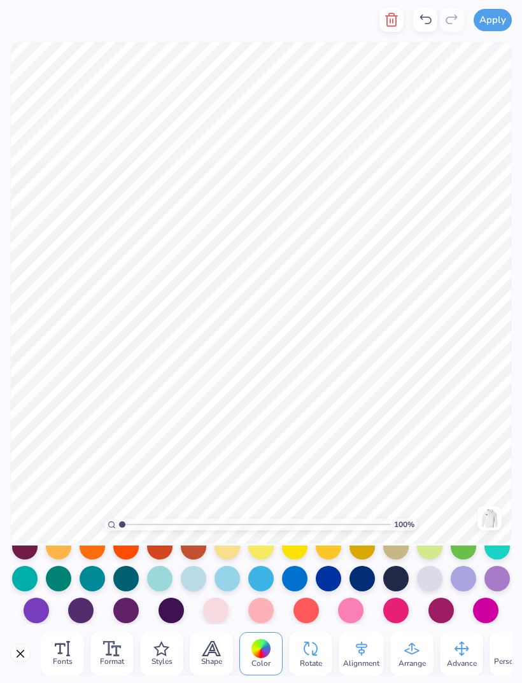
scroll to position [177, 0]
click at [77, 613] on div at bounding box center [80, 610] width 25 height 25
click at [78, 612] on div at bounding box center [80, 610] width 25 height 25
click at [72, 620] on div at bounding box center [80, 610] width 25 height 25
click at [78, 627] on div "Fonts Format Styles Shape Color Rotate Alignment Arrange Advance Personalized N…" at bounding box center [261, 653] width 522 height 59
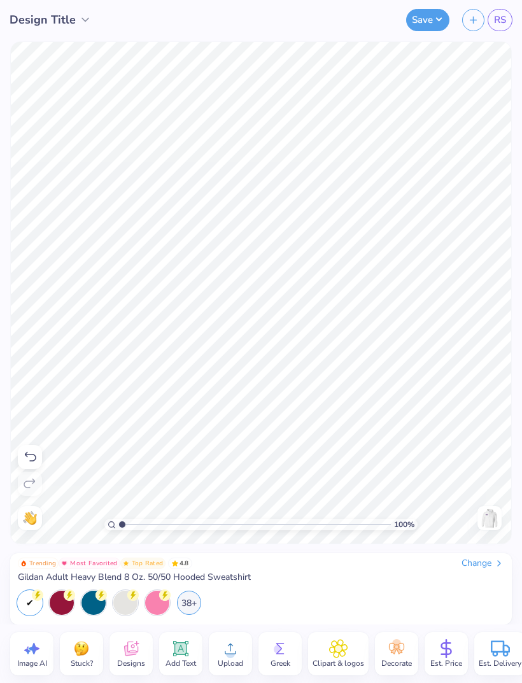
click at [500, 524] on div at bounding box center [489, 518] width 24 height 24
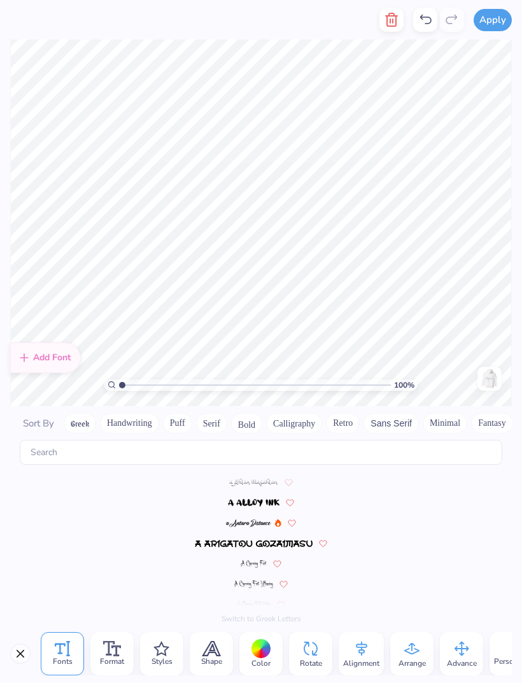
scroll to position [2800, 0]
click at [264, 522] on img at bounding box center [241, 526] width 65 height 8
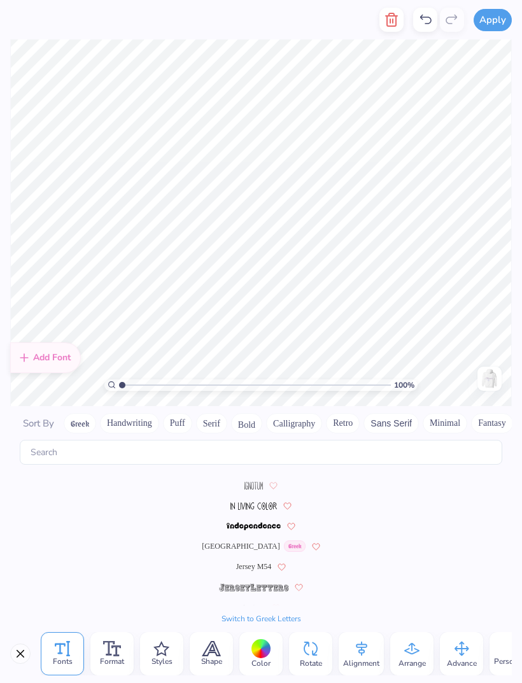
scroll to position [3072, 0]
click at [260, 522] on img at bounding box center [253, 526] width 53 height 8
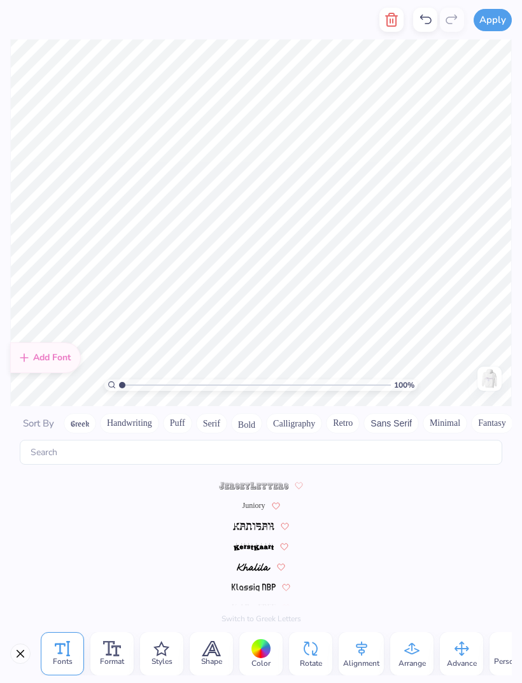
scroll to position [3174, 0]
click at [260, 522] on img at bounding box center [253, 526] width 41 height 8
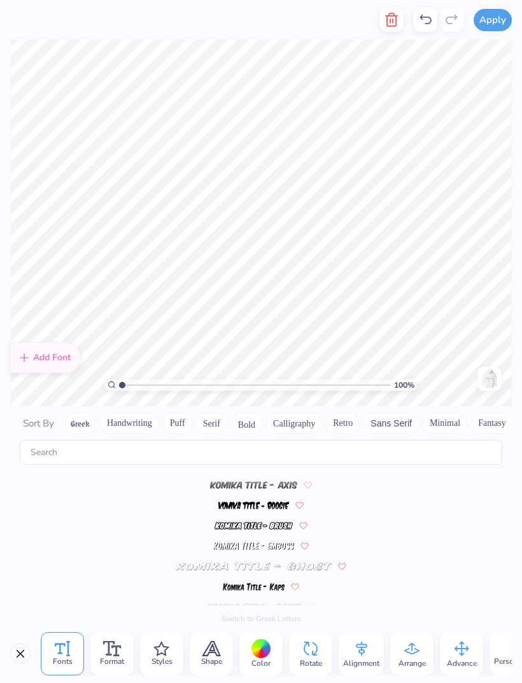
scroll to position [3520, 0]
click at [251, 522] on img at bounding box center [253, 526] width 79 height 8
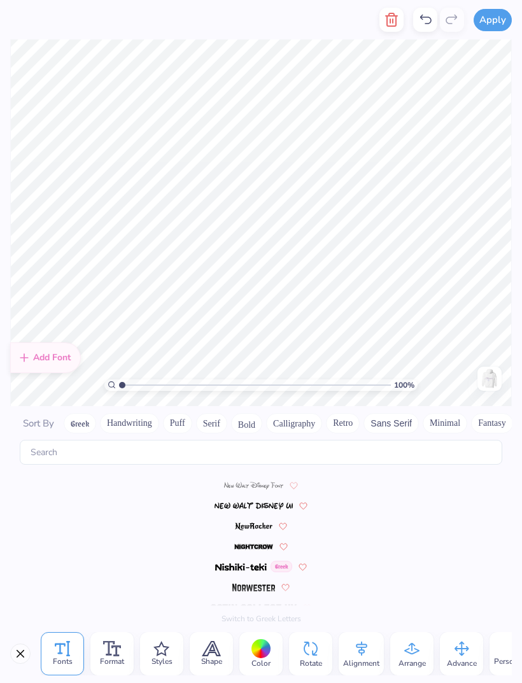
scroll to position [4376, 0]
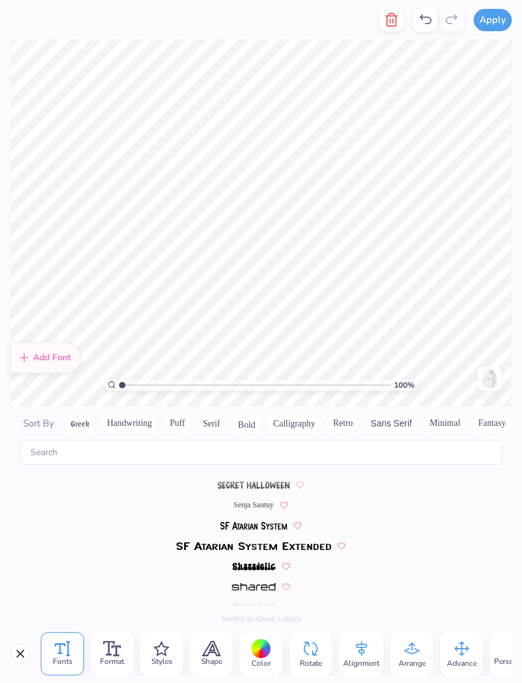
click at [262, 499] on span "Senja Santuy" at bounding box center [254, 504] width 40 height 11
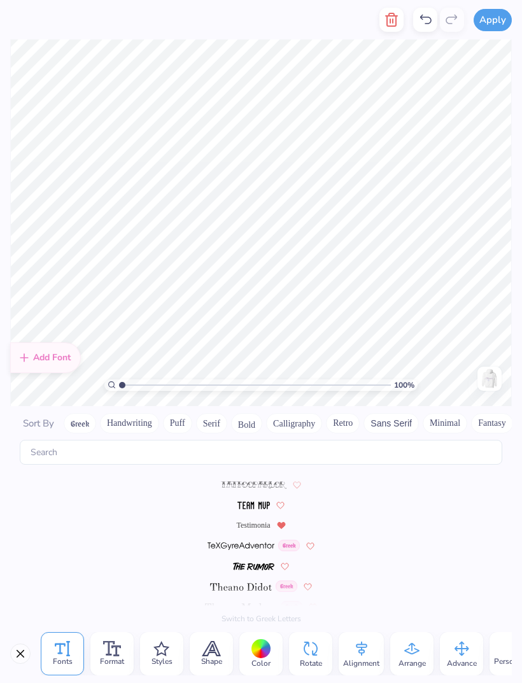
click at [252, 519] on span "Testimonia" at bounding box center [253, 524] width 34 height 11
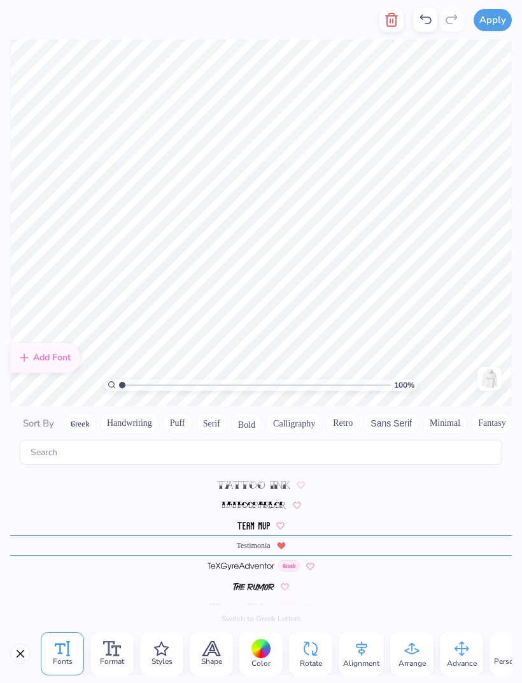
scroll to position [1, 1]
type textarea "takenote"
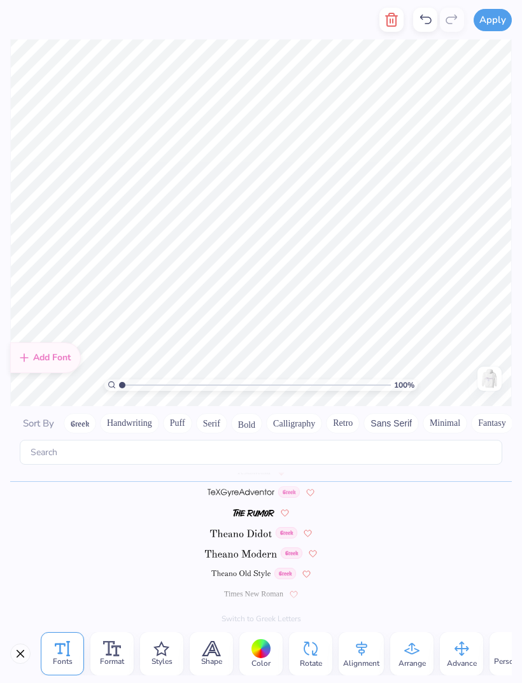
scroll to position [1, 0]
type textarea "takenote est 1997"
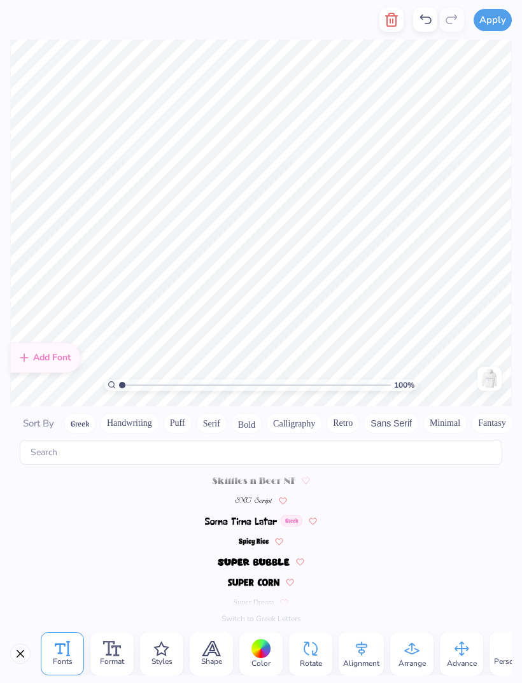
scroll to position [5834, 0]
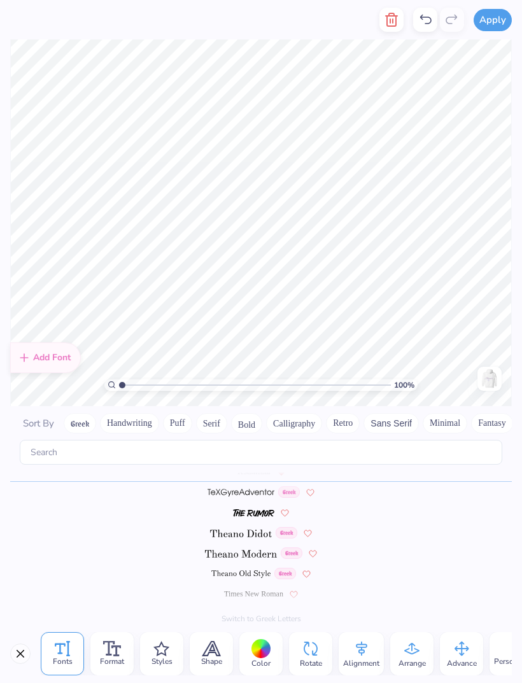
click at [115, 662] on span "Format" at bounding box center [112, 661] width 24 height 10
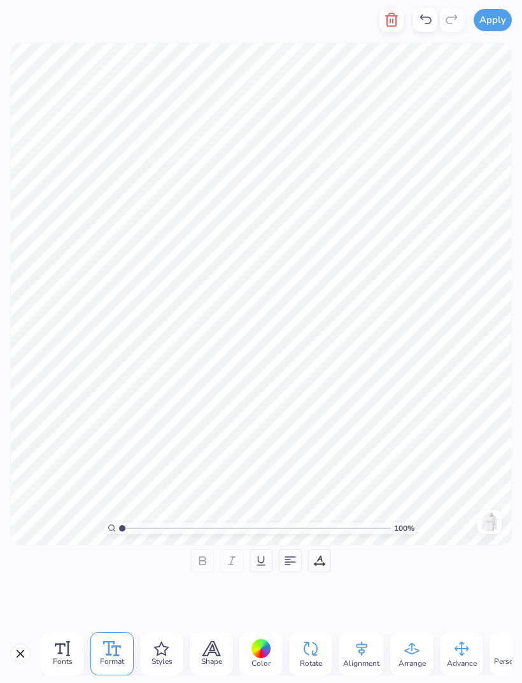
click at [192, 564] on div at bounding box center [202, 560] width 23 height 23
click at [209, 557] on div at bounding box center [202, 560] width 23 height 23
click at [372, 592] on div "Format" at bounding box center [260, 586] width 501 height 75
click at [319, 561] on icon at bounding box center [319, 560] width 11 height 11
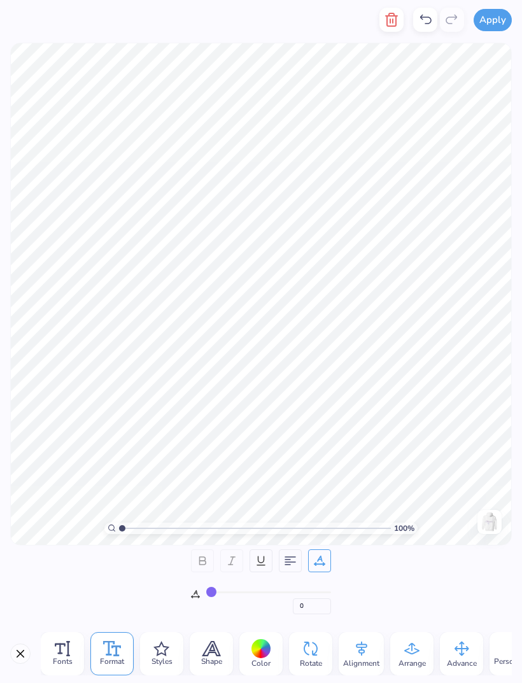
type input "2"
type input "5"
type input "9"
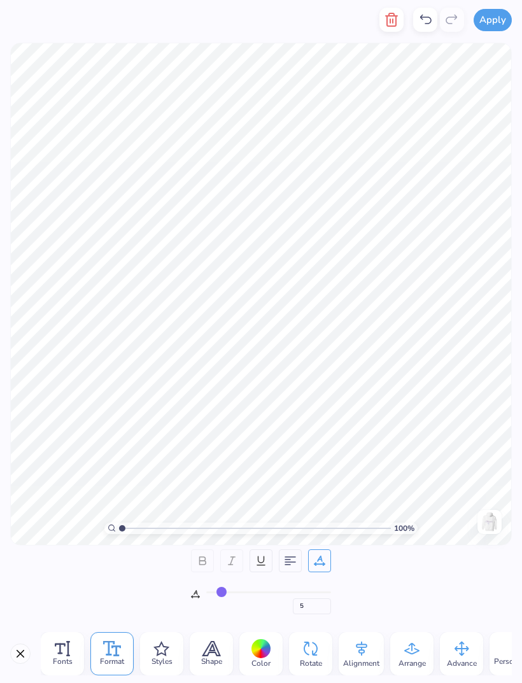
type input "9"
type input "13"
type input "17"
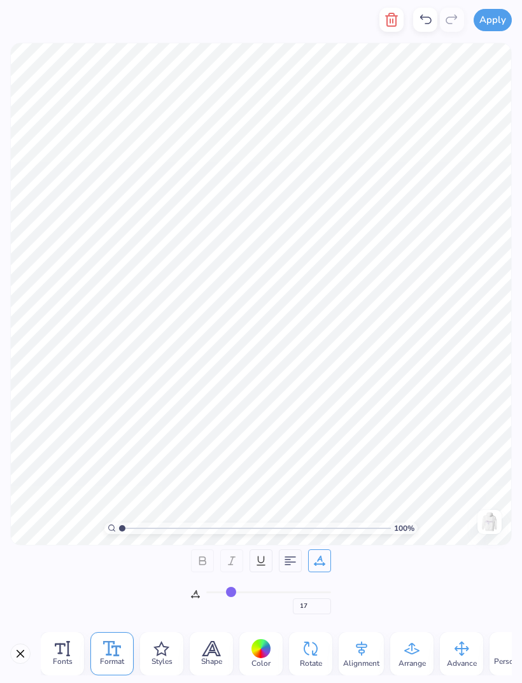
type input "20"
type input "23"
type input "25"
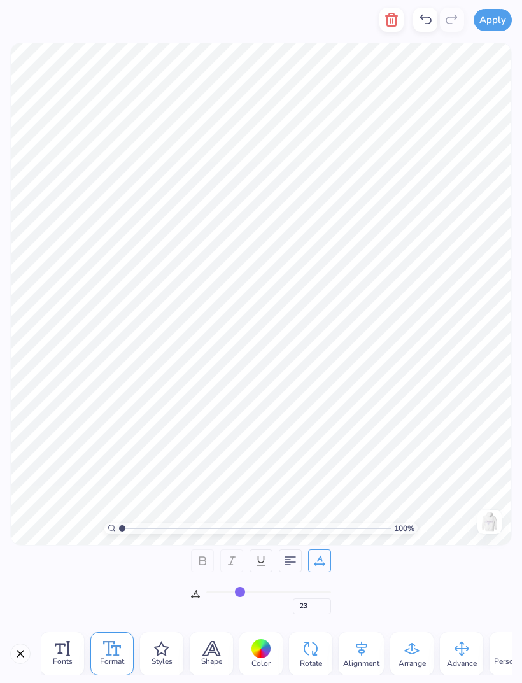
type input "25"
type input "27"
type input "29"
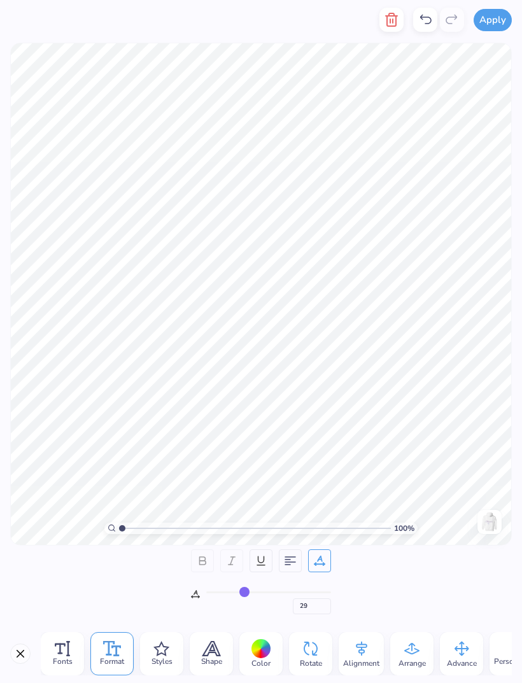
type input "31"
type input "32"
type input "33"
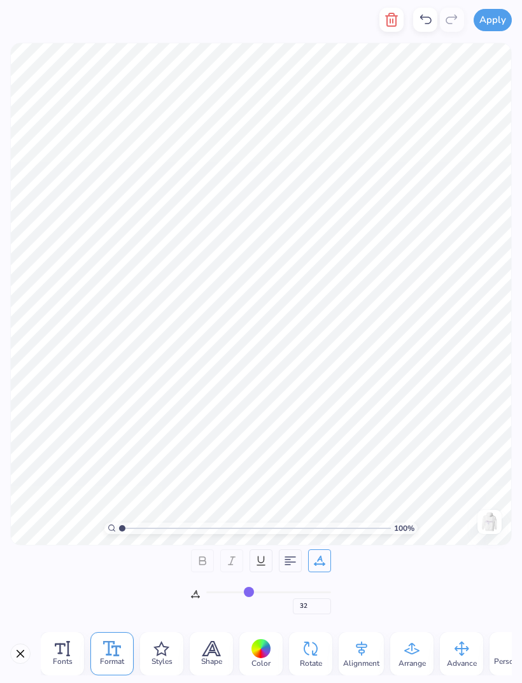
type input "33"
type input "34"
type input "35"
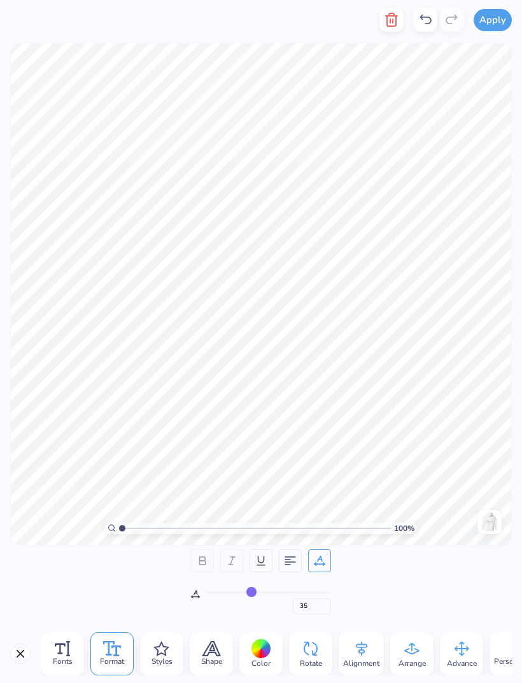
type input "36"
type input "37"
type input "38"
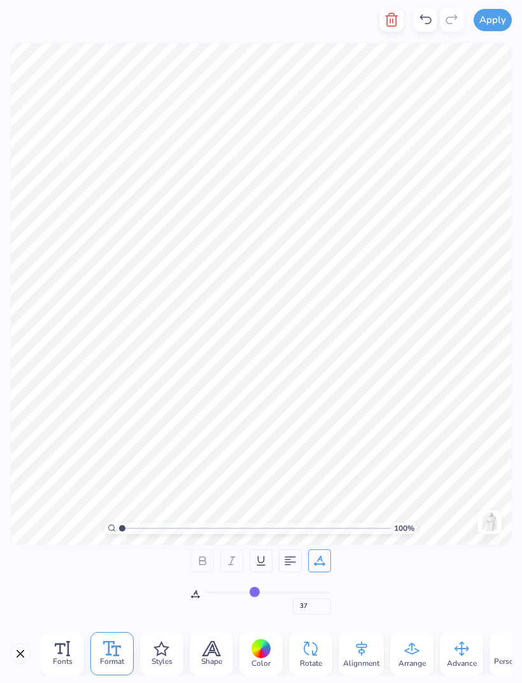
type input "38"
type input "39"
type input "41"
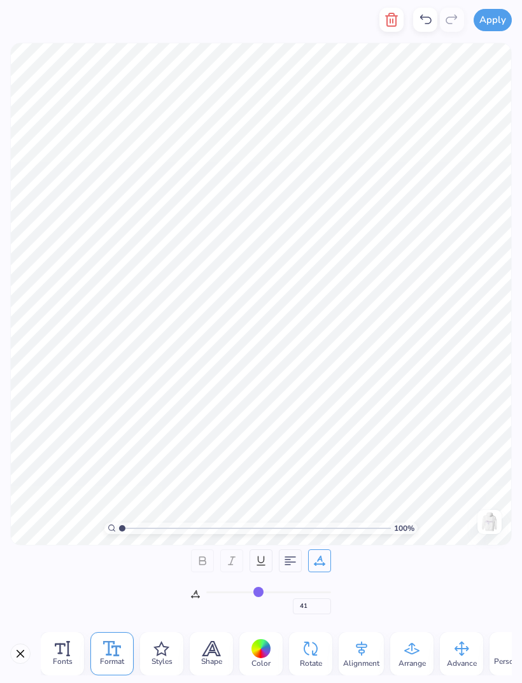
type input "42"
type input "43"
type input "44"
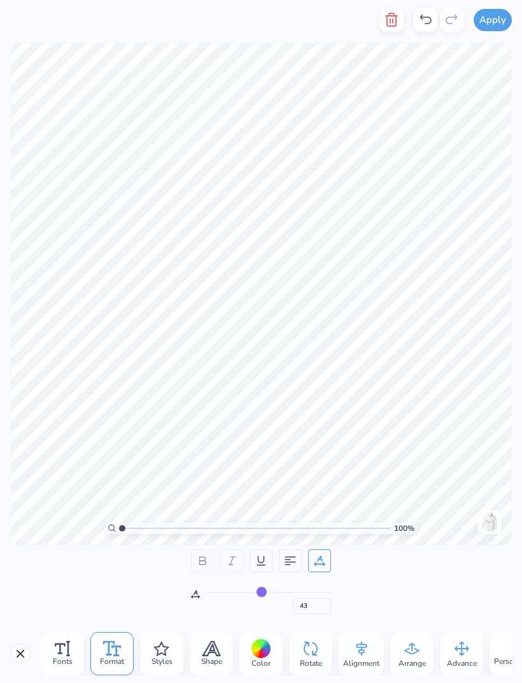
type input "44"
type input "45"
type input "44"
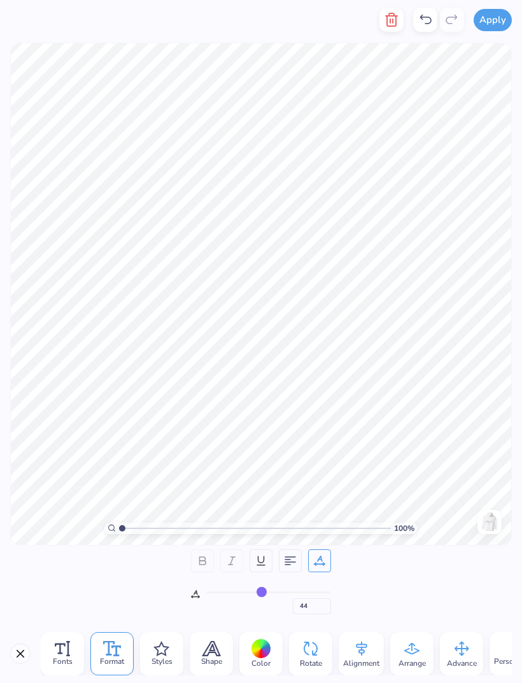
type input "43"
type input "42"
type input "37"
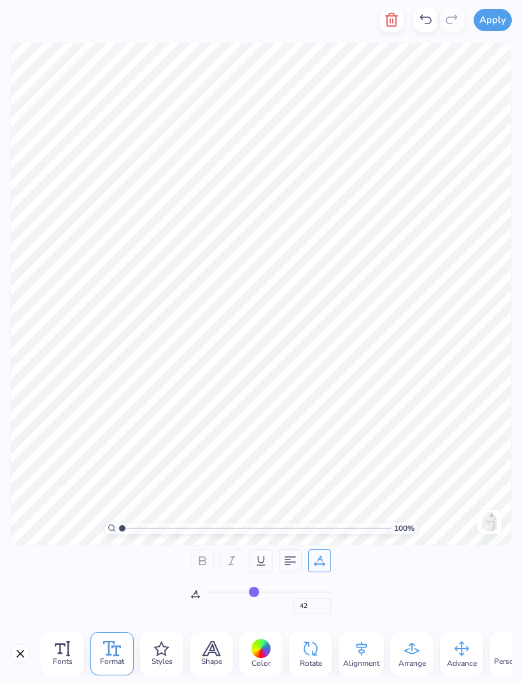
type input "37"
type input "28"
type input "20"
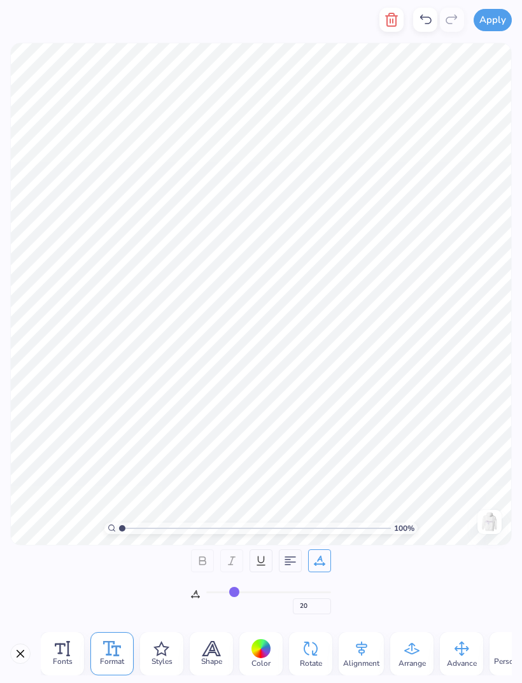
type input "12"
type input "5"
type input "1"
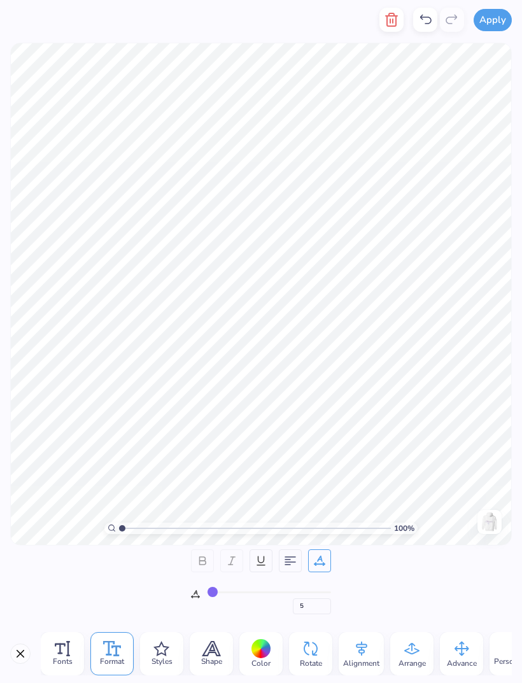
type input "1"
type input "0"
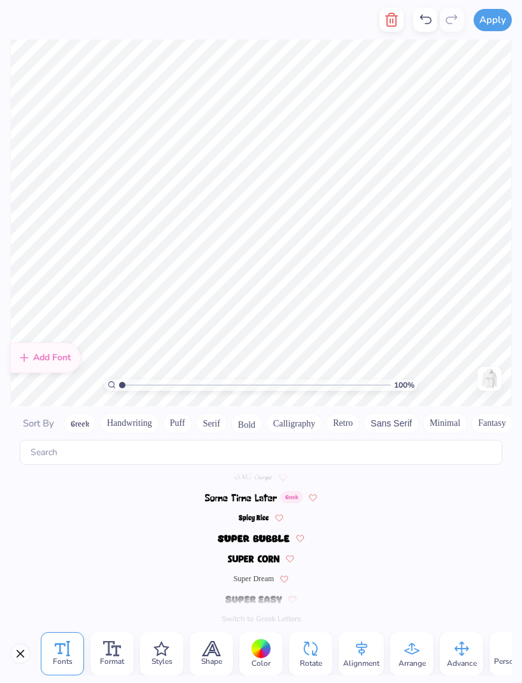
scroll to position [5834, 0]
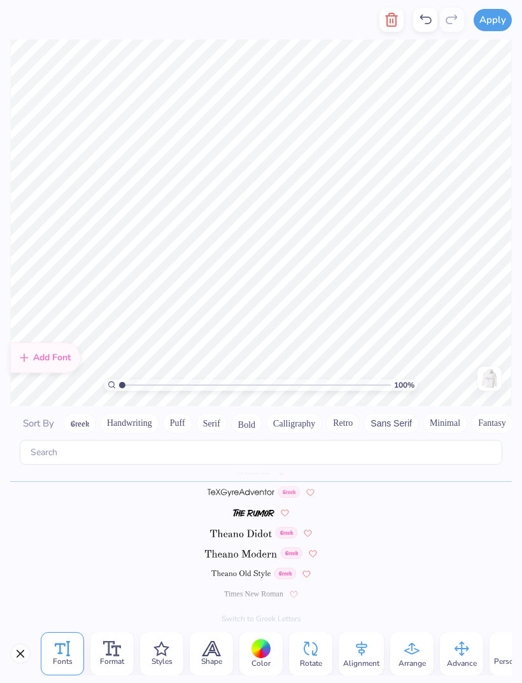
click at [113, 659] on span "Format" at bounding box center [112, 661] width 24 height 10
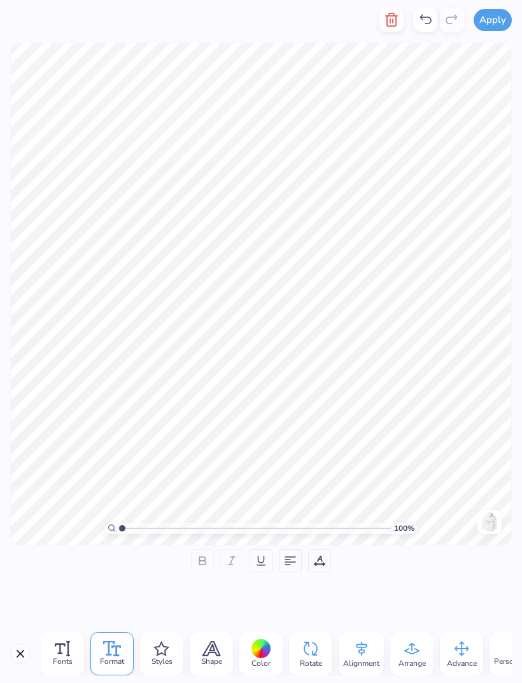
click at [70, 659] on span "Fonts" at bounding box center [63, 661] width 20 height 10
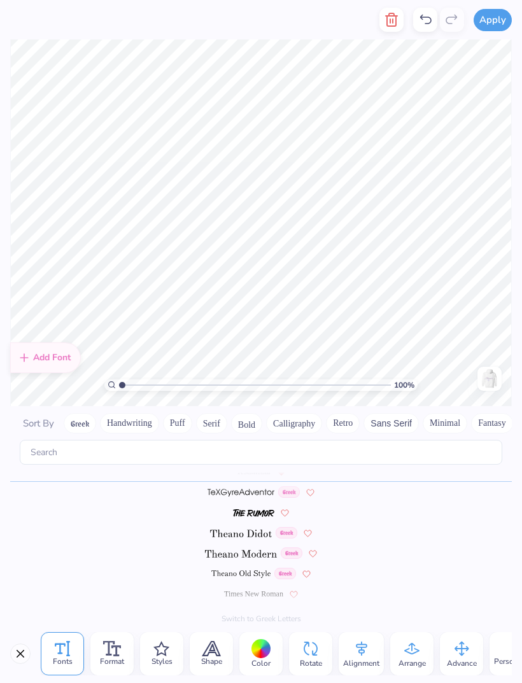
click at [166, 662] on span "Styles" at bounding box center [161, 661] width 21 height 10
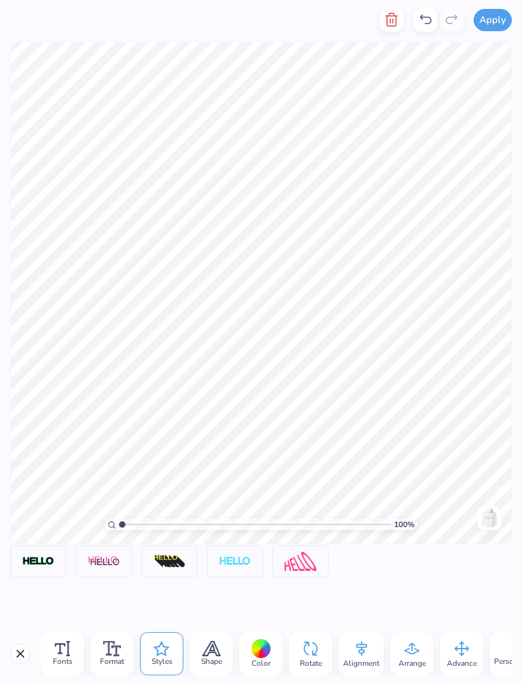
scroll to position [1, 2]
click at [235, 561] on img at bounding box center [235, 561] width 32 height 10
click at [243, 561] on img at bounding box center [235, 561] width 32 height 10
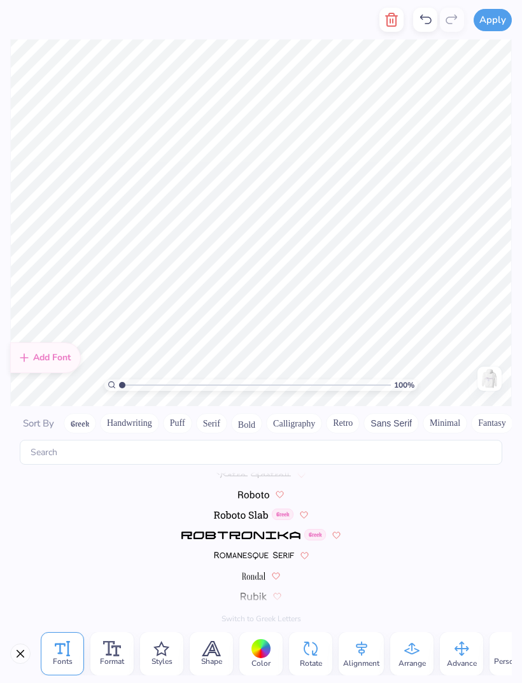
scroll to position [5834, 0]
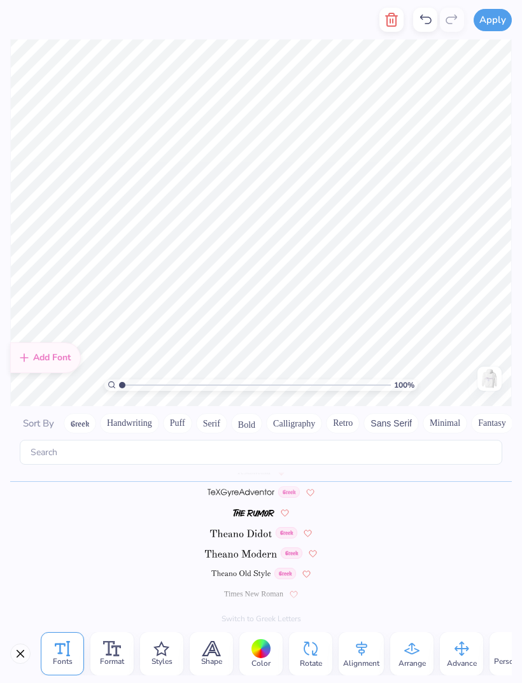
click at [216, 648] on icon at bounding box center [211, 648] width 17 height 14
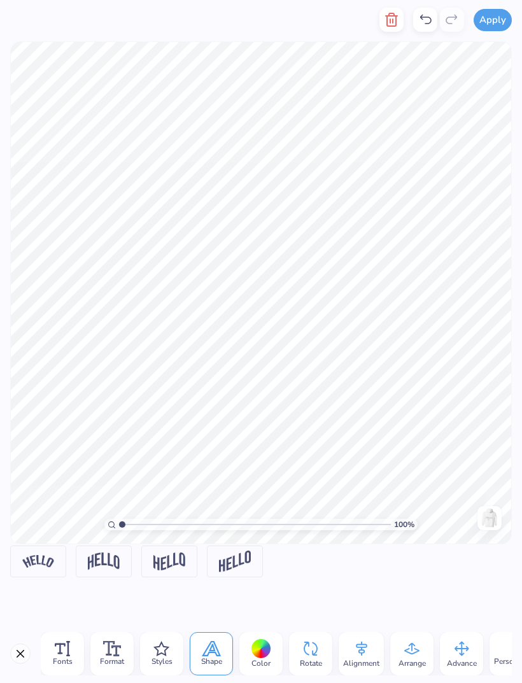
click at [160, 653] on icon at bounding box center [161, 648] width 16 height 15
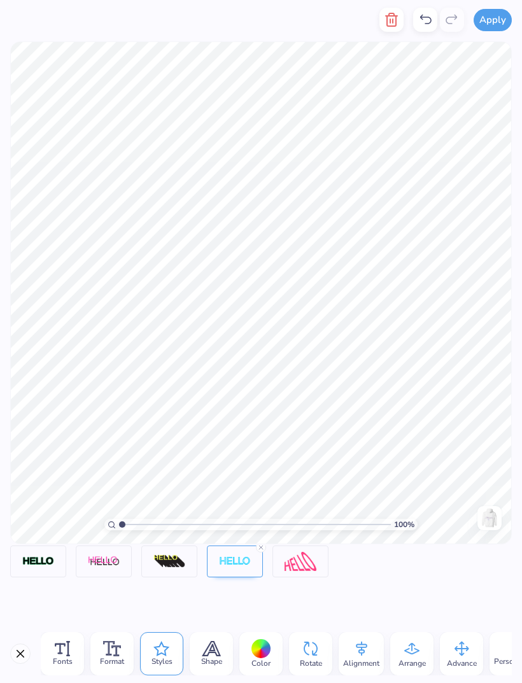
click at [237, 557] on img at bounding box center [235, 561] width 32 height 10
click at [297, 569] on div "Space 1" at bounding box center [260, 606] width 501 height 123
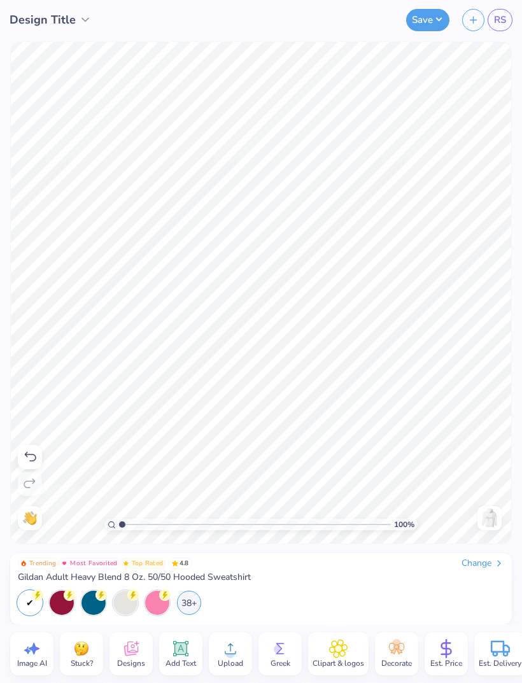
click at [421, 21] on button "Save" at bounding box center [427, 20] width 43 height 22
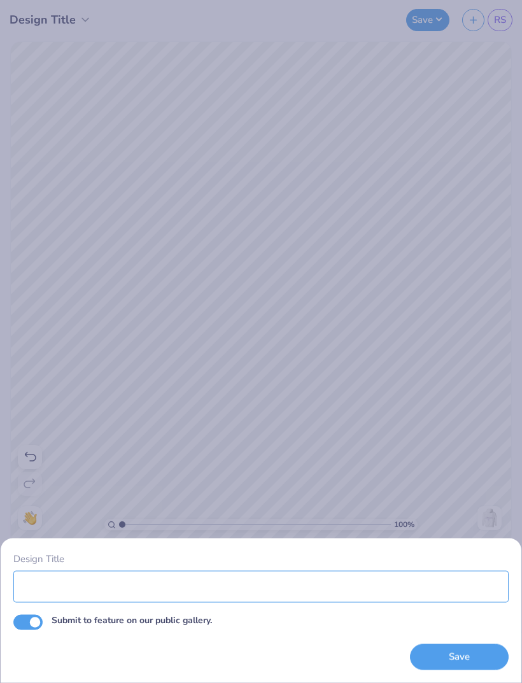
click at [200, 580] on input "Design Title" at bounding box center [260, 586] width 495 height 32
type input "design 1"
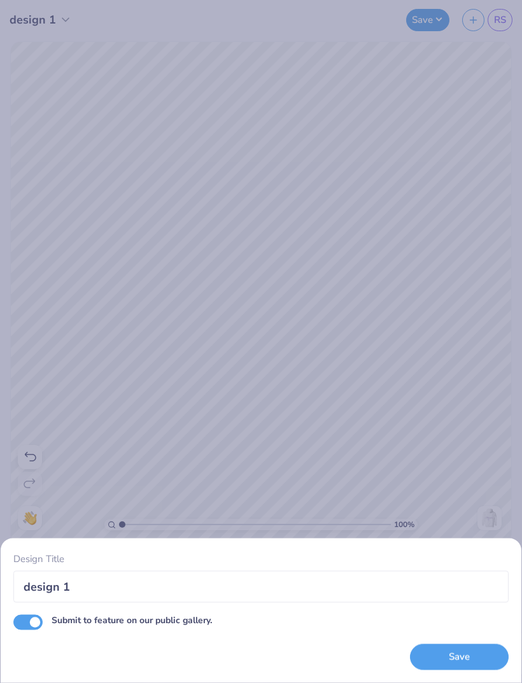
click at [507, 332] on div "Design Title design 1 Submit to feature on our public gallery. Save" at bounding box center [261, 341] width 522 height 683
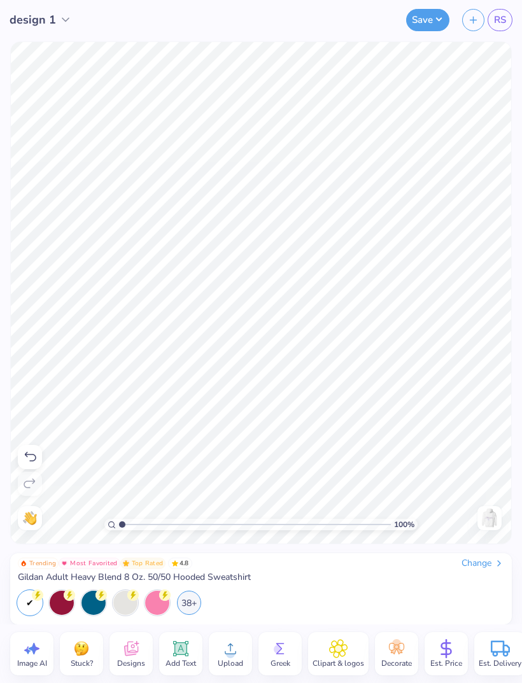
click at [449, 661] on span "Est. Price" at bounding box center [446, 663] width 32 height 10
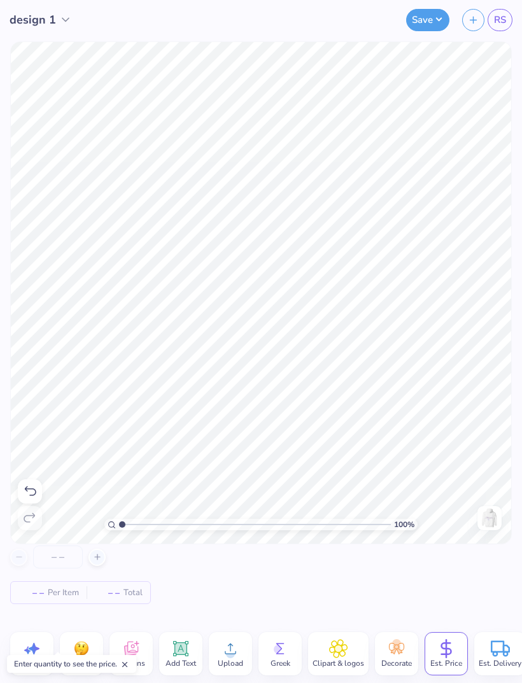
click at [70, 561] on input "number" at bounding box center [58, 556] width 50 height 23
type input "1"
type input "4"
type input "1"
type input "13"
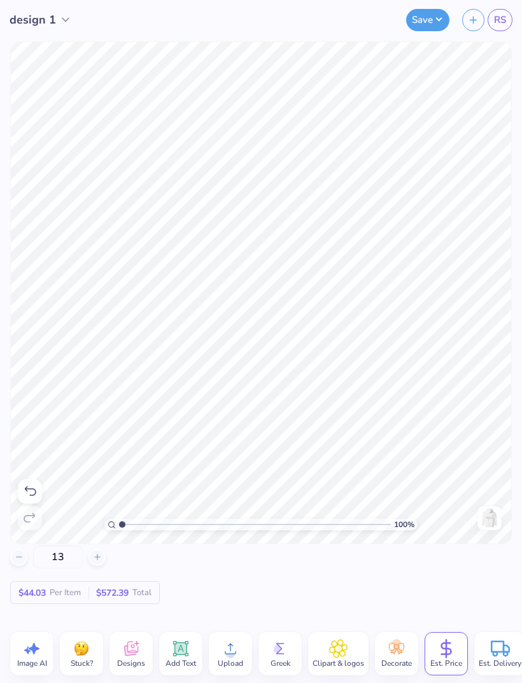
click at [235, 570] on div "13 $44.03 Per Item $572.39 Total" at bounding box center [260, 574] width 501 height 59
click at [421, 15] on button "Save" at bounding box center [427, 20] width 43 height 22
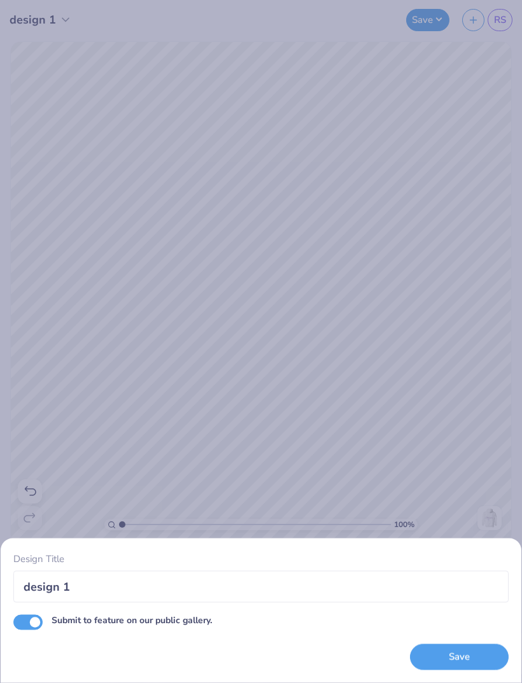
click at [467, 664] on button "Save" at bounding box center [459, 657] width 99 height 26
click at [466, 669] on div "Save" at bounding box center [459, 657] width 99 height 26
click at [475, 661] on div "Save" at bounding box center [459, 657] width 99 height 26
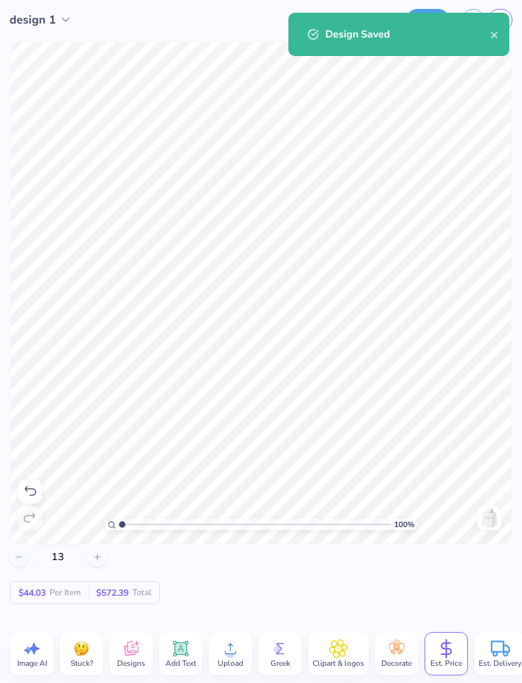
click at [498, 37] on icon "close" at bounding box center [494, 35] width 9 height 10
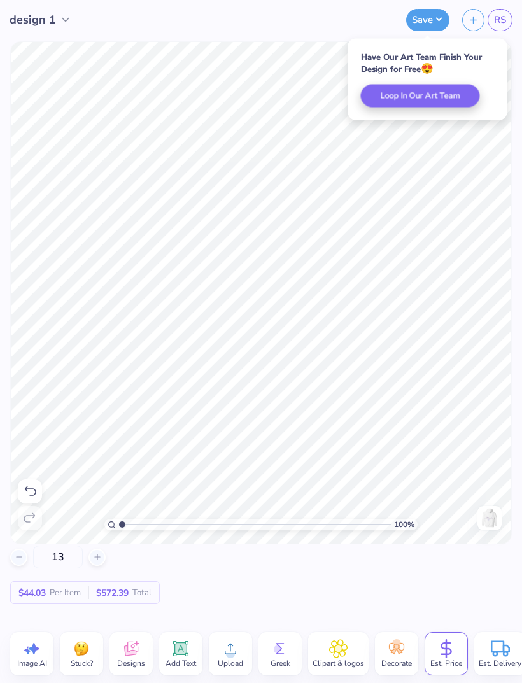
click at [507, 22] on link "RS" at bounding box center [499, 20] width 25 height 22
